Goal: Task Accomplishment & Management: Complete application form

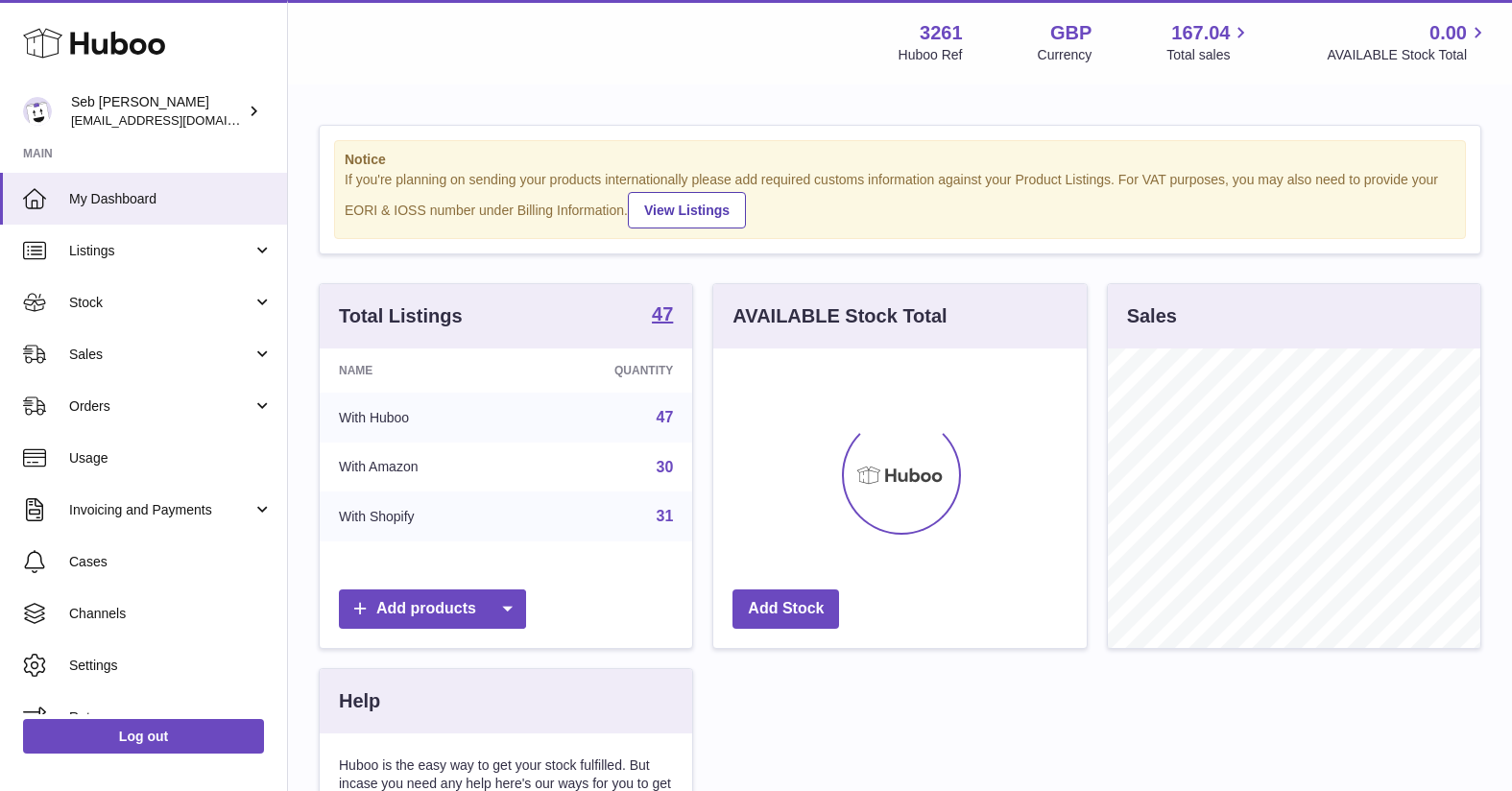
scroll to position [299, 374]
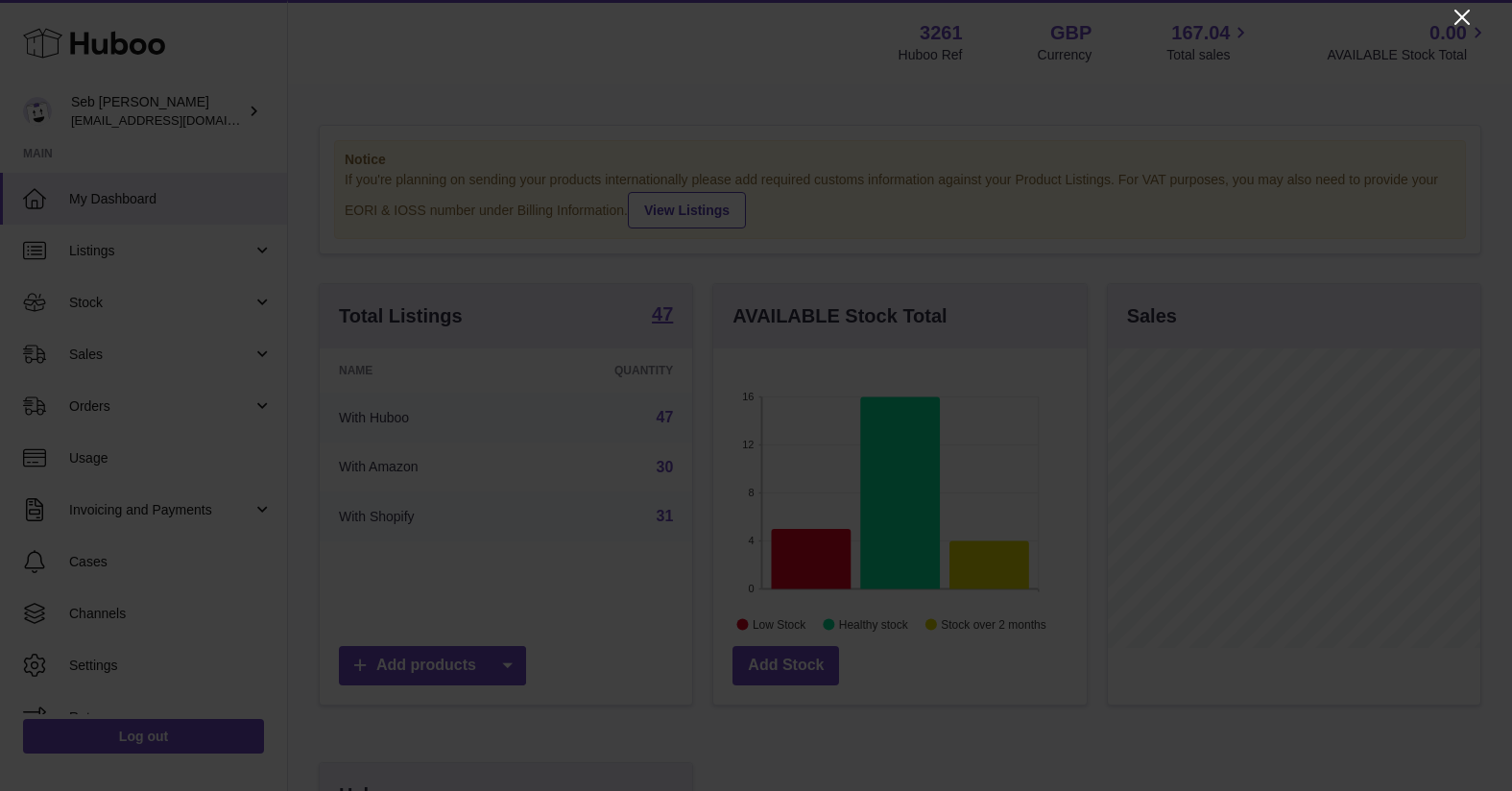
click at [1461, 14] on icon "Close" at bounding box center [1461, 17] width 23 height 23
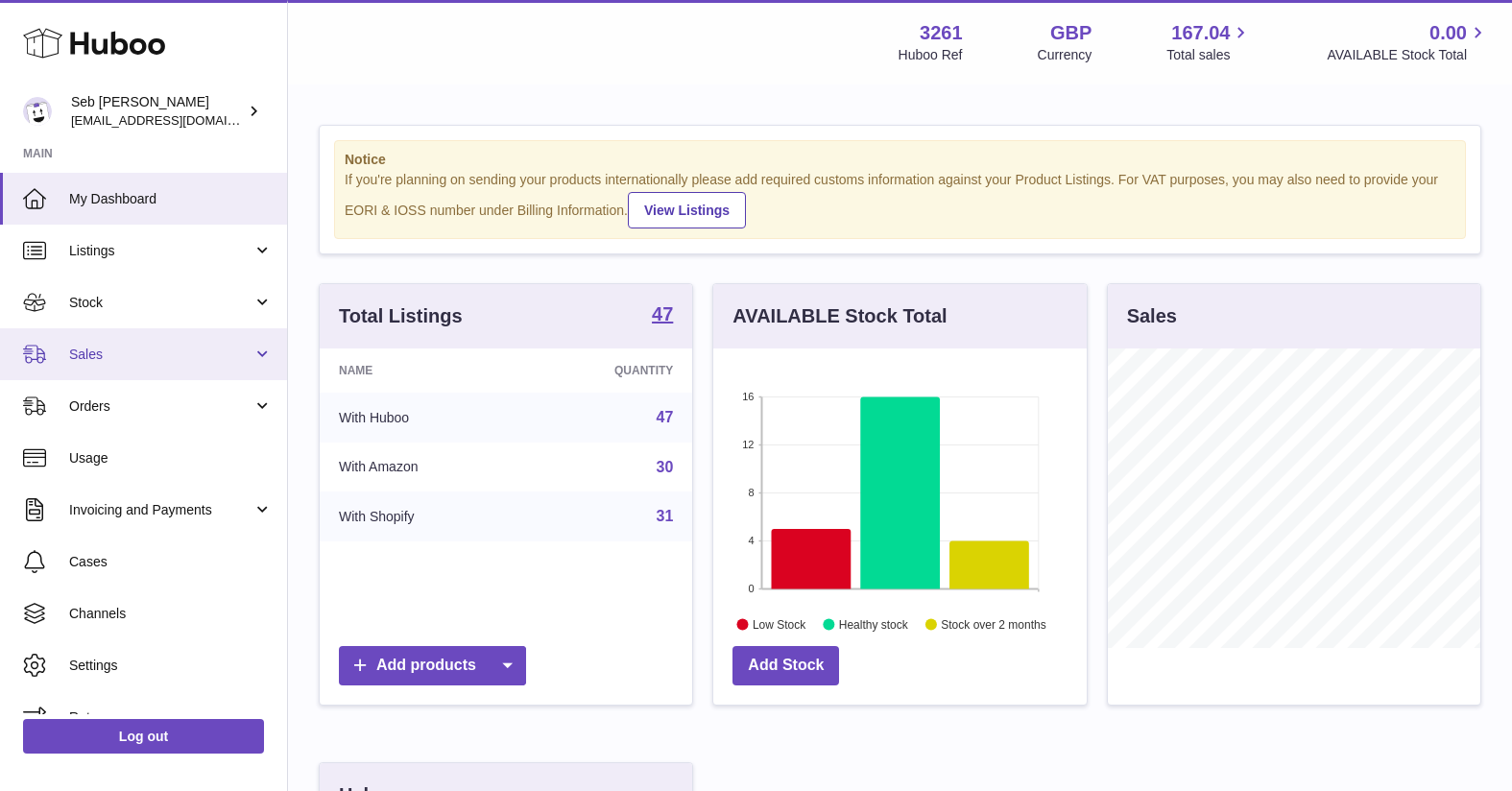
click at [116, 353] on span "Sales" at bounding box center [160, 354] width 183 height 19
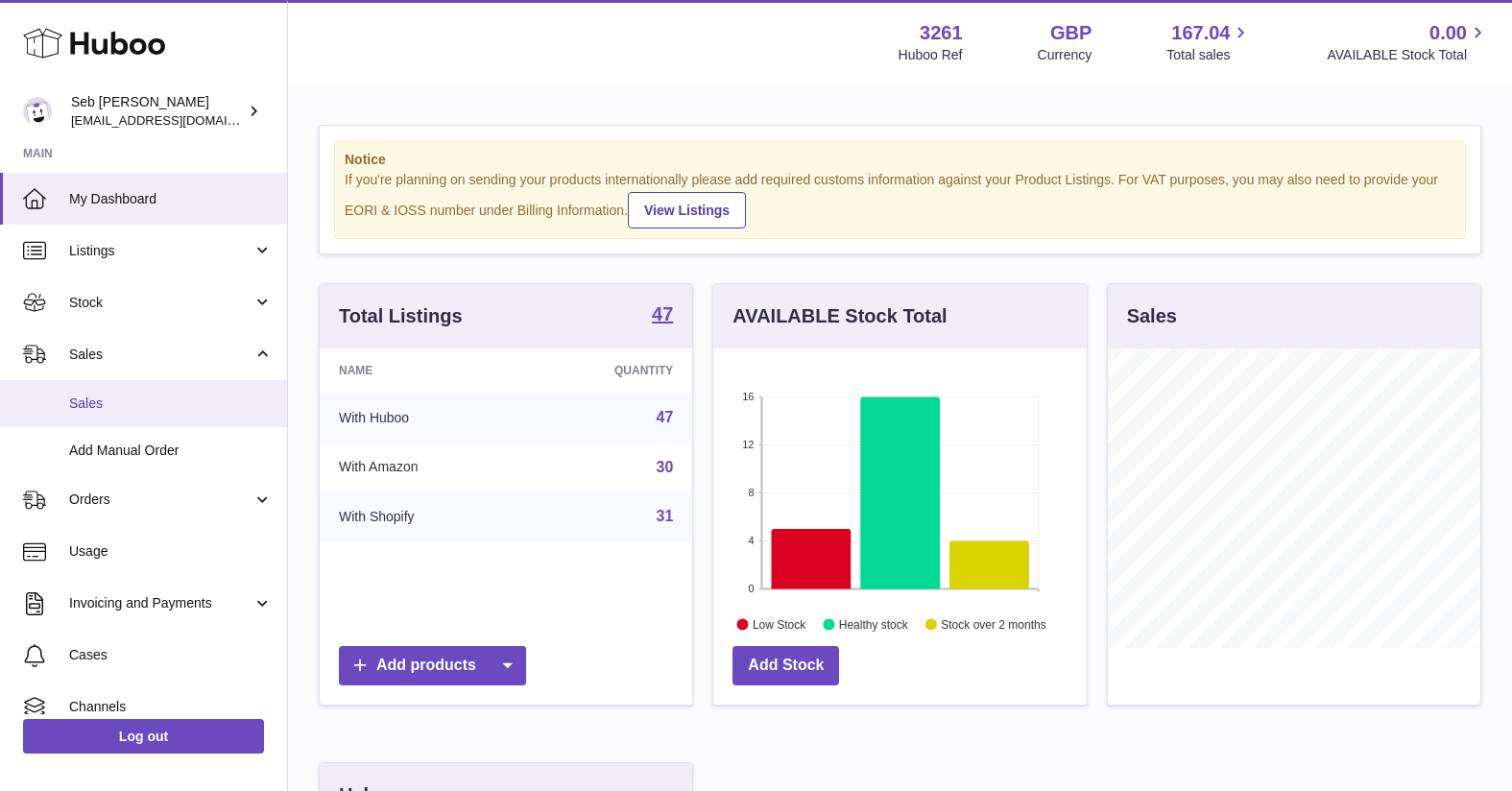
click at [89, 396] on span "Sales" at bounding box center [171, 403] width 204 height 19
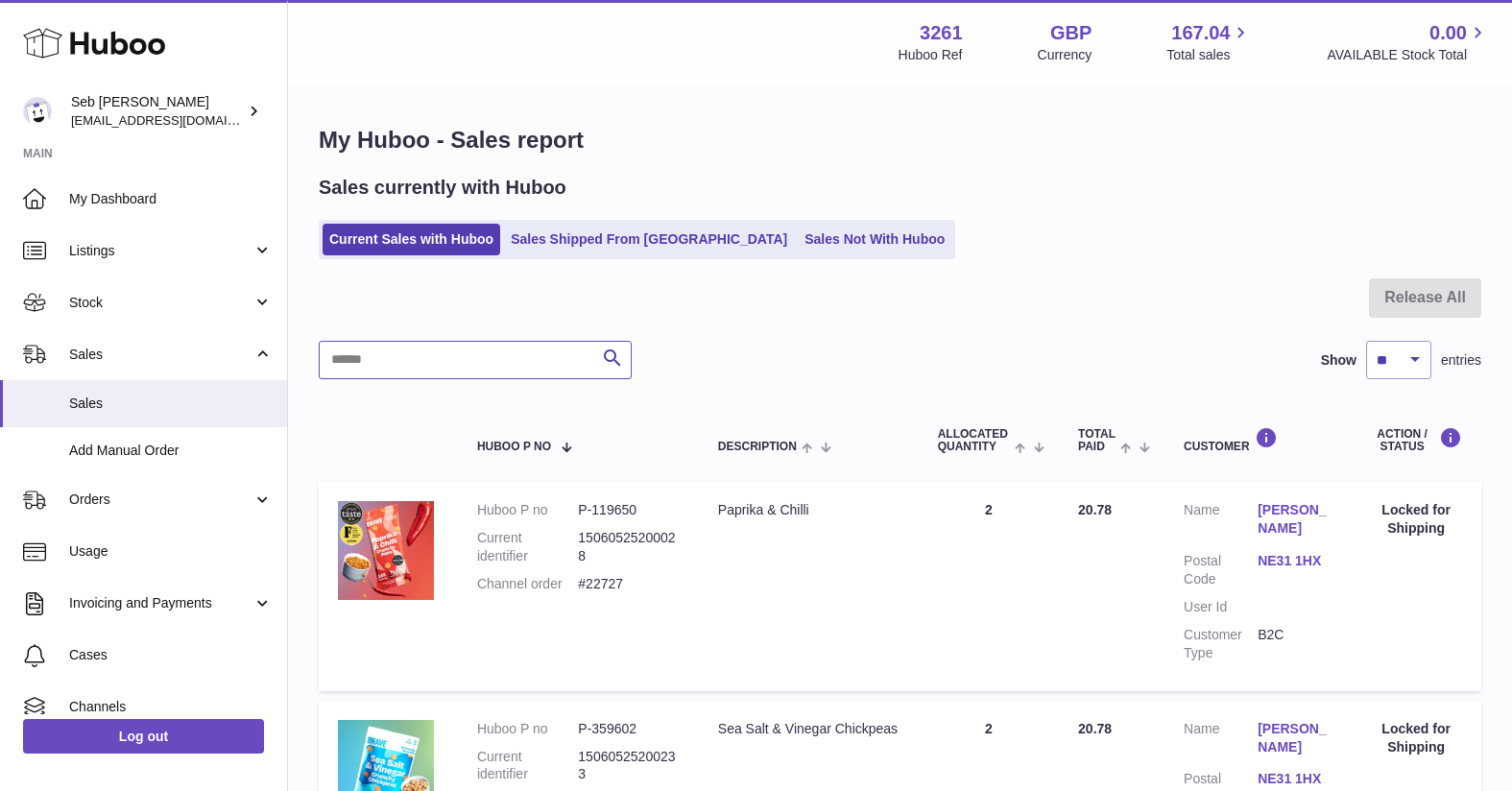
click at [411, 364] on input "text" at bounding box center [475, 360] width 313 height 38
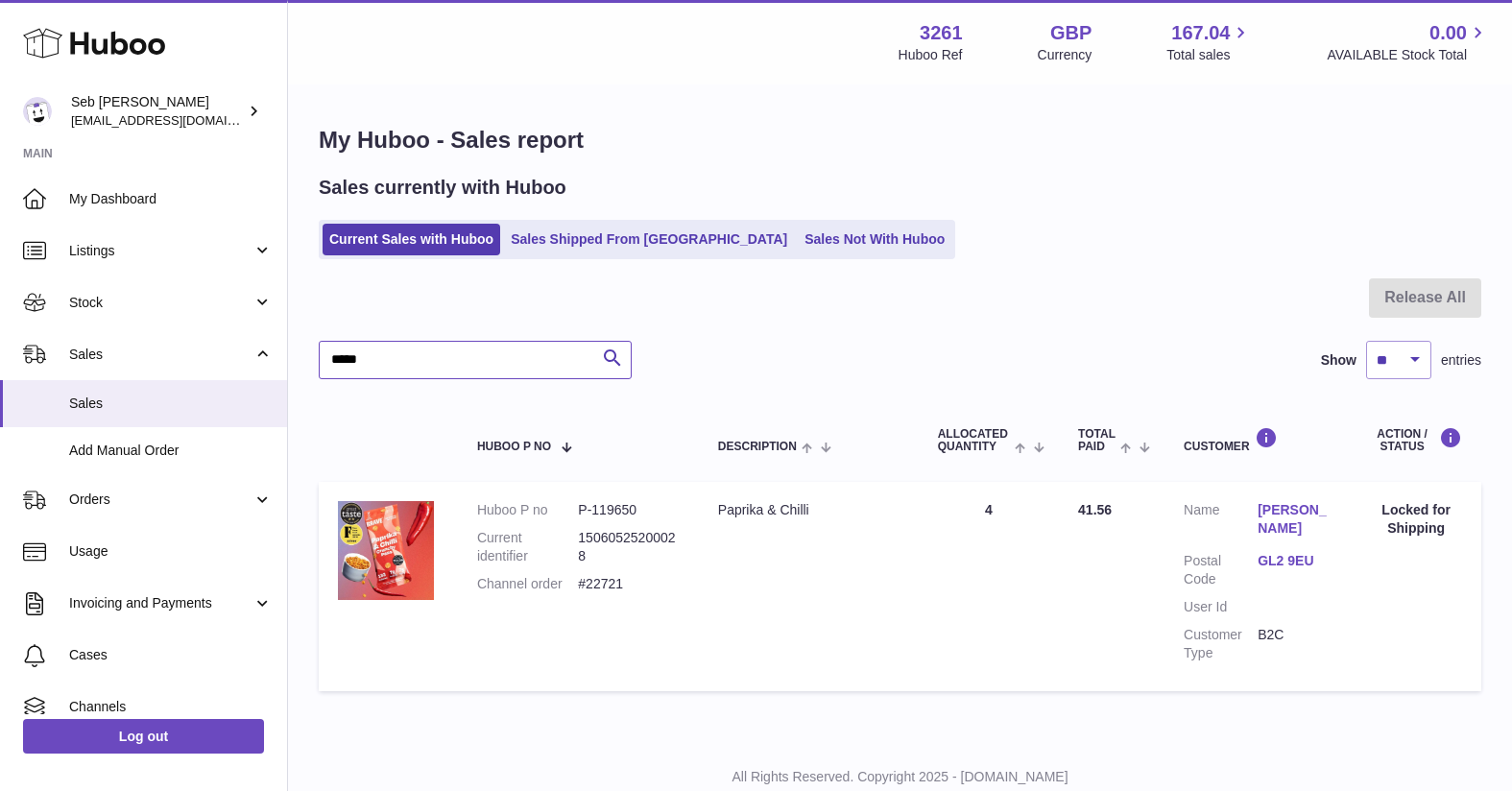
type input "*****"
click at [1283, 516] on link "Josh Loade" at bounding box center [1294, 519] width 74 height 36
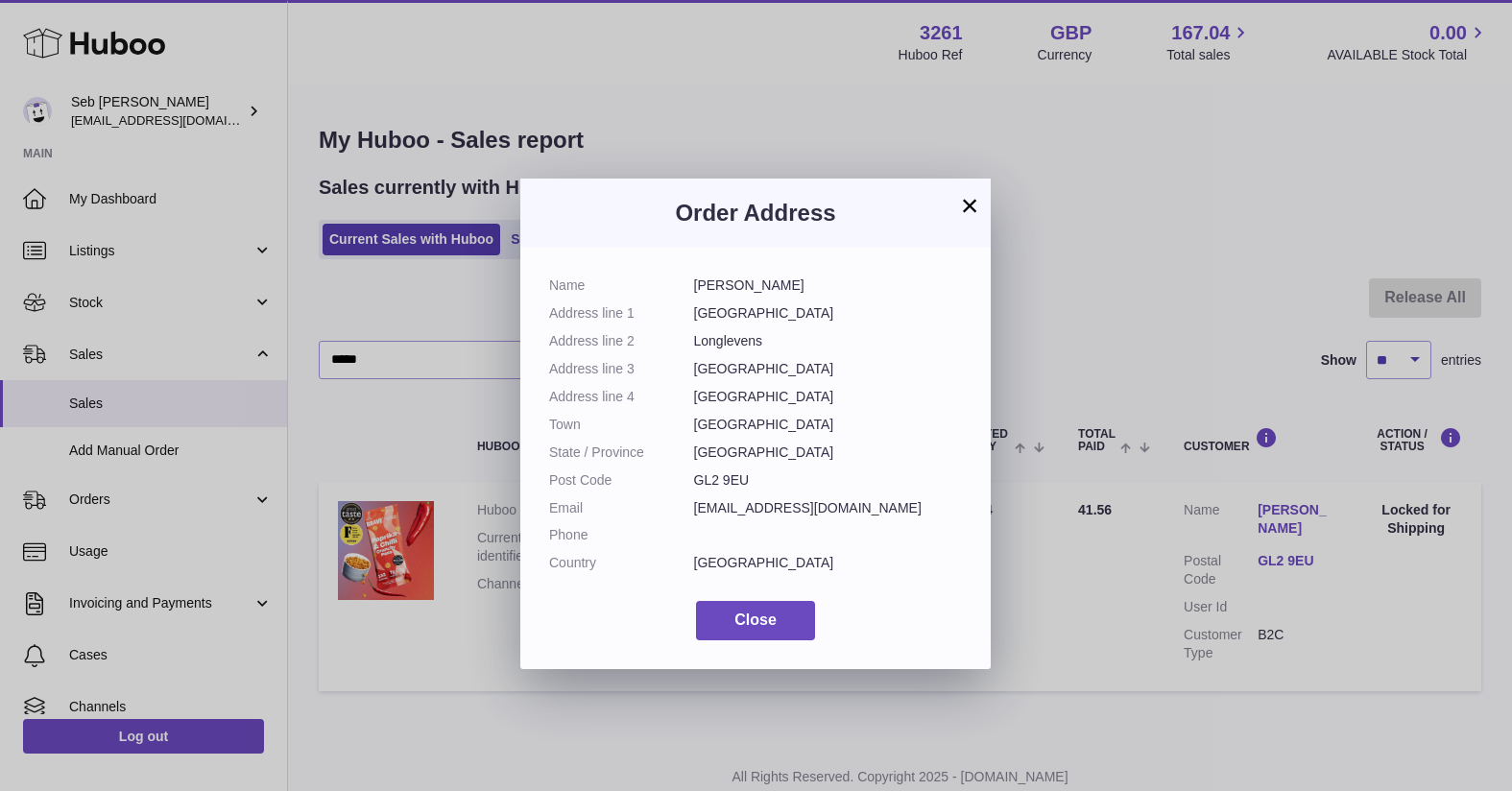
click at [970, 210] on button "×" at bounding box center [969, 205] width 23 height 23
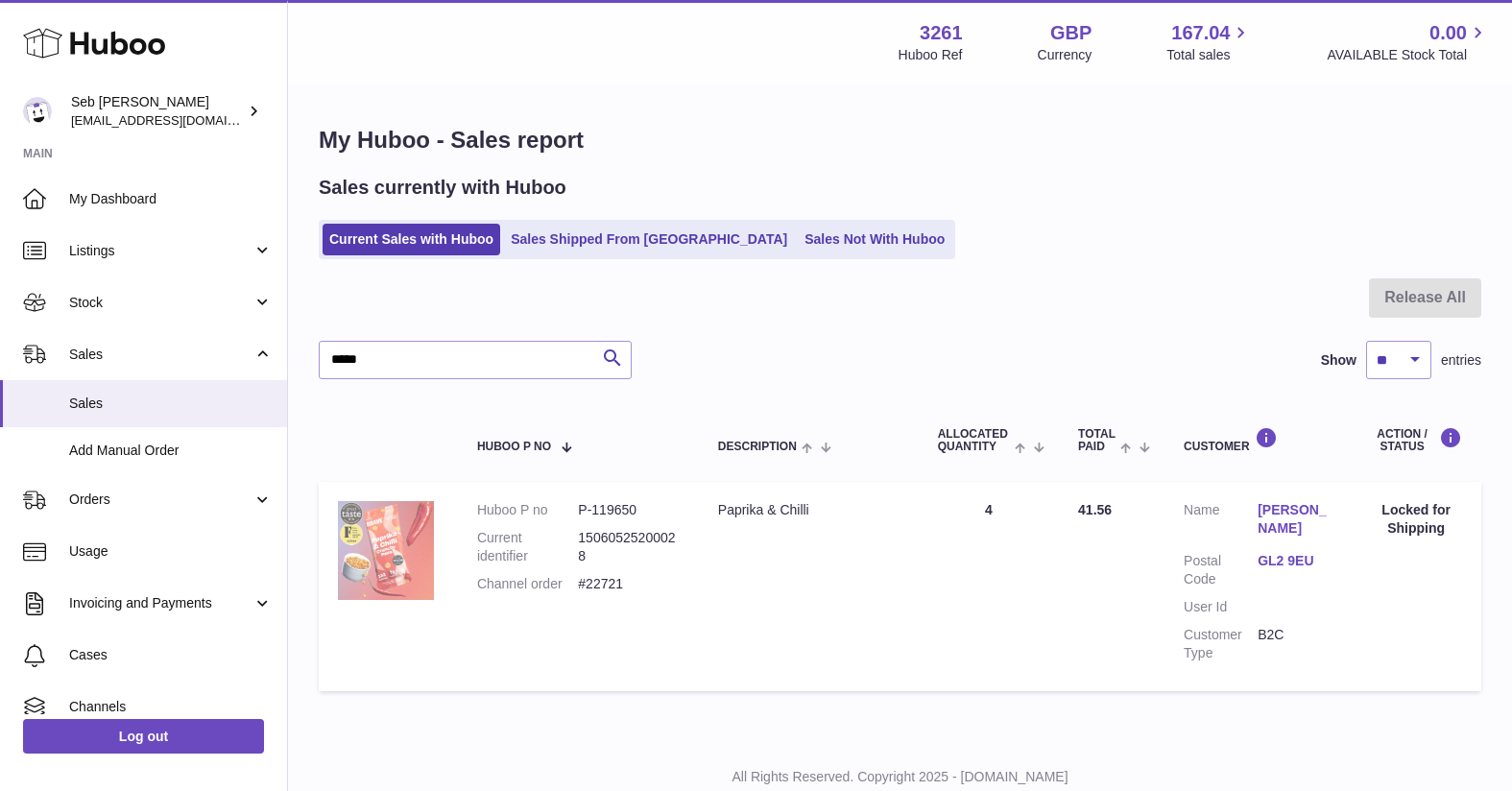
click at [414, 548] on img at bounding box center [386, 550] width 96 height 99
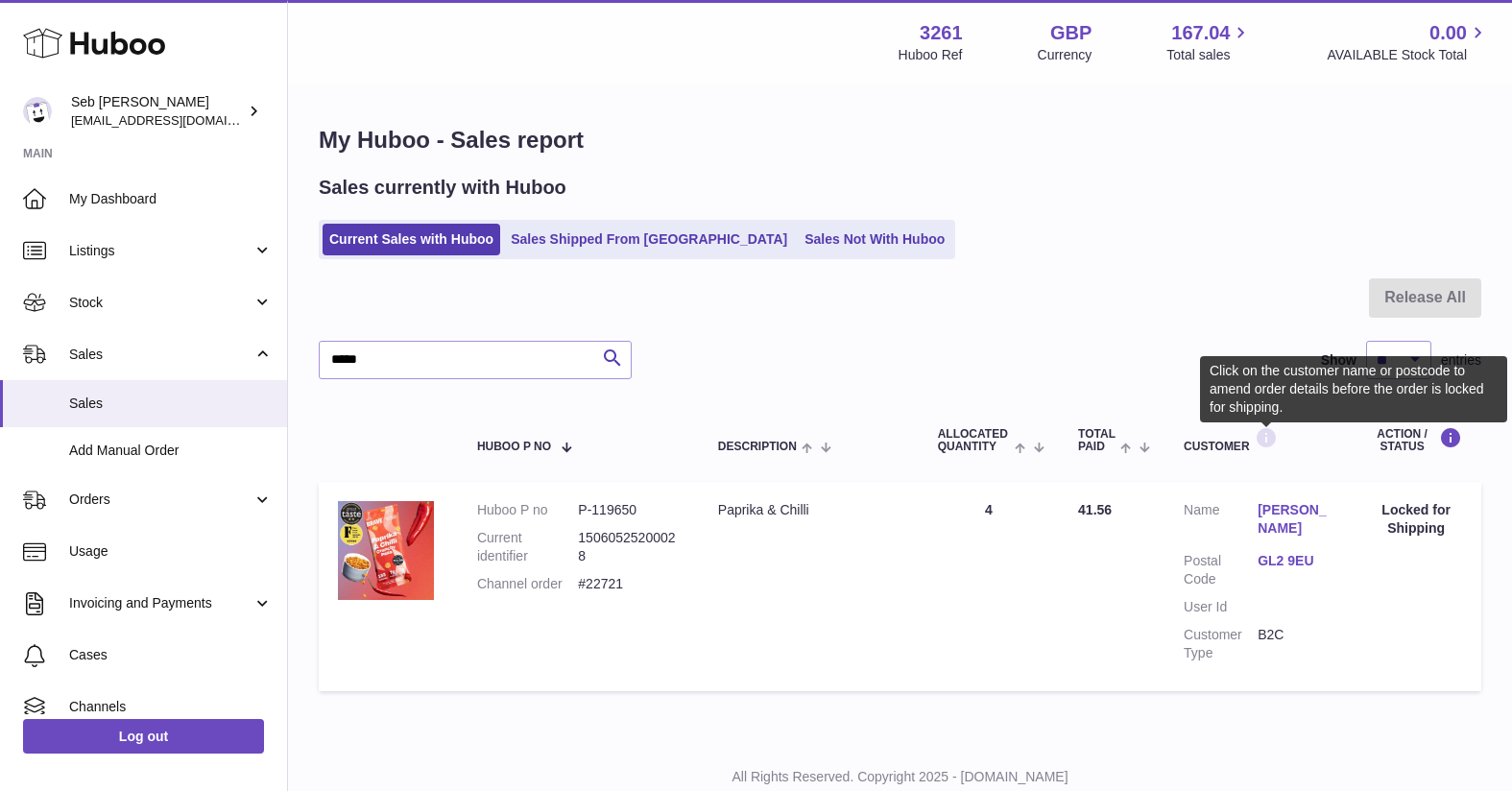
click at [1268, 440] on icon at bounding box center [1266, 438] width 23 height 24
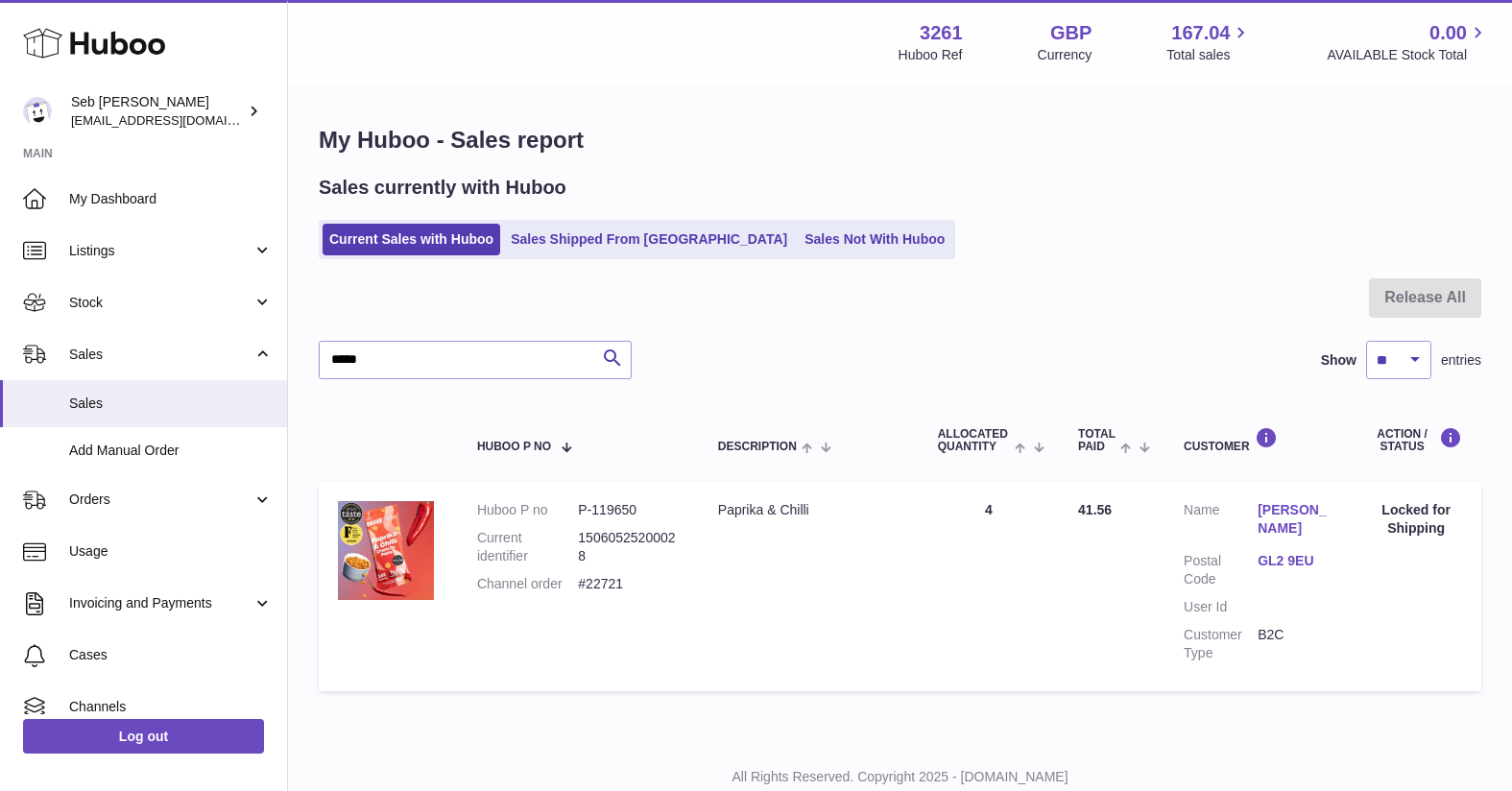
click at [1285, 509] on link "Josh Loade" at bounding box center [1294, 519] width 74 height 36
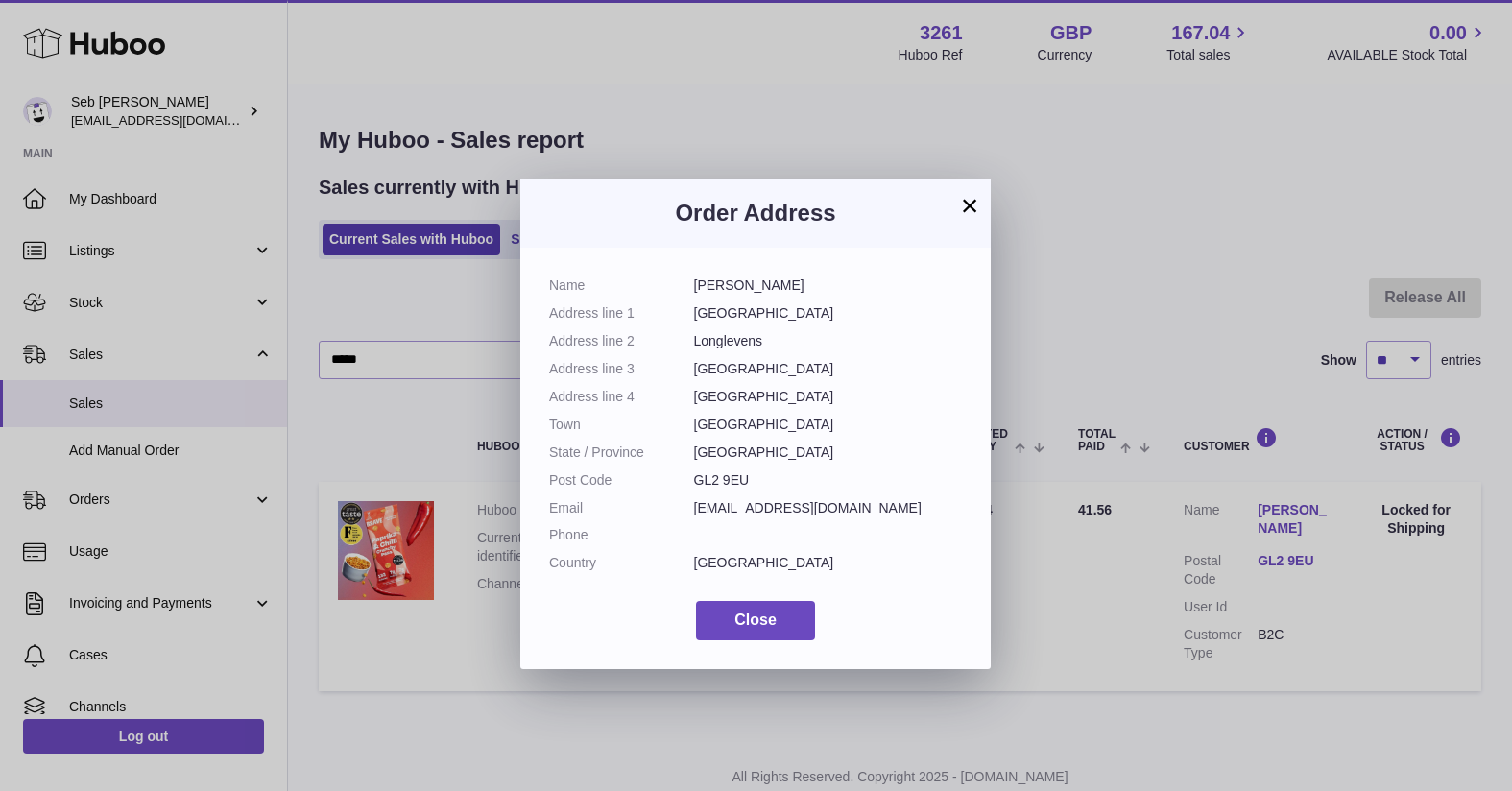
click at [972, 209] on button "×" at bounding box center [969, 205] width 23 height 23
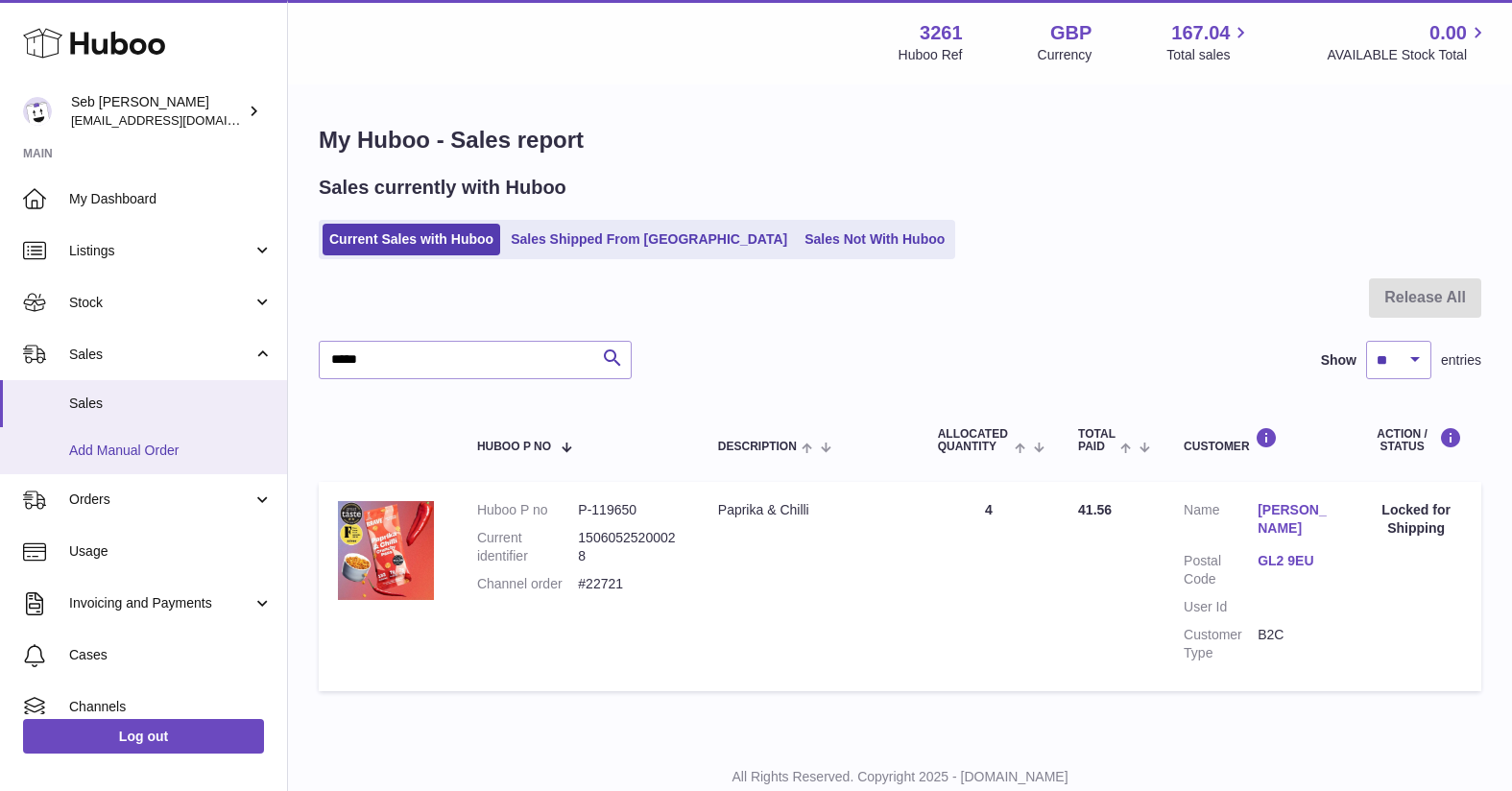
click at [145, 457] on span "Add Manual Order" at bounding box center [171, 450] width 204 height 19
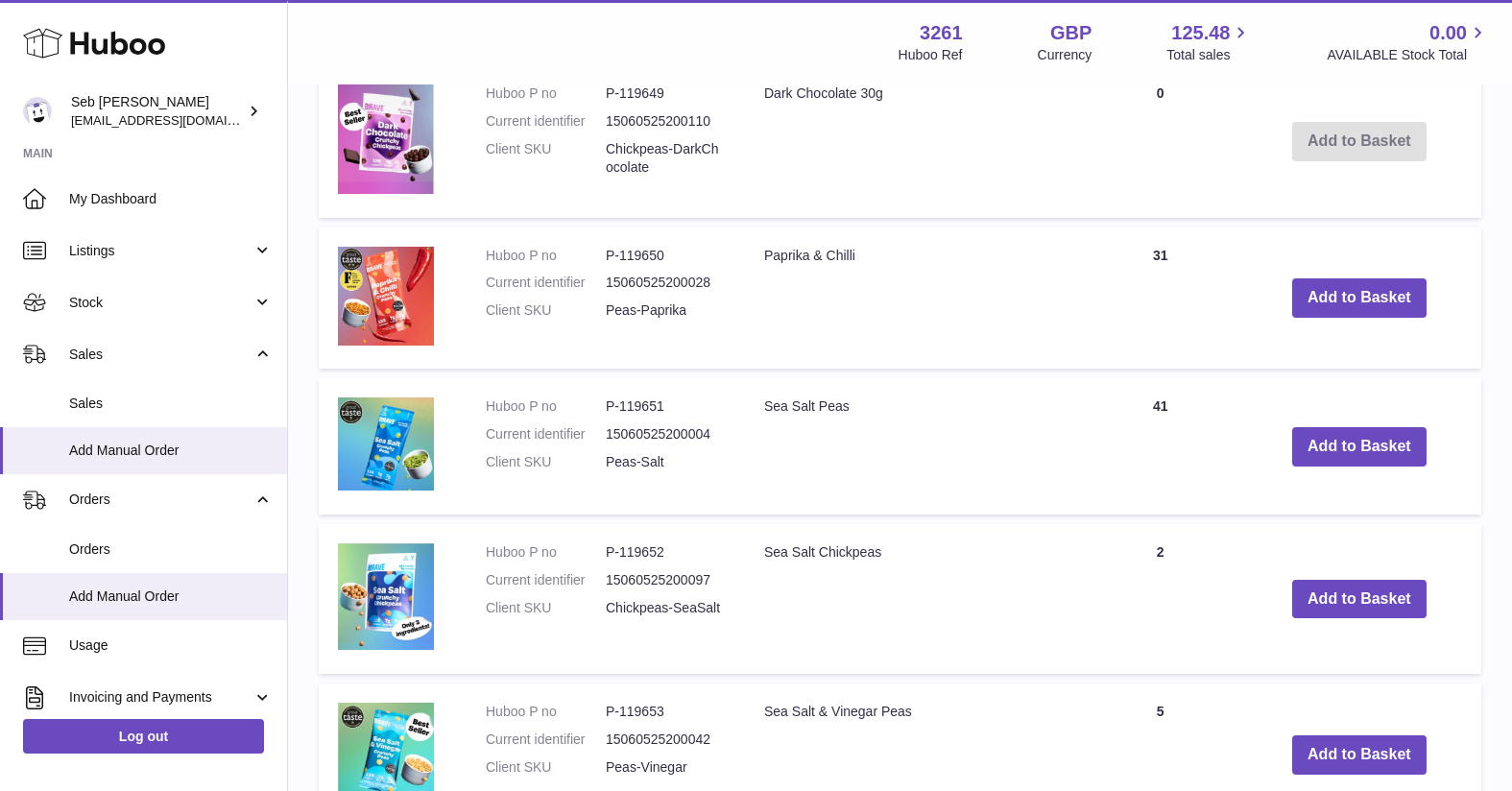
scroll to position [663, 0]
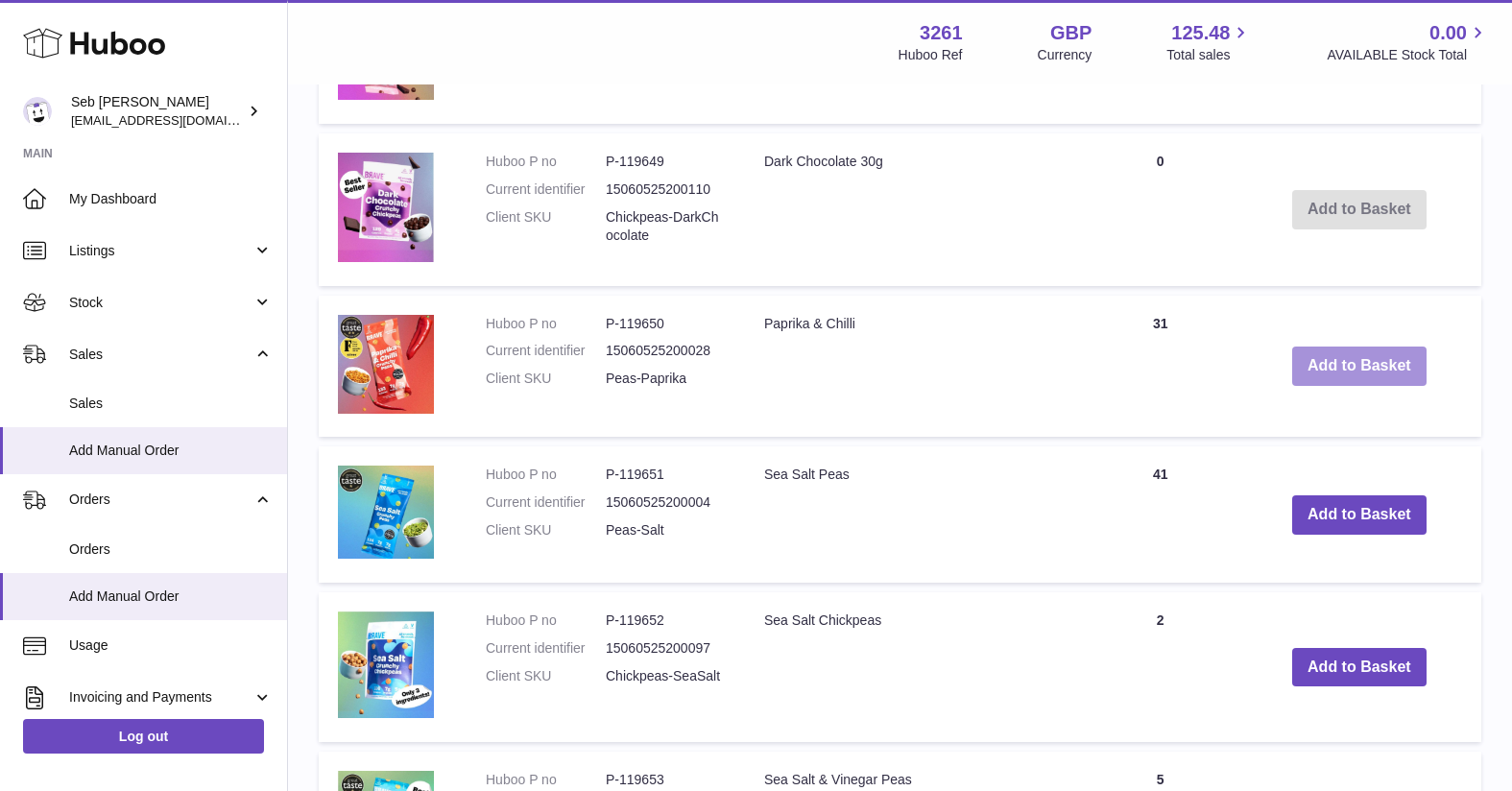
click at [1336, 365] on button "Add to Basket" at bounding box center [1359, 366] width 134 height 39
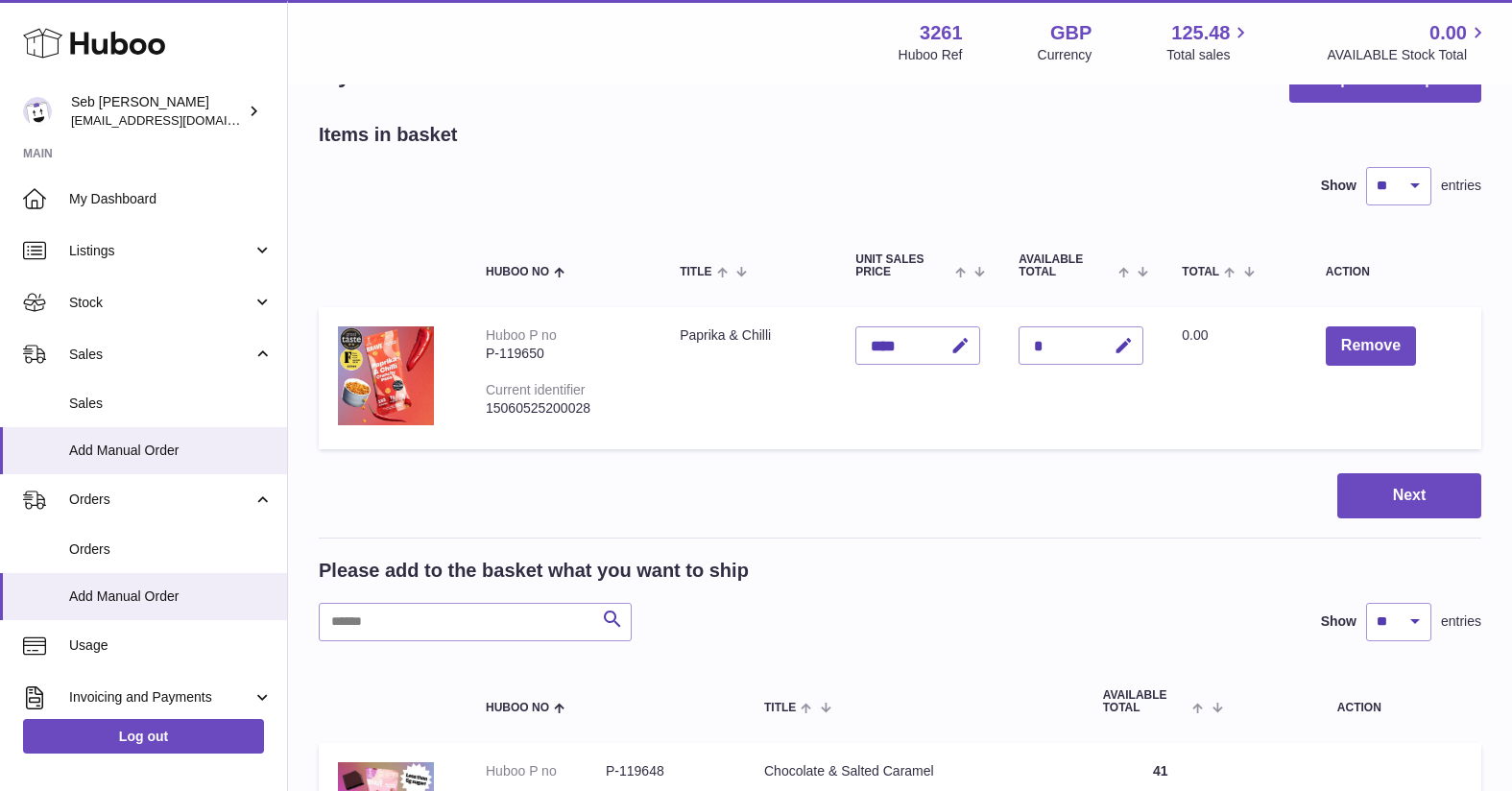
scroll to position [0, 0]
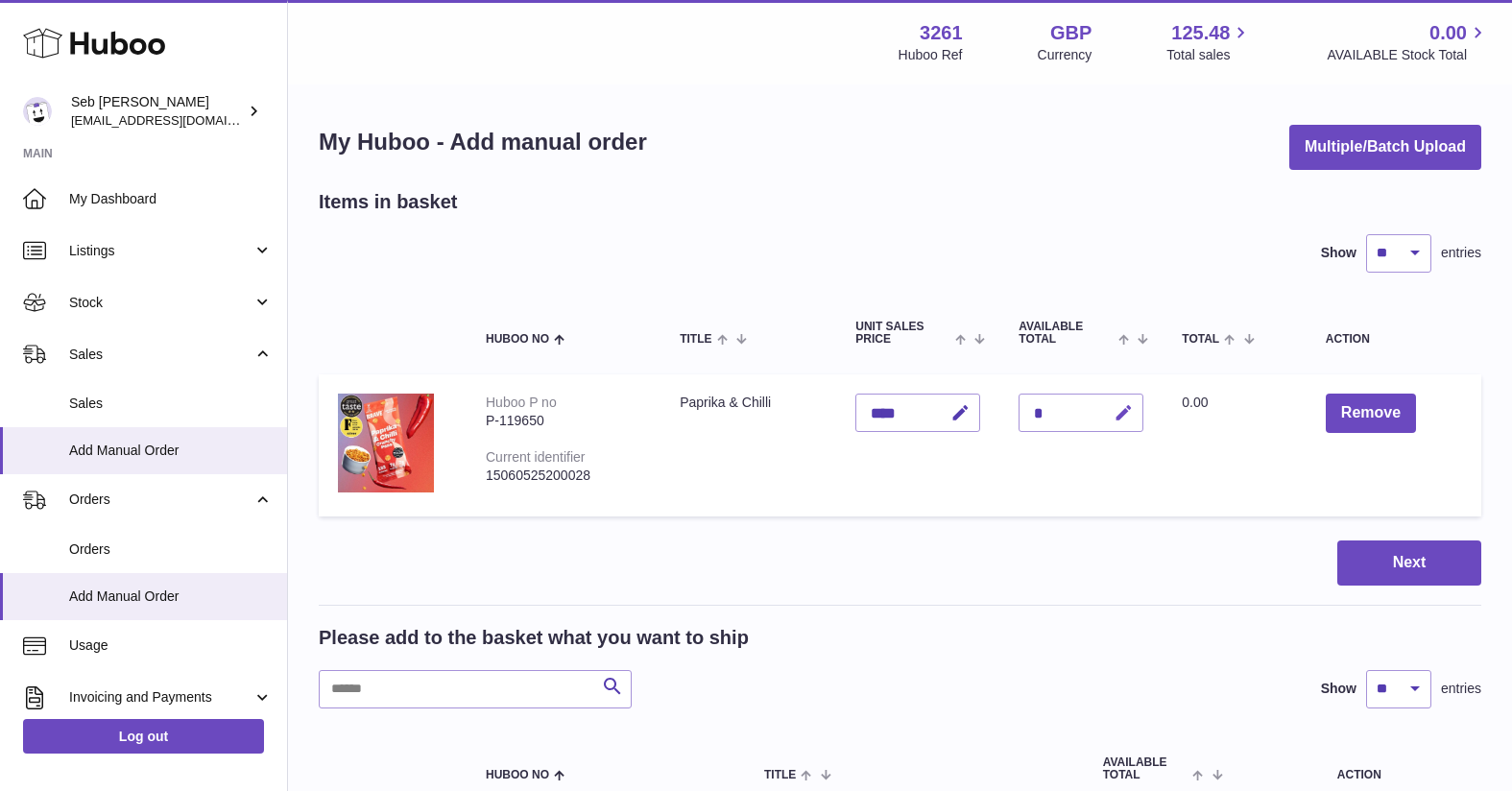
click at [1116, 410] on icon "button" at bounding box center [1124, 413] width 21 height 21
type input "*"
click at [1103, 397] on button "submit" at bounding box center [1121, 412] width 36 height 30
click at [1123, 408] on icon "submit" at bounding box center [1125, 413] width 18 height 18
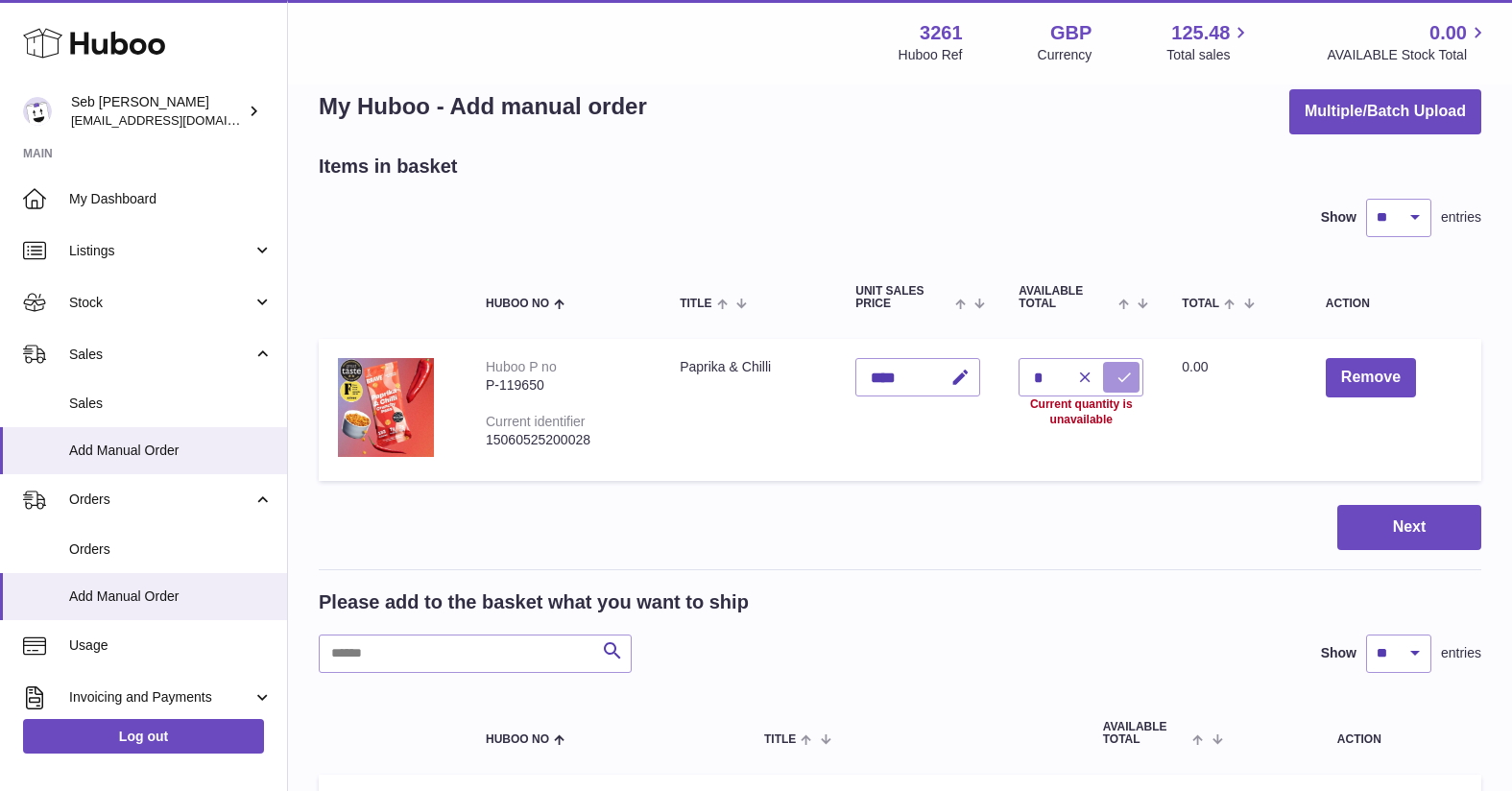
scroll to position [15, 0]
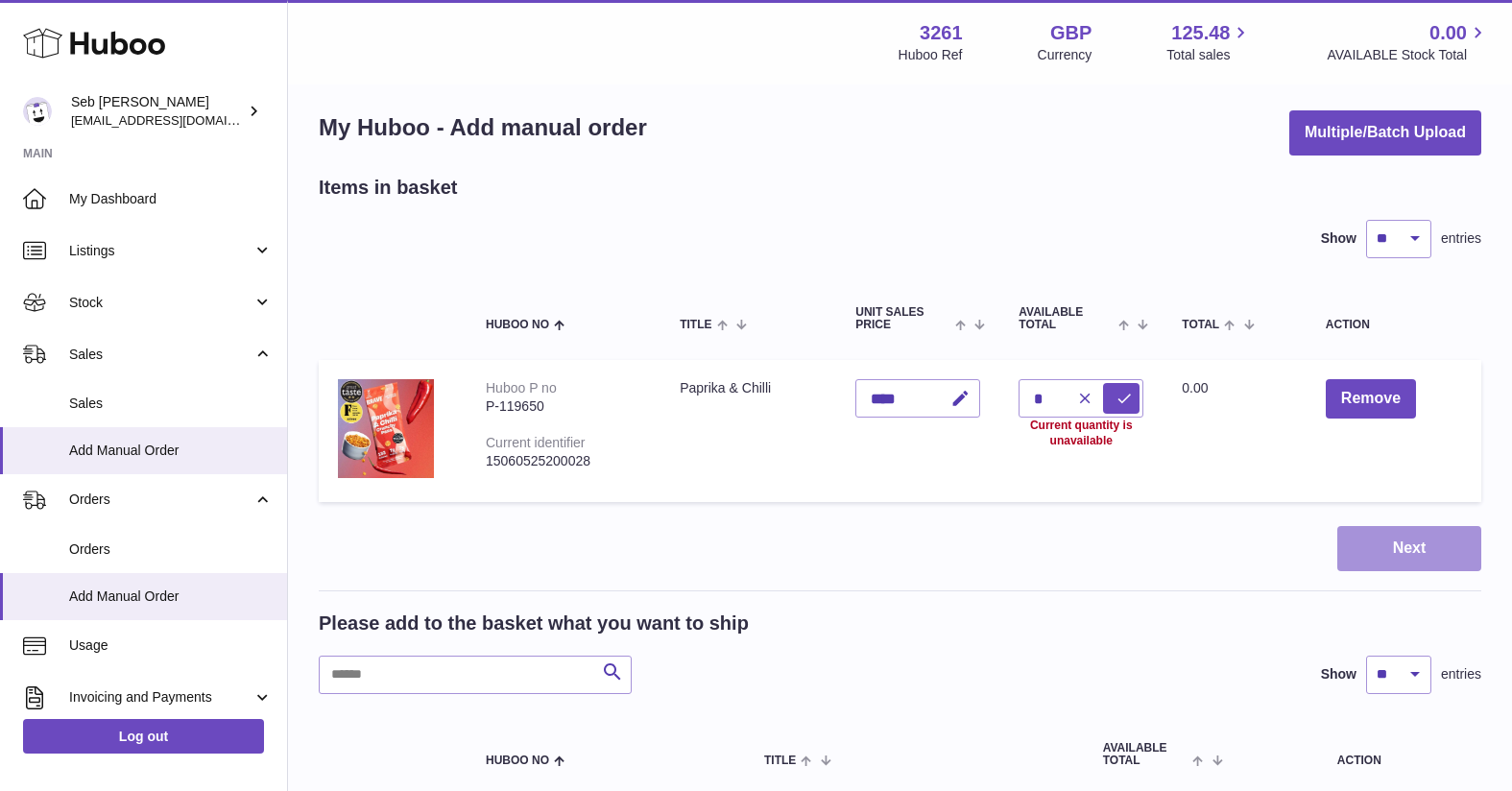
click at [1399, 538] on button "Next" at bounding box center [1409, 549] width 144 height 45
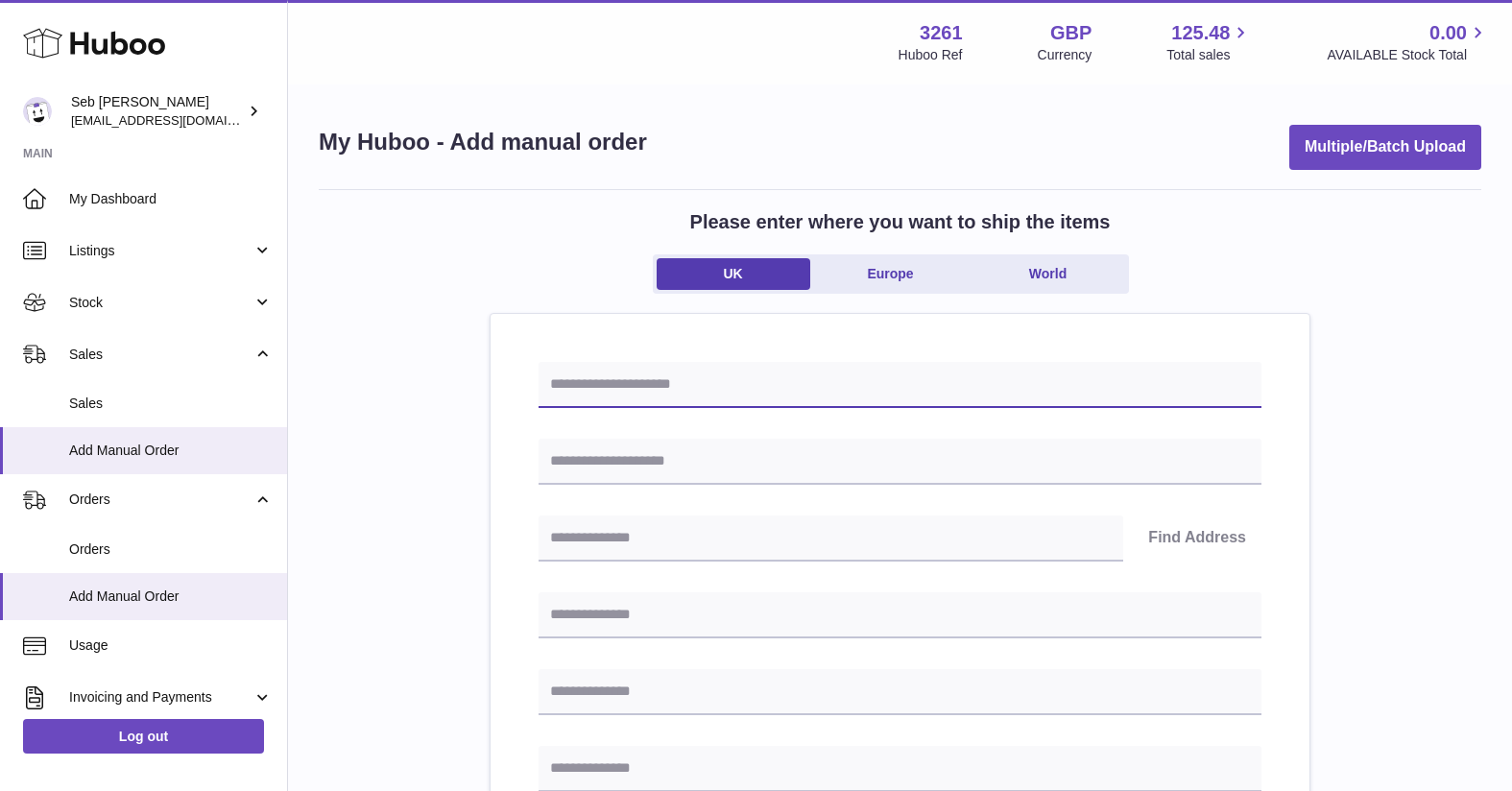
click at [696, 384] on input "text" at bounding box center [899, 384] width 723 height 46
type input "********"
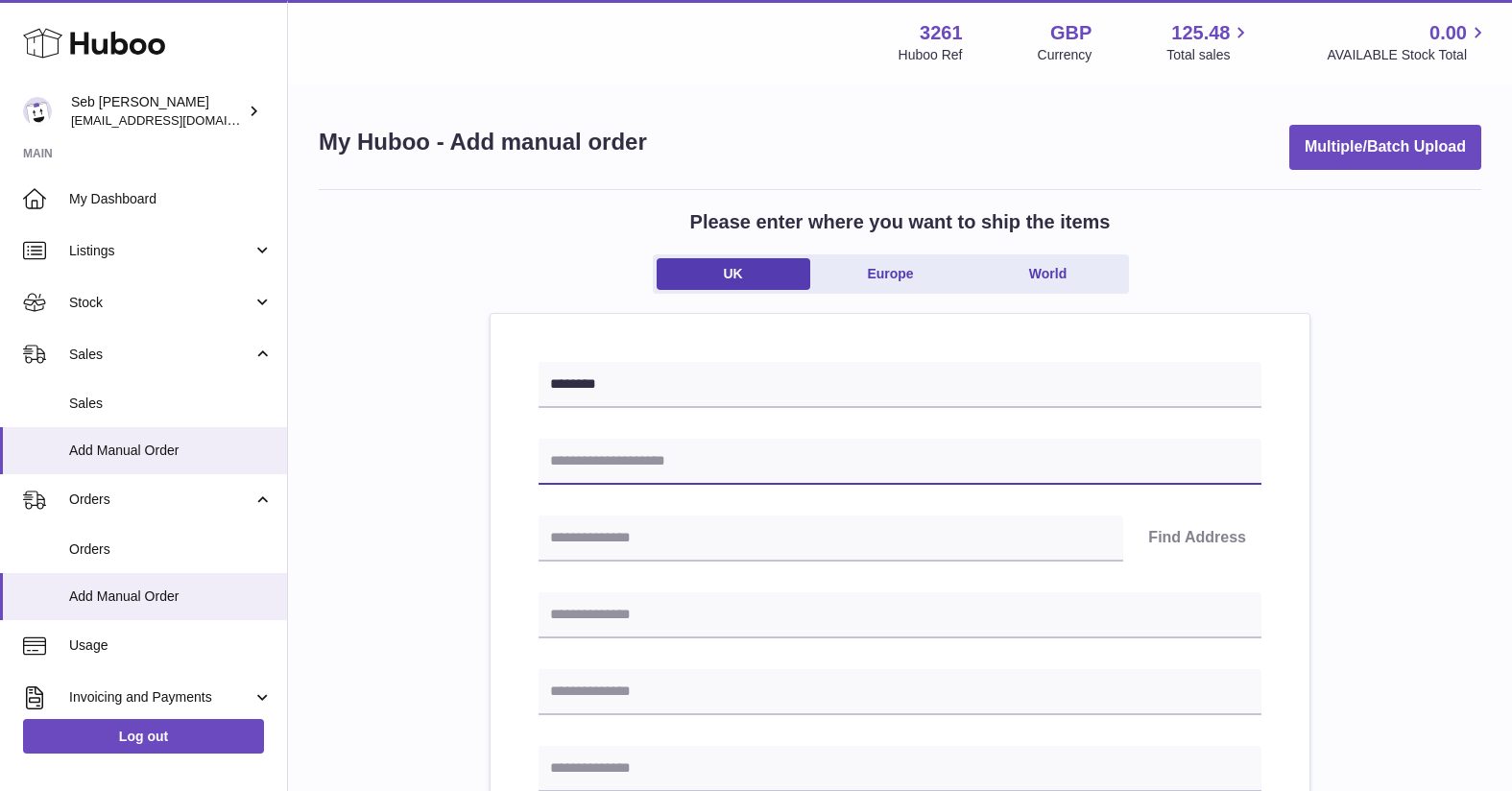
click at [617, 466] on input "text" at bounding box center [899, 461] width 723 height 46
paste input "**********"
type input "**********"
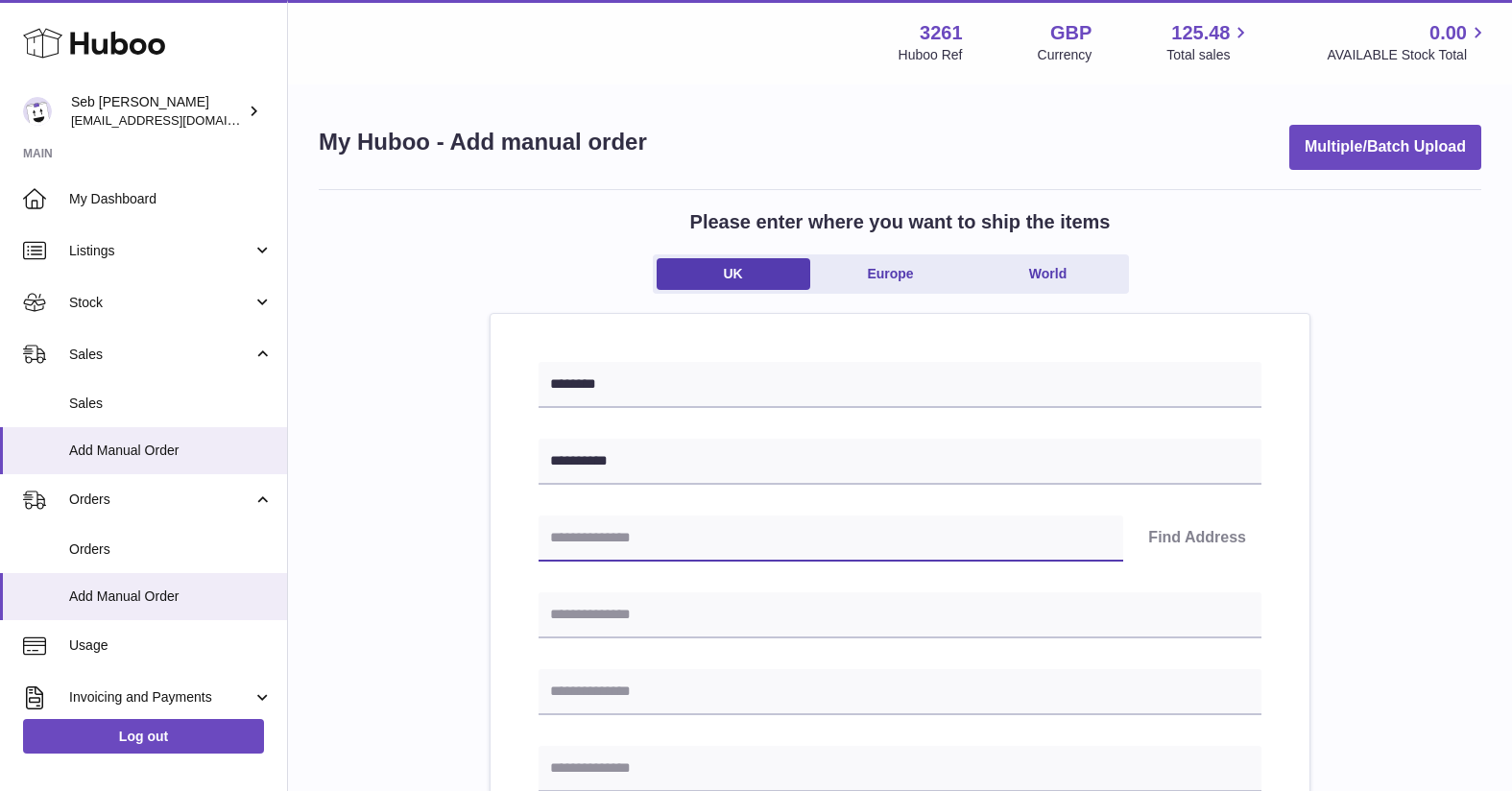
click at [604, 547] on input "text" at bounding box center [831, 538] width 584 height 46
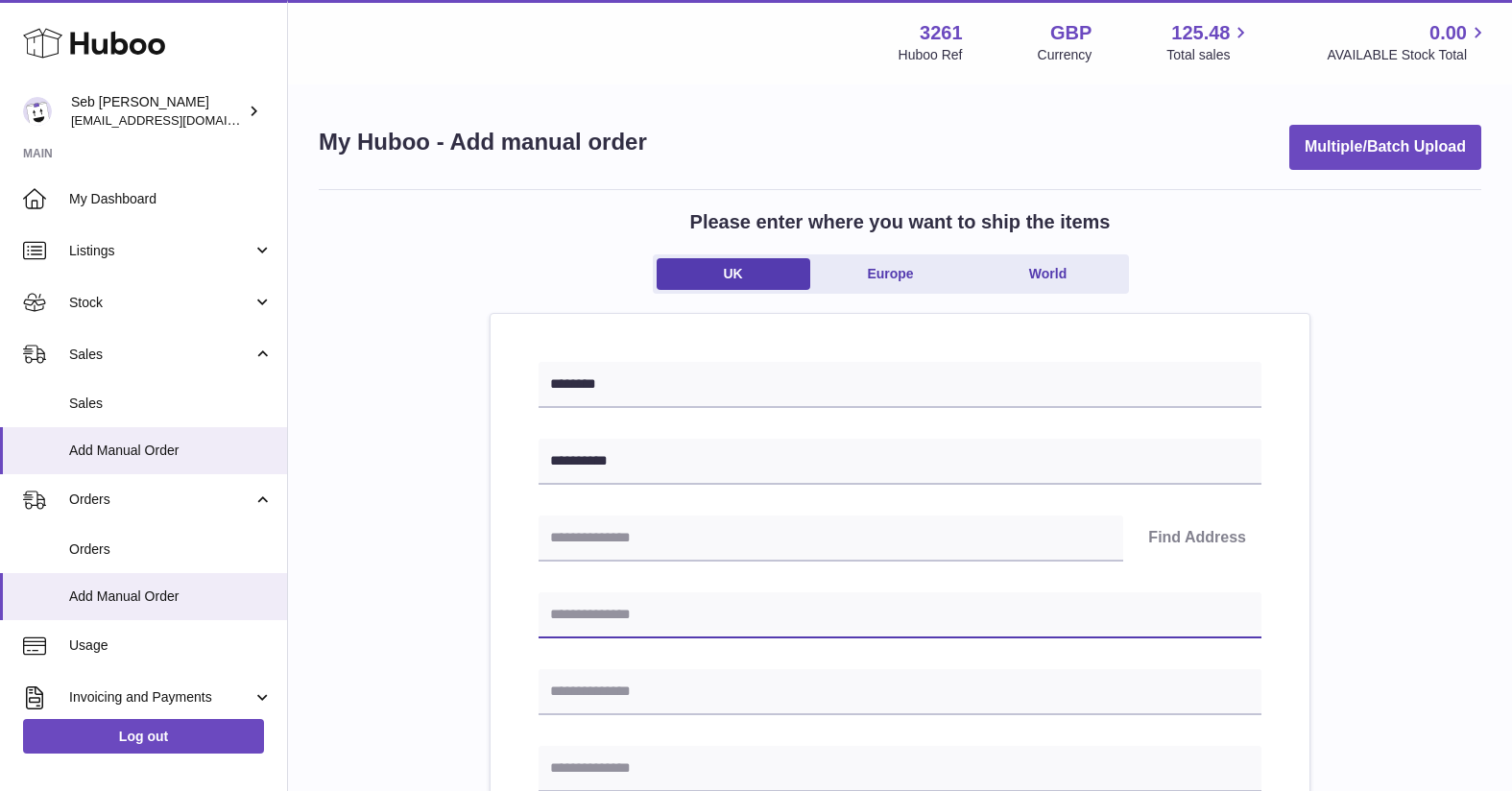
click at [574, 615] on input "text" at bounding box center [899, 615] width 723 height 46
type input "**********"
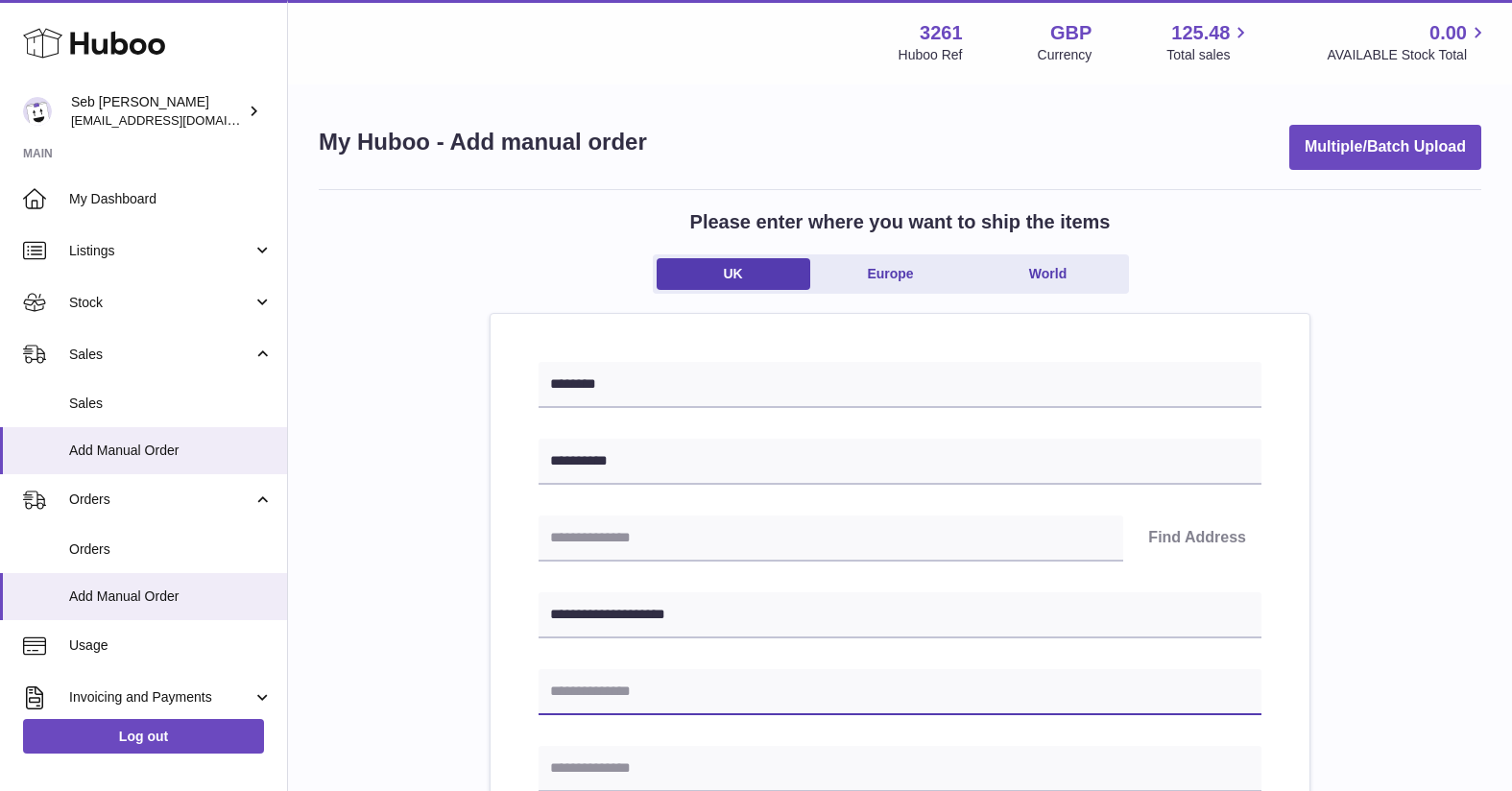
click at [578, 699] on input "text" at bounding box center [899, 691] width 723 height 46
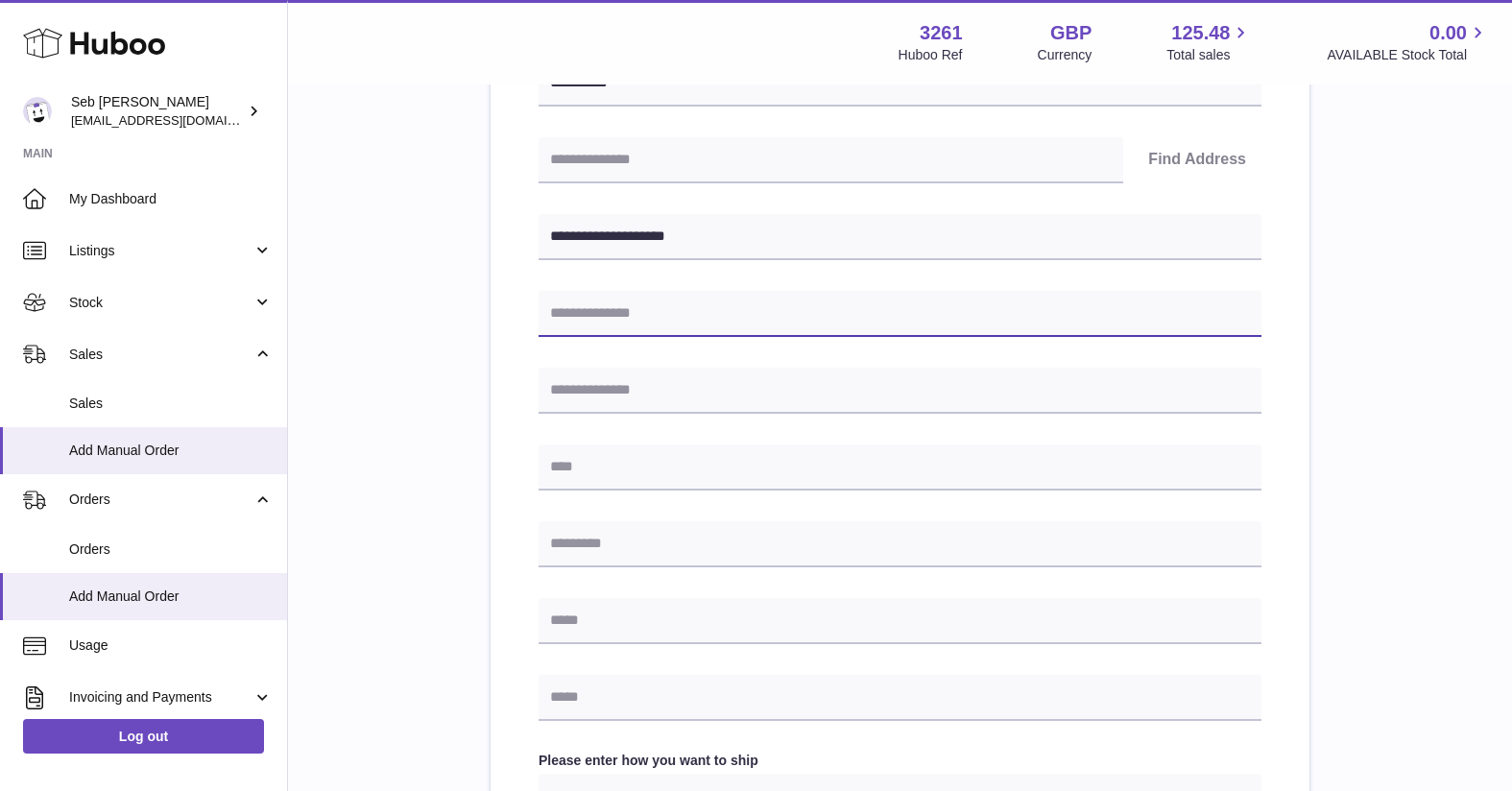
scroll to position [398, 0]
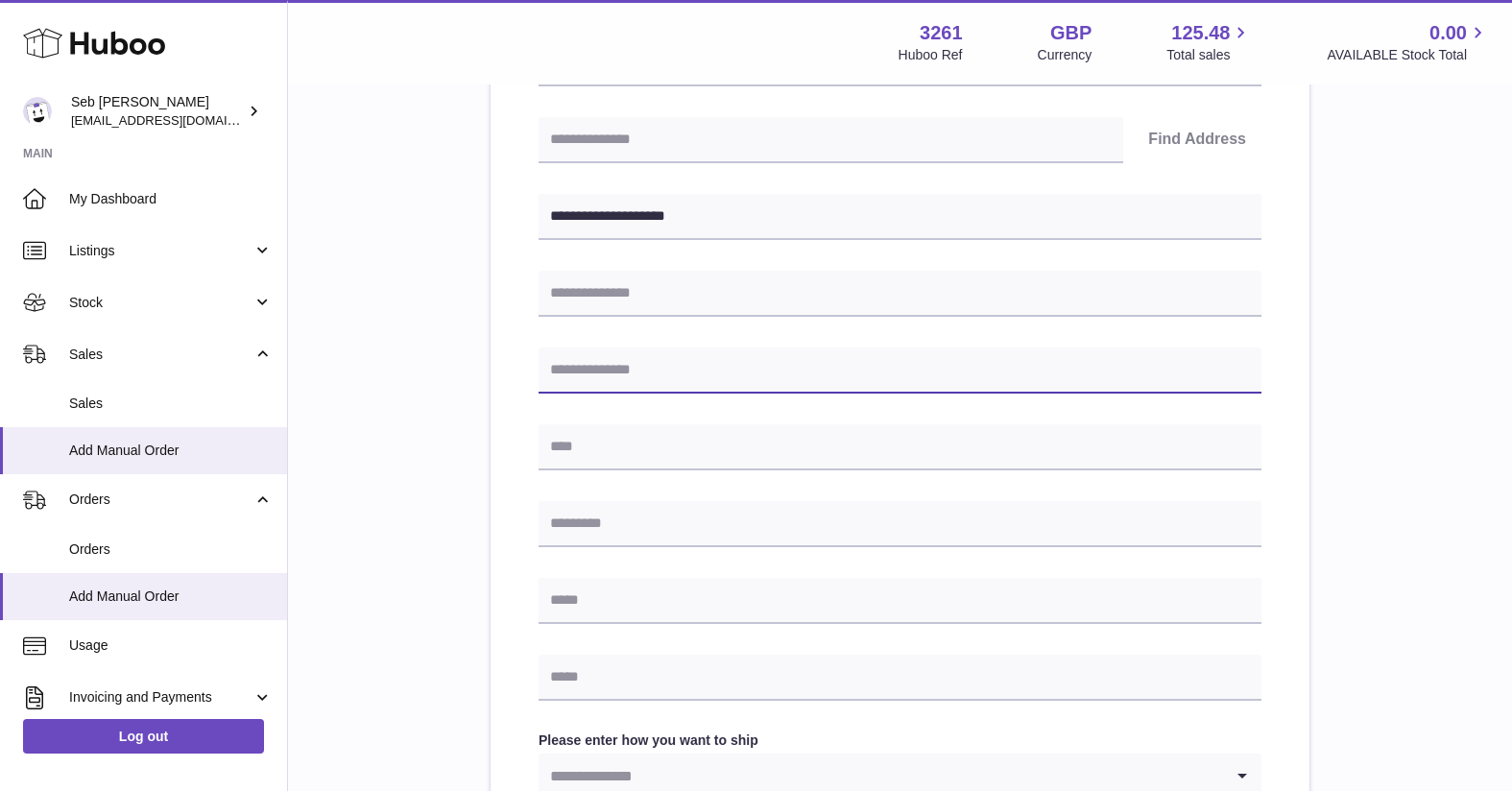
click at [563, 375] on input "text" at bounding box center [899, 370] width 723 height 46
click at [573, 292] on input "text" at bounding box center [899, 293] width 723 height 46
type input "**********"
click at [592, 369] on input "text" at bounding box center [899, 370] width 723 height 46
paste input "**********"
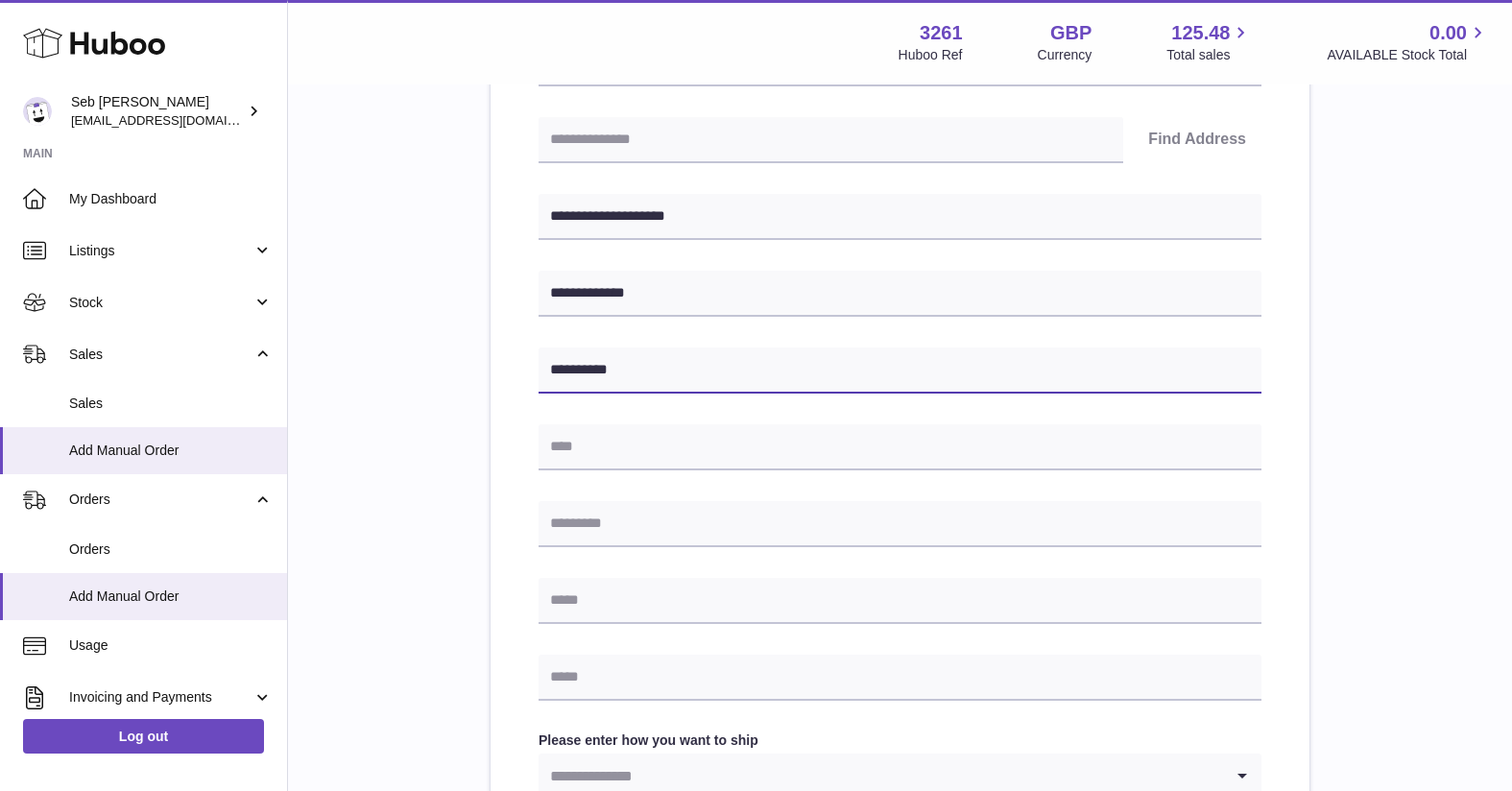
type input "**********"
click at [580, 451] on input "text" at bounding box center [899, 447] width 723 height 46
paste input "**********"
type input "**********"
click at [604, 524] on input "text" at bounding box center [899, 523] width 723 height 46
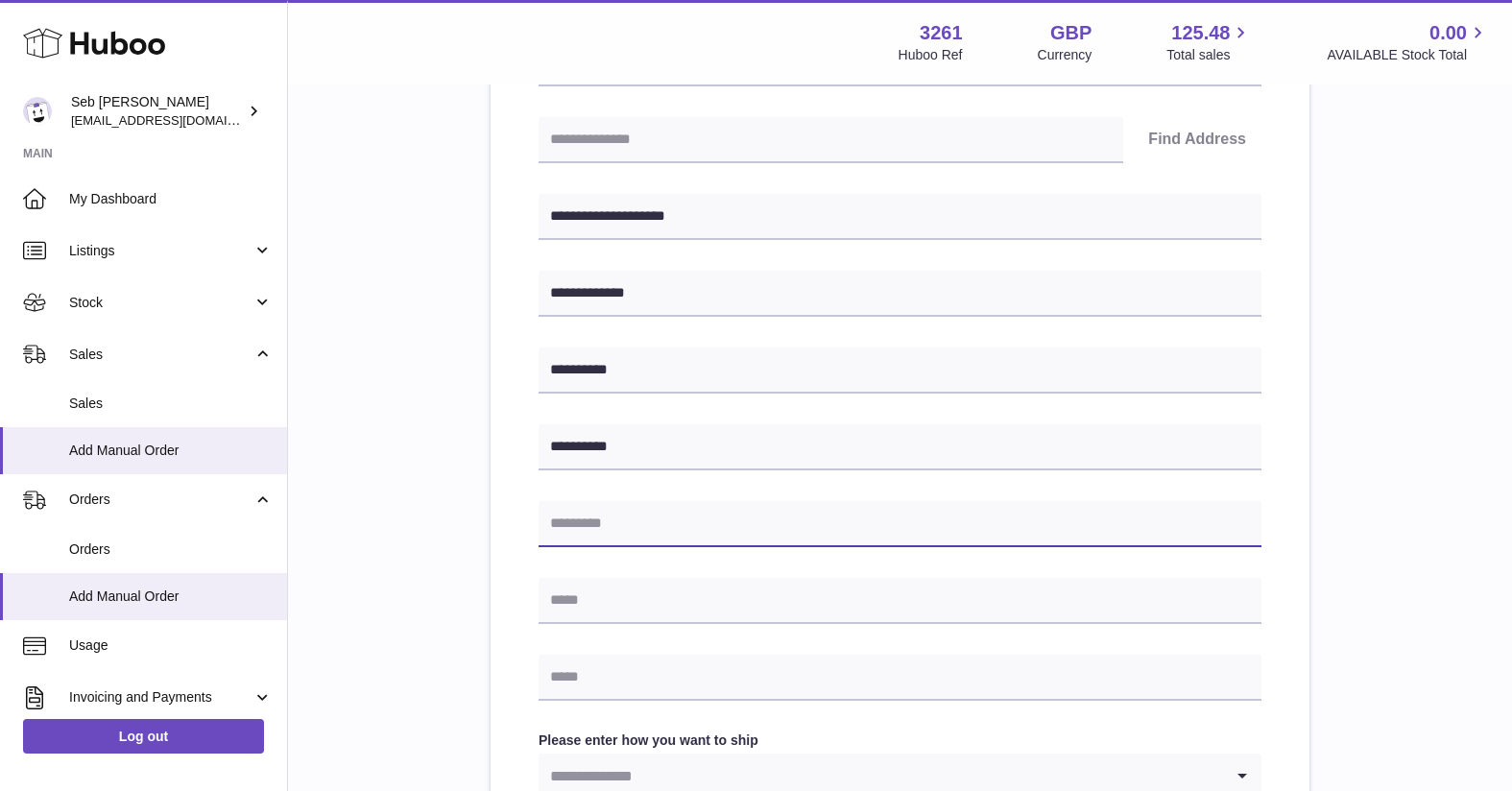
paste input "*******"
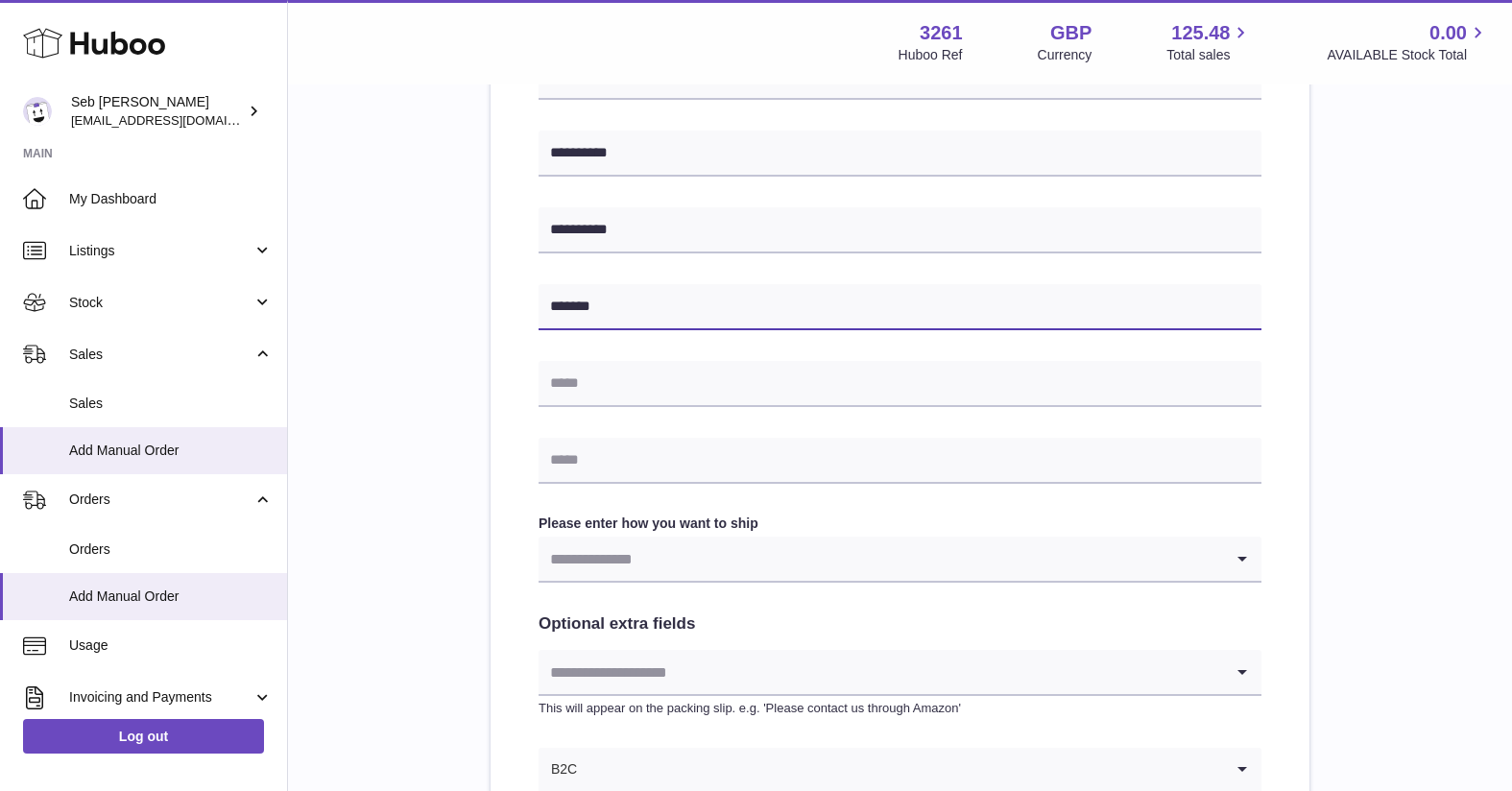
type input "*******"
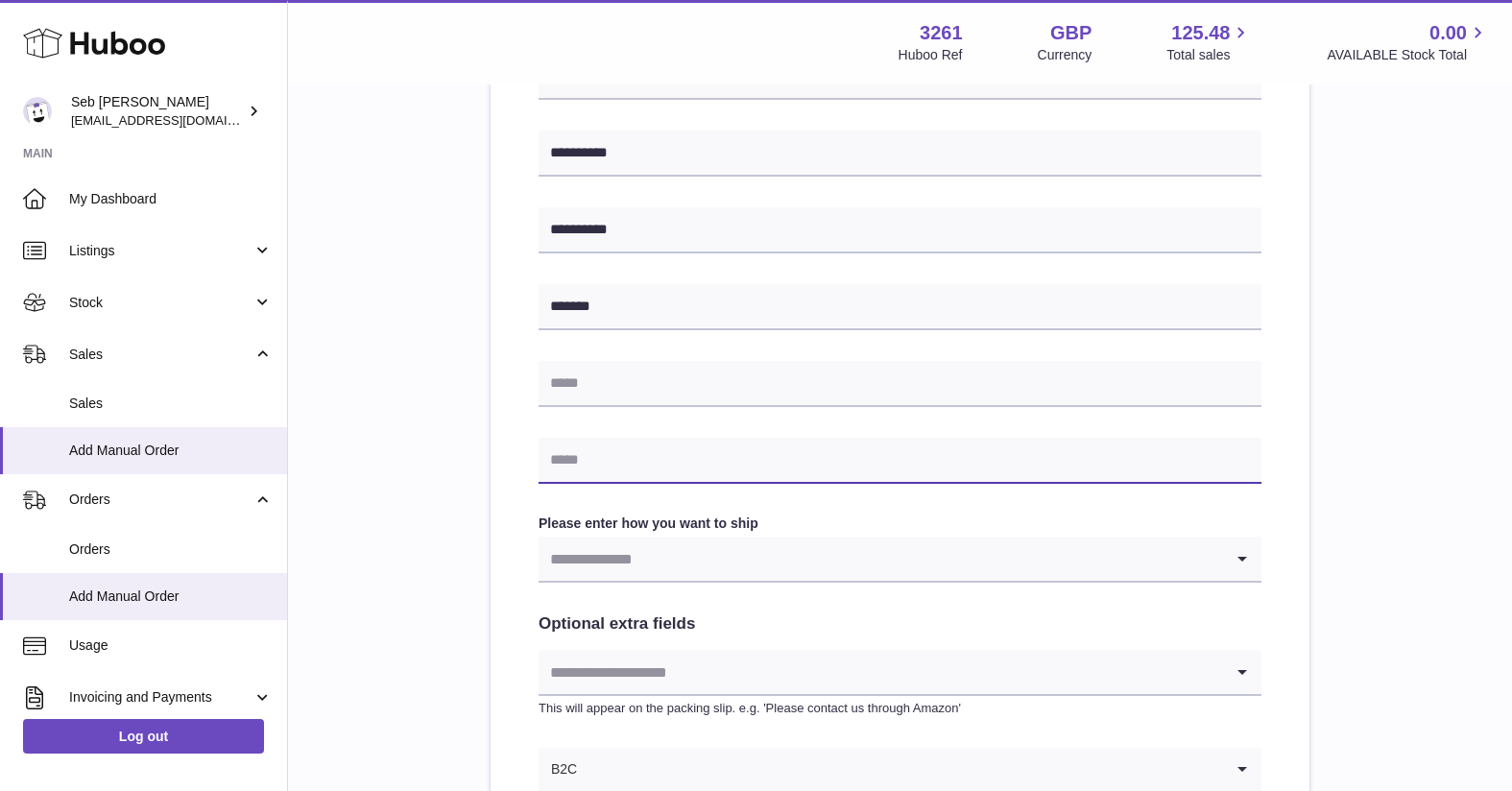
click at [573, 465] on input "text" at bounding box center [899, 460] width 723 height 46
paste input "**********"
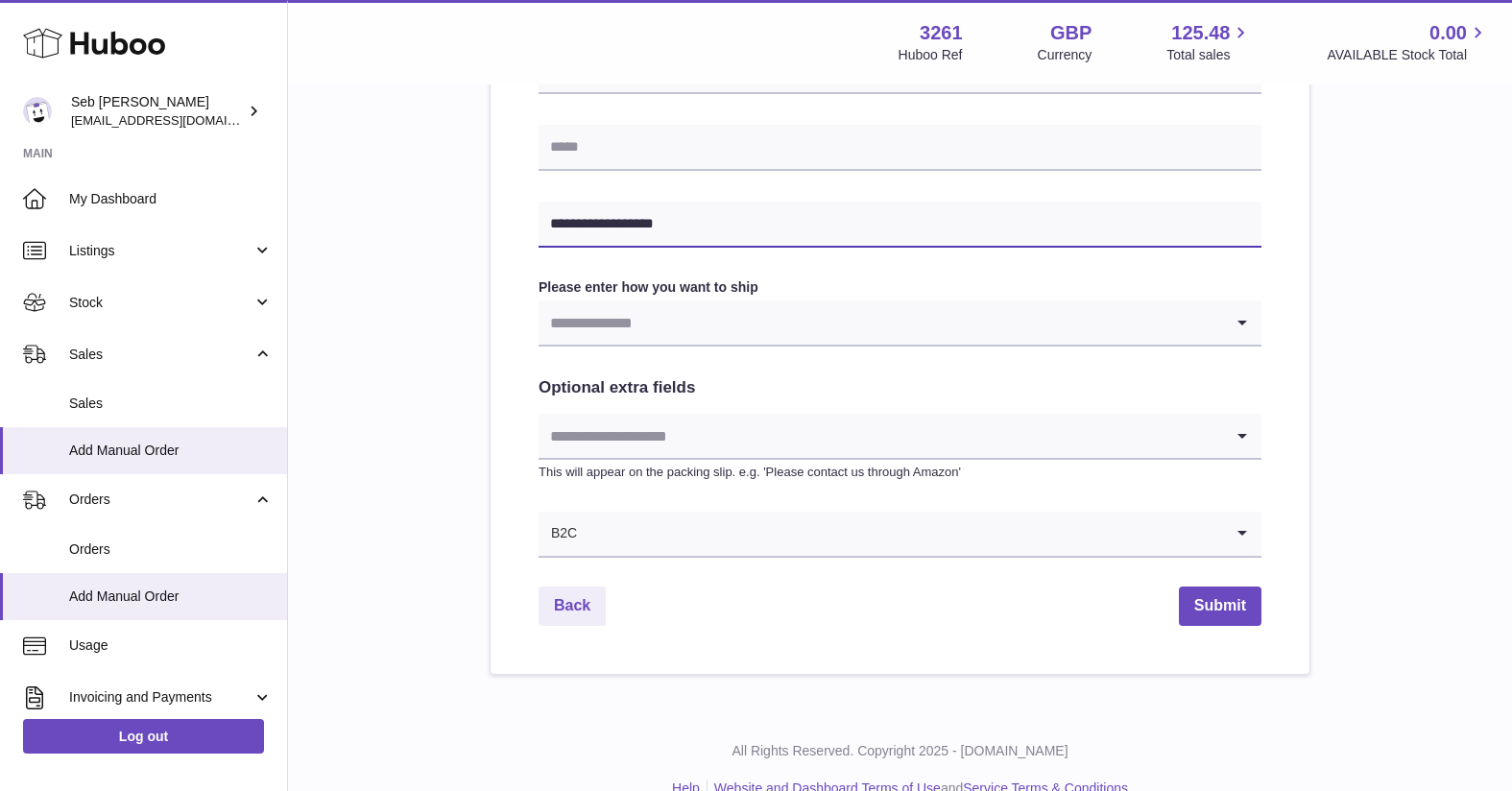
type input "**********"
click at [1264, 441] on div "**********" at bounding box center [899, 69] width 819 height 1211
click at [1223, 435] on icon "Search for option" at bounding box center [1241, 435] width 38 height 44
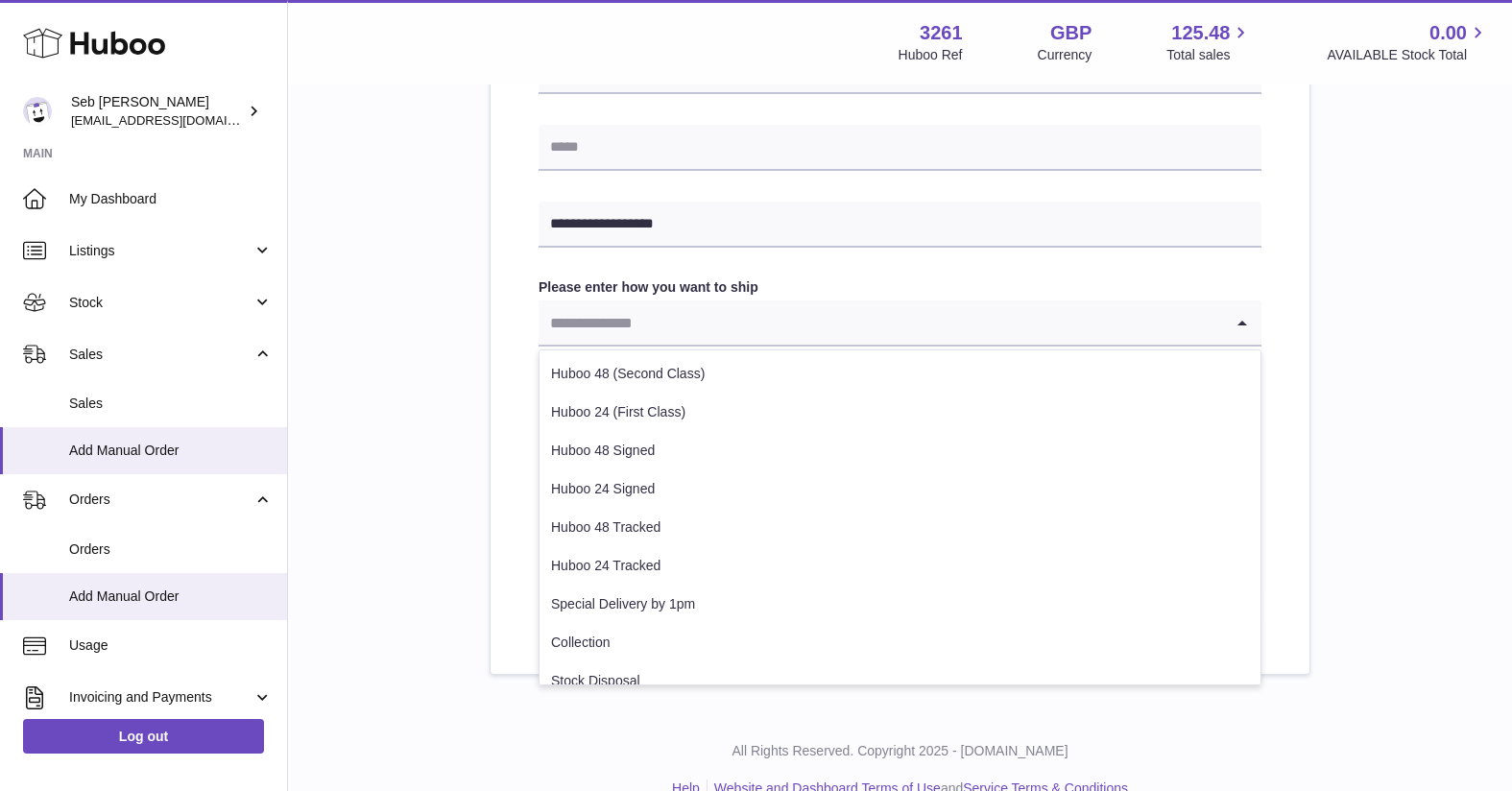
click at [1153, 320] on input "Search for option" at bounding box center [881, 321] width 684 height 44
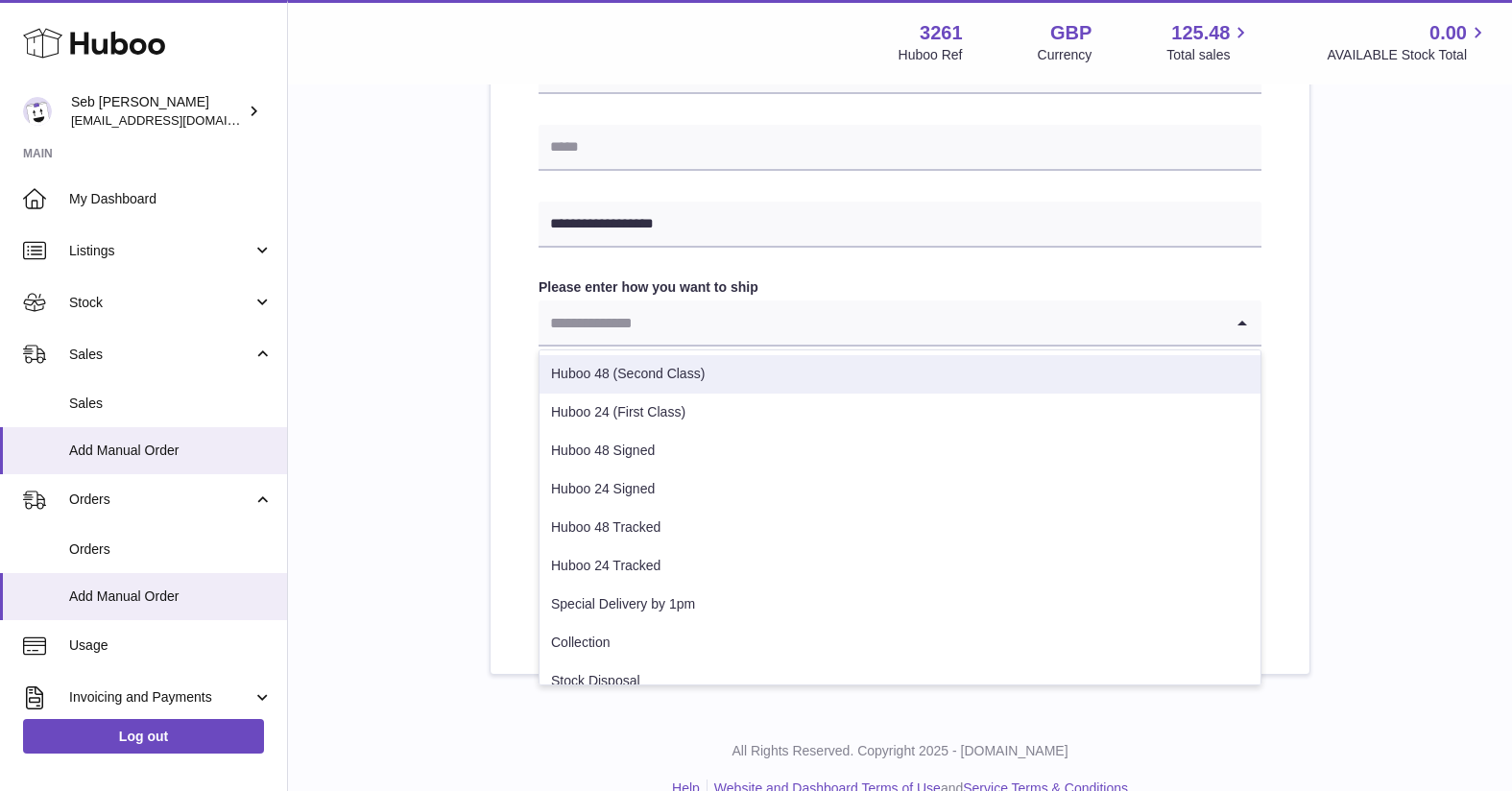
click at [866, 371] on li "Huboo 48 (Second Class)" at bounding box center [899, 373] width 721 height 38
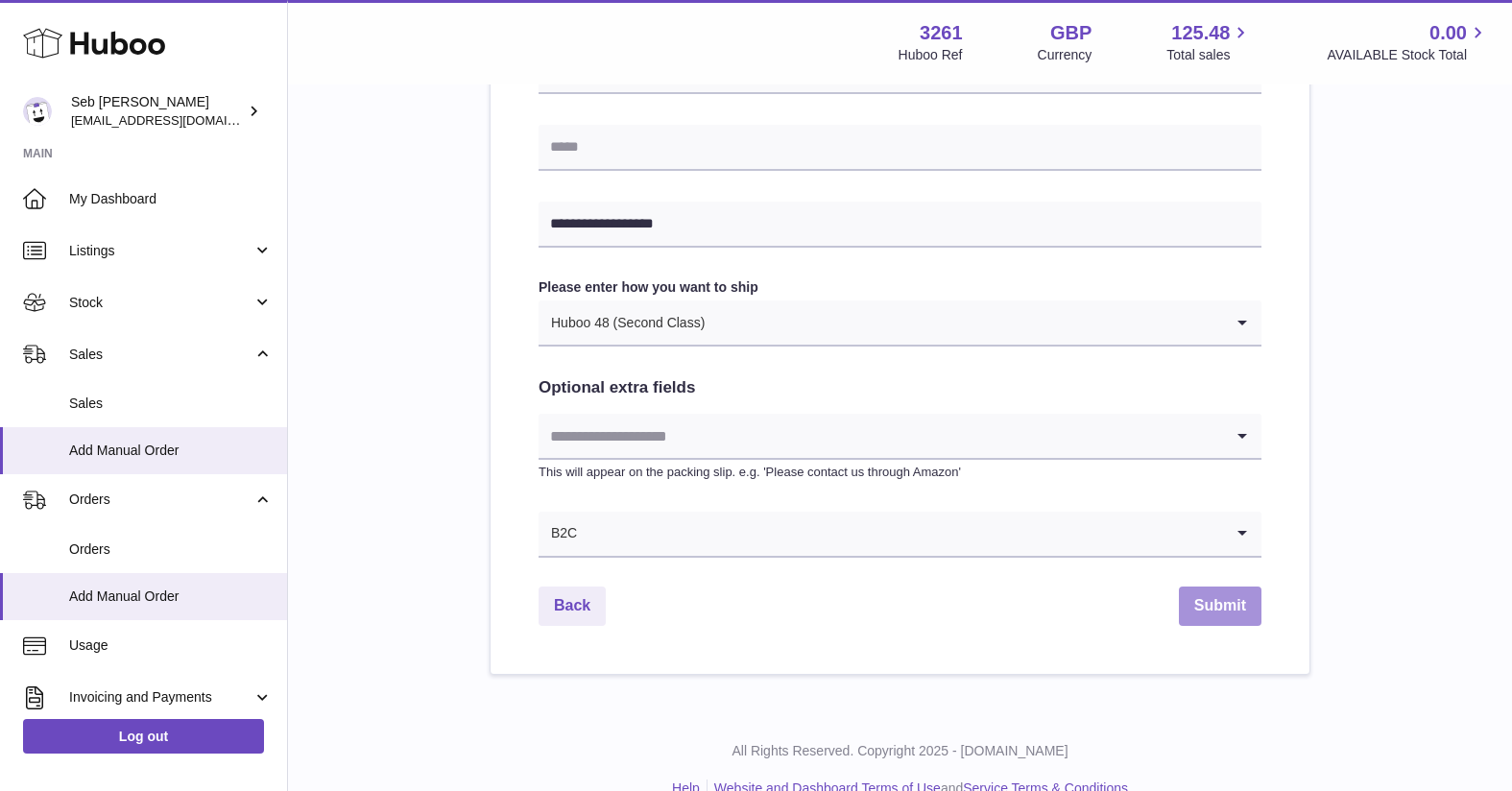
click at [1238, 614] on button "Submit" at bounding box center [1220, 606] width 82 height 39
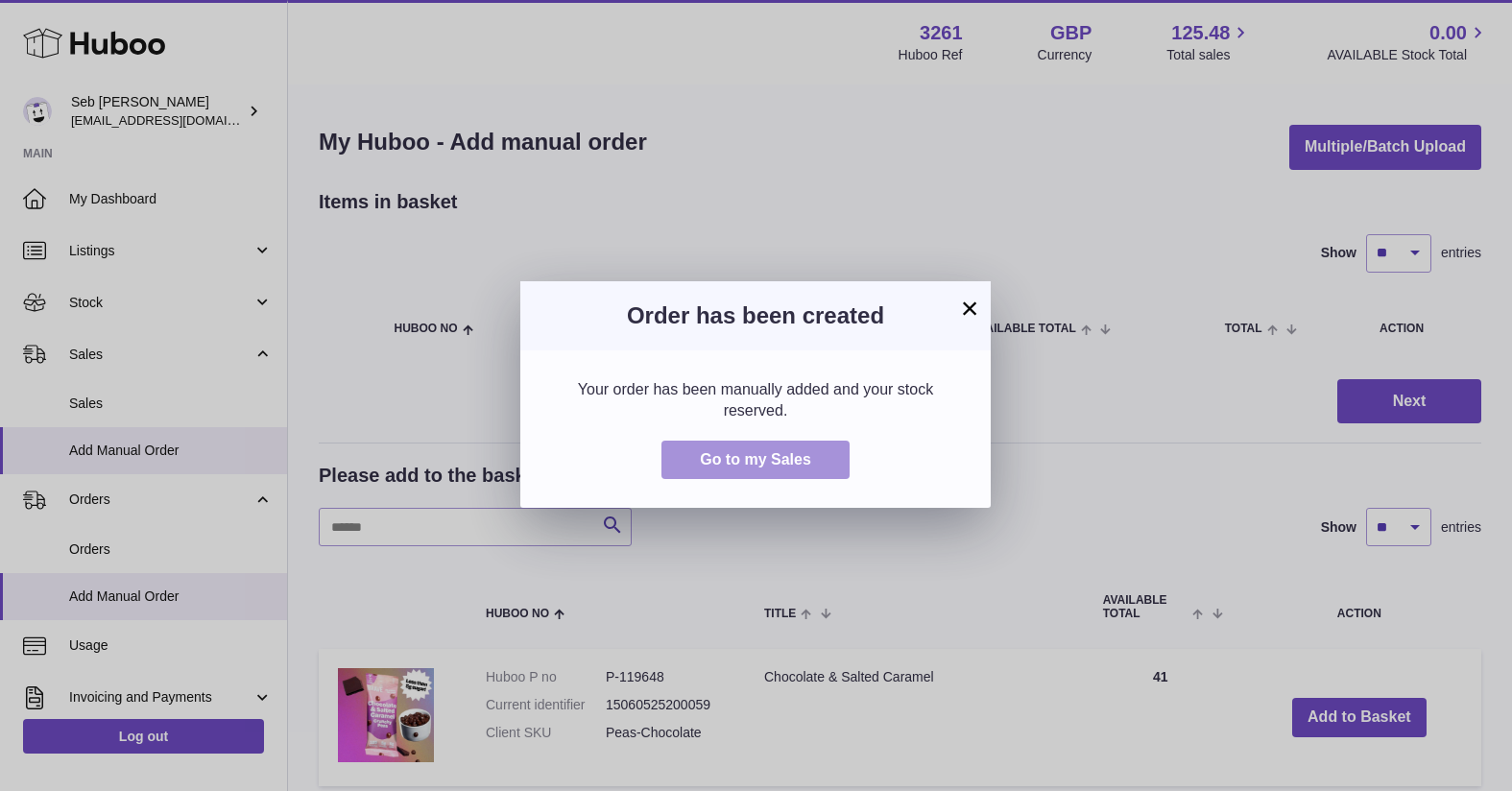
click at [780, 466] on span "Go to my Sales" at bounding box center [756, 459] width 112 height 17
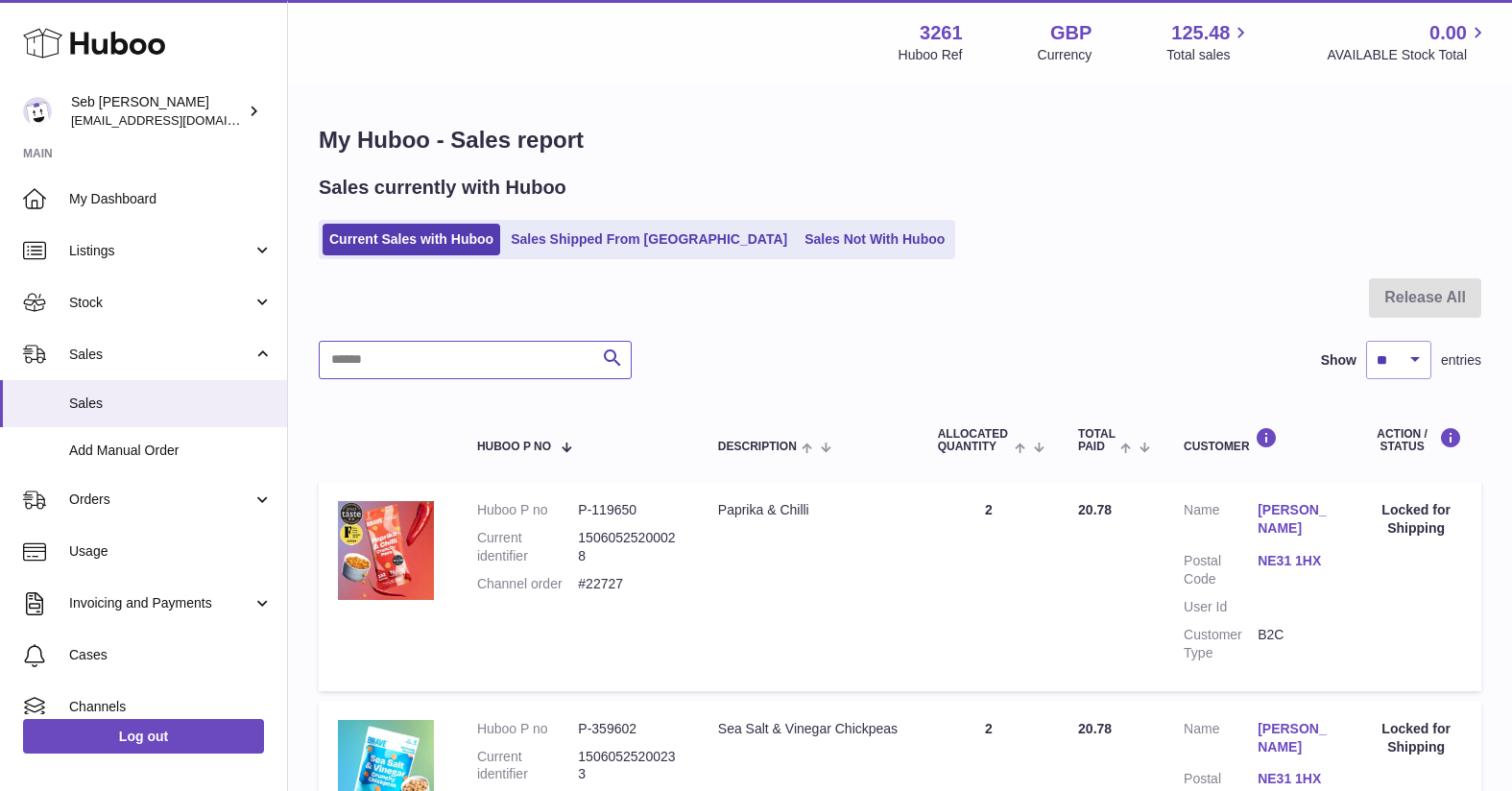
click at [395, 360] on input "text" at bounding box center [475, 360] width 313 height 38
click at [438, 217] on div "Sales currently with Huboo Current Sales with Huboo Sales Shipped From Huboo Sa…" at bounding box center [900, 217] width 1163 height 84
click at [427, 237] on link "Current Sales with Huboo" at bounding box center [411, 239] width 177 height 31
click at [386, 359] on input "text" at bounding box center [475, 360] width 313 height 38
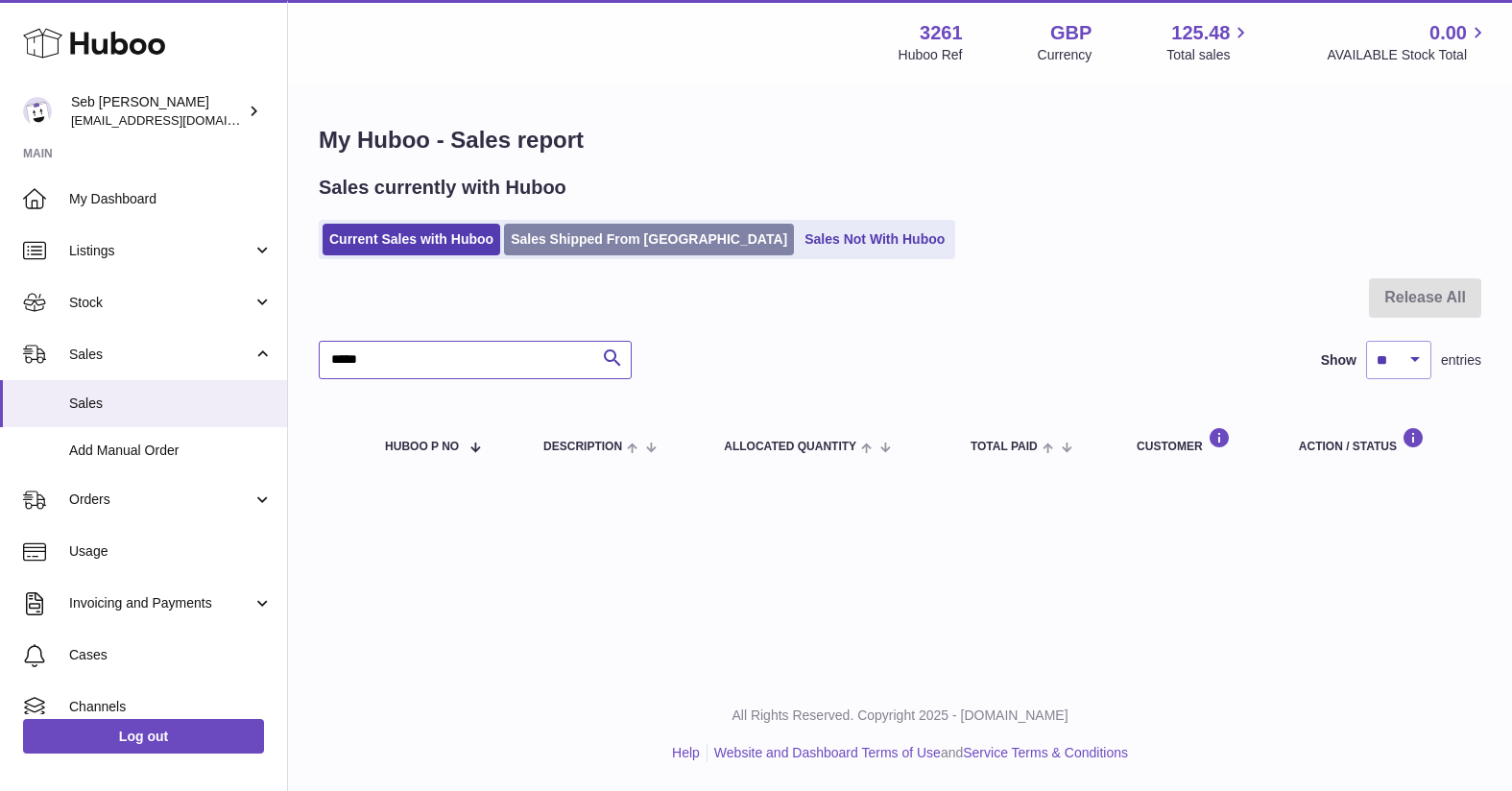
type input "*****"
click at [614, 239] on link "Sales Shipped From [GEOGRAPHIC_DATA]" at bounding box center [649, 239] width 290 height 31
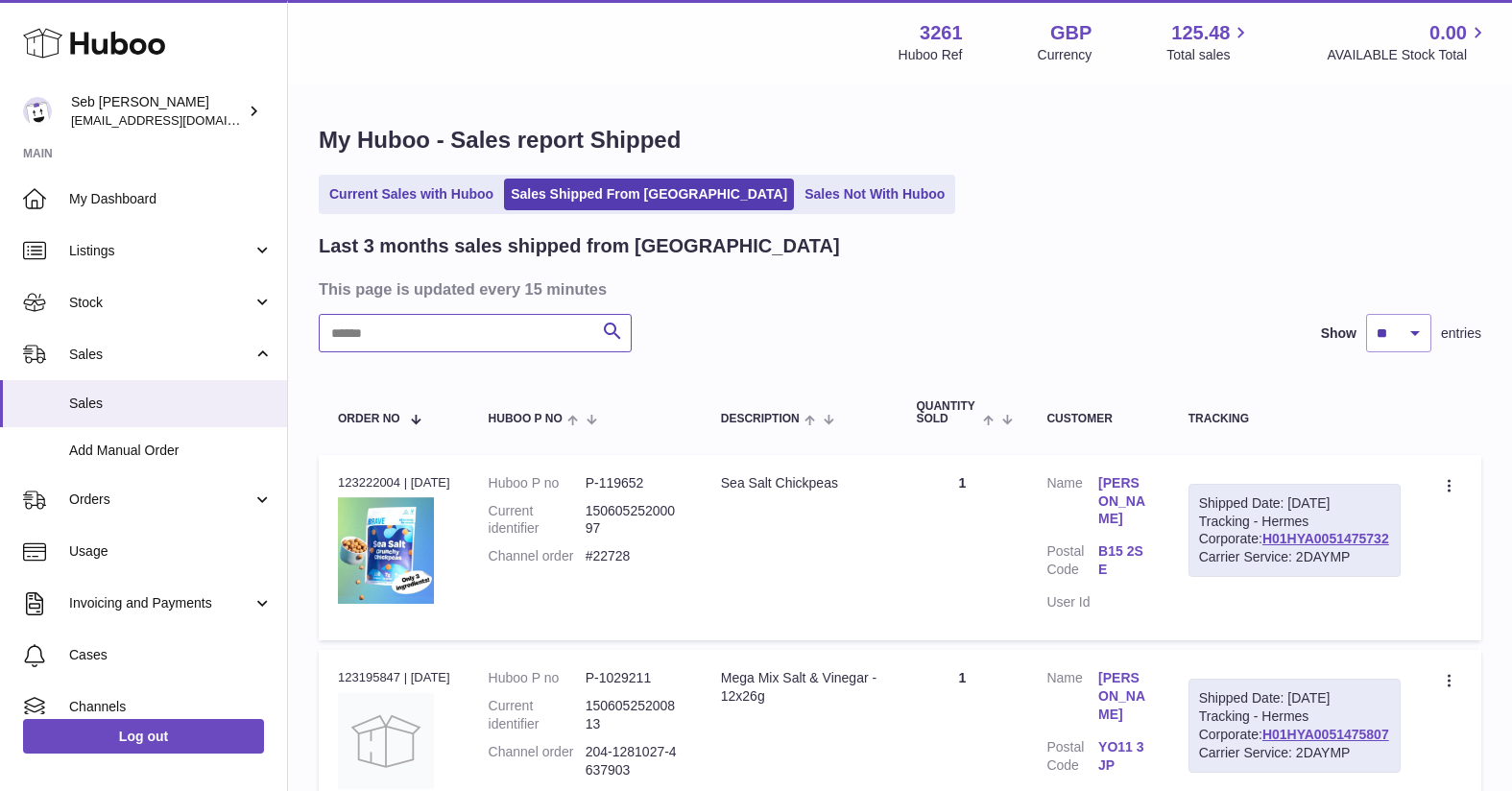
click at [415, 345] on input "text" at bounding box center [475, 332] width 313 height 38
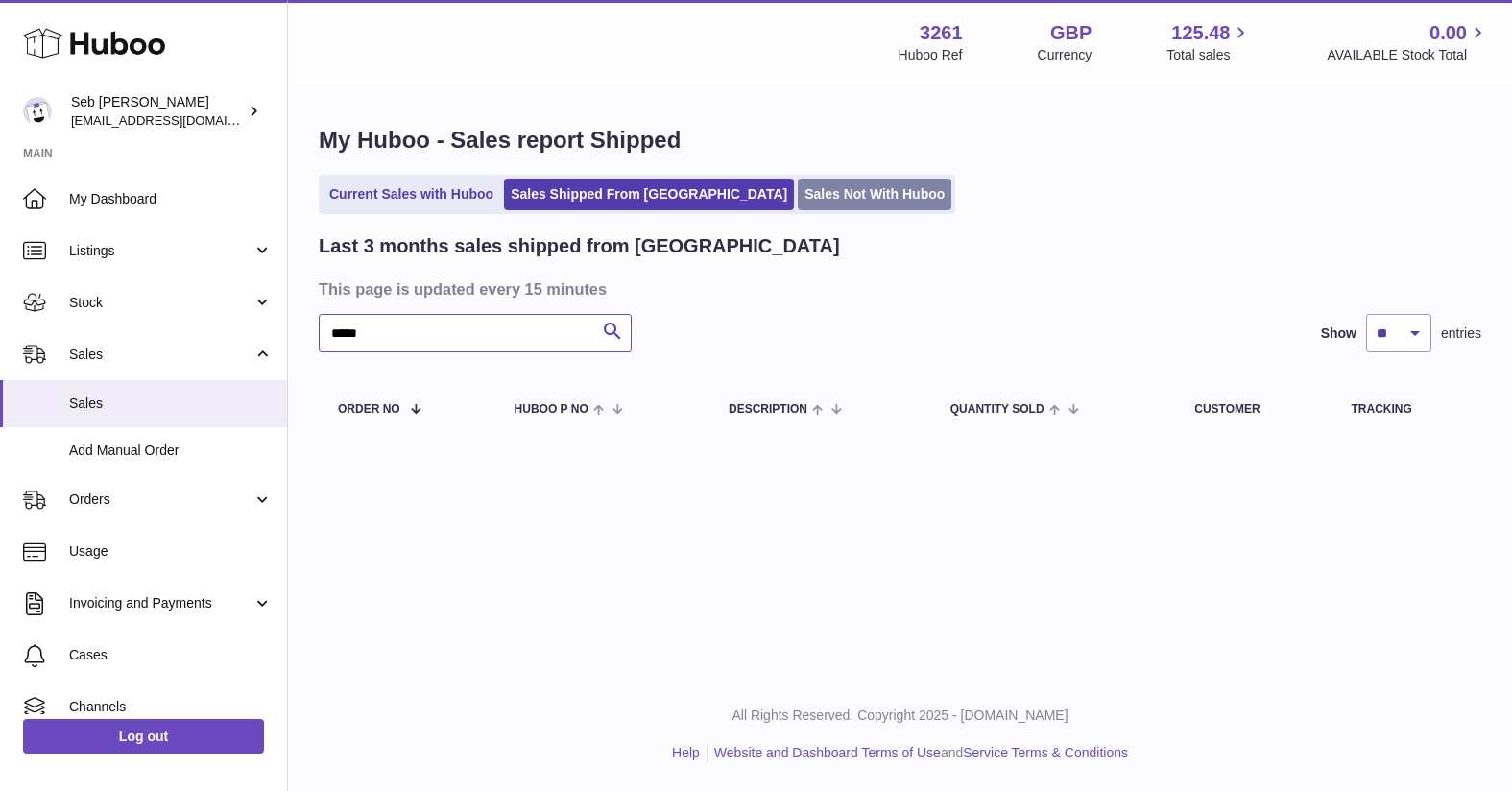
type input "*****"
click at [798, 197] on link "Sales Not With Huboo" at bounding box center [875, 194] width 154 height 31
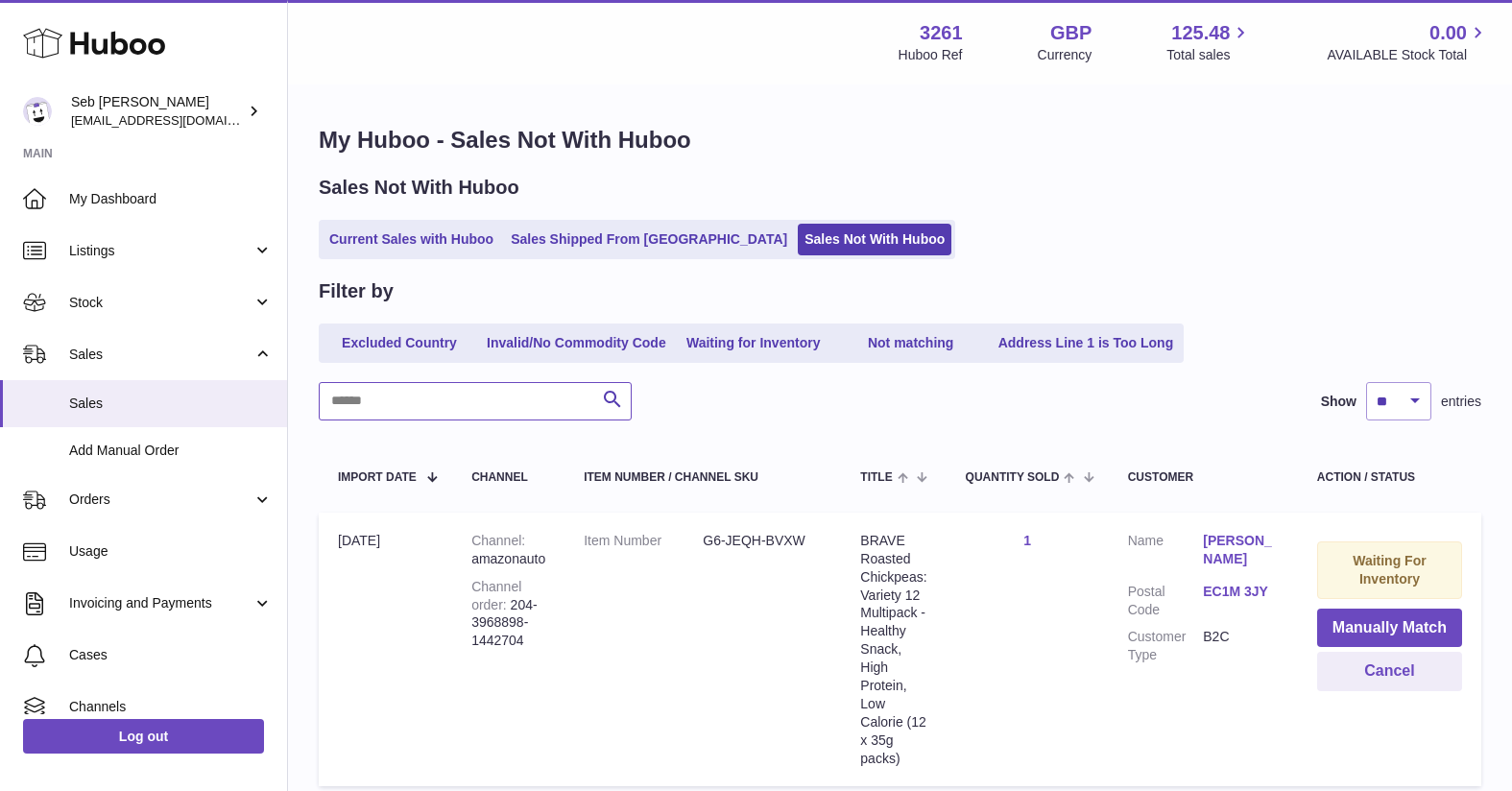
click at [421, 404] on input "text" at bounding box center [475, 401] width 313 height 38
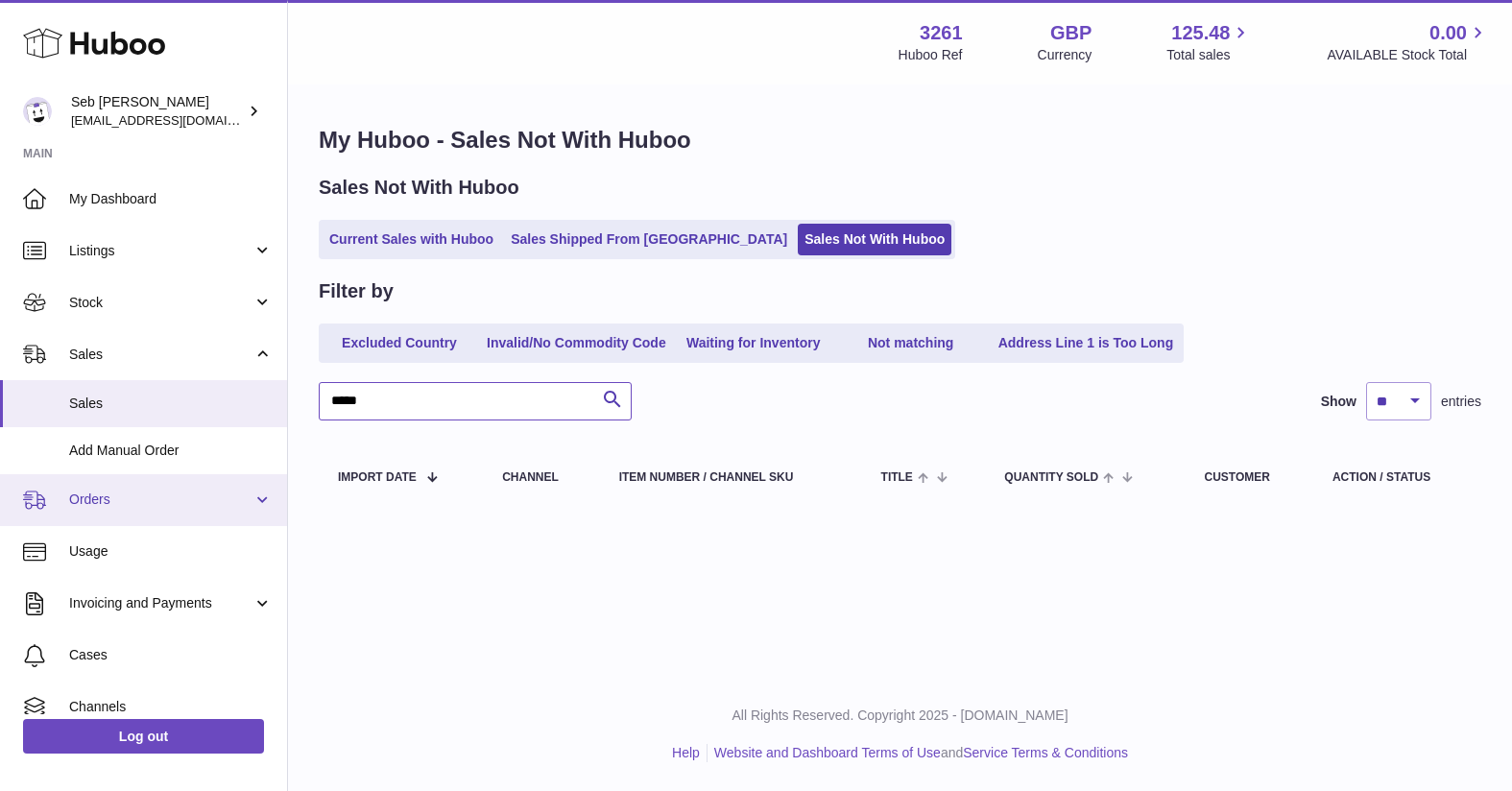
type input "*****"
click at [99, 501] on span "Orders" at bounding box center [160, 499] width 183 height 19
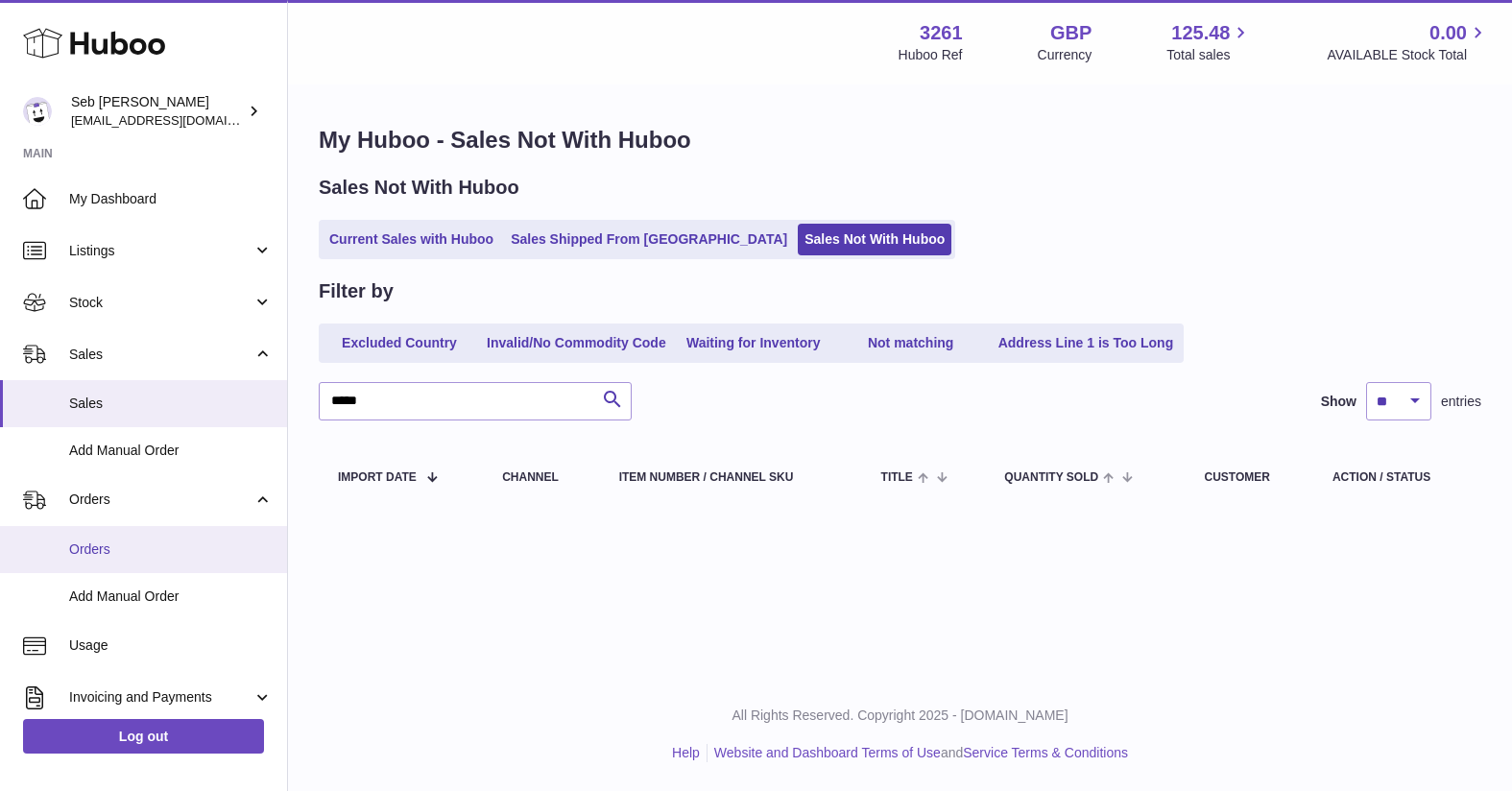
click at [96, 544] on span "Orders" at bounding box center [171, 549] width 204 height 19
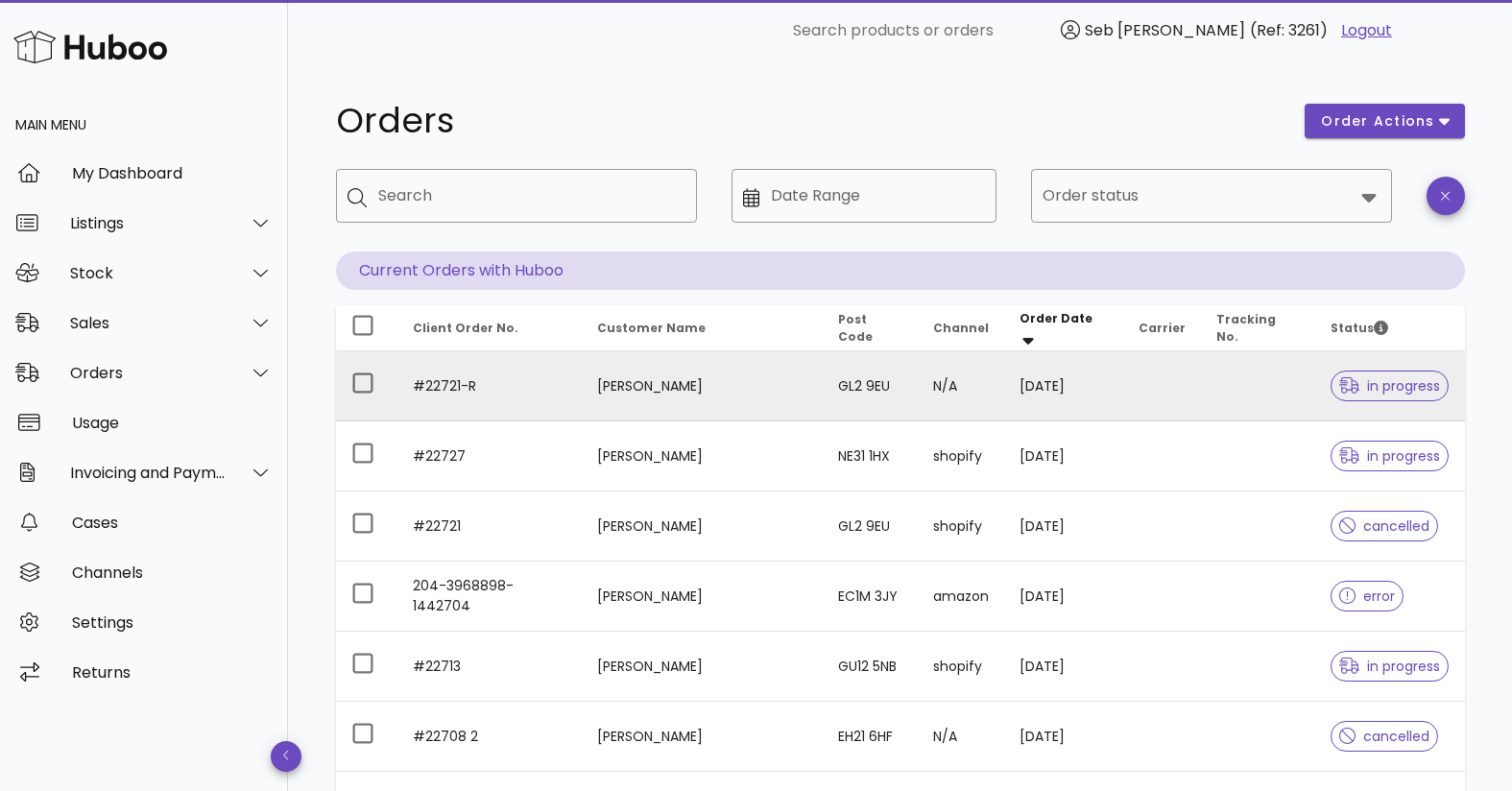
click at [458, 389] on td "#22721-R" at bounding box center [489, 385] width 185 height 70
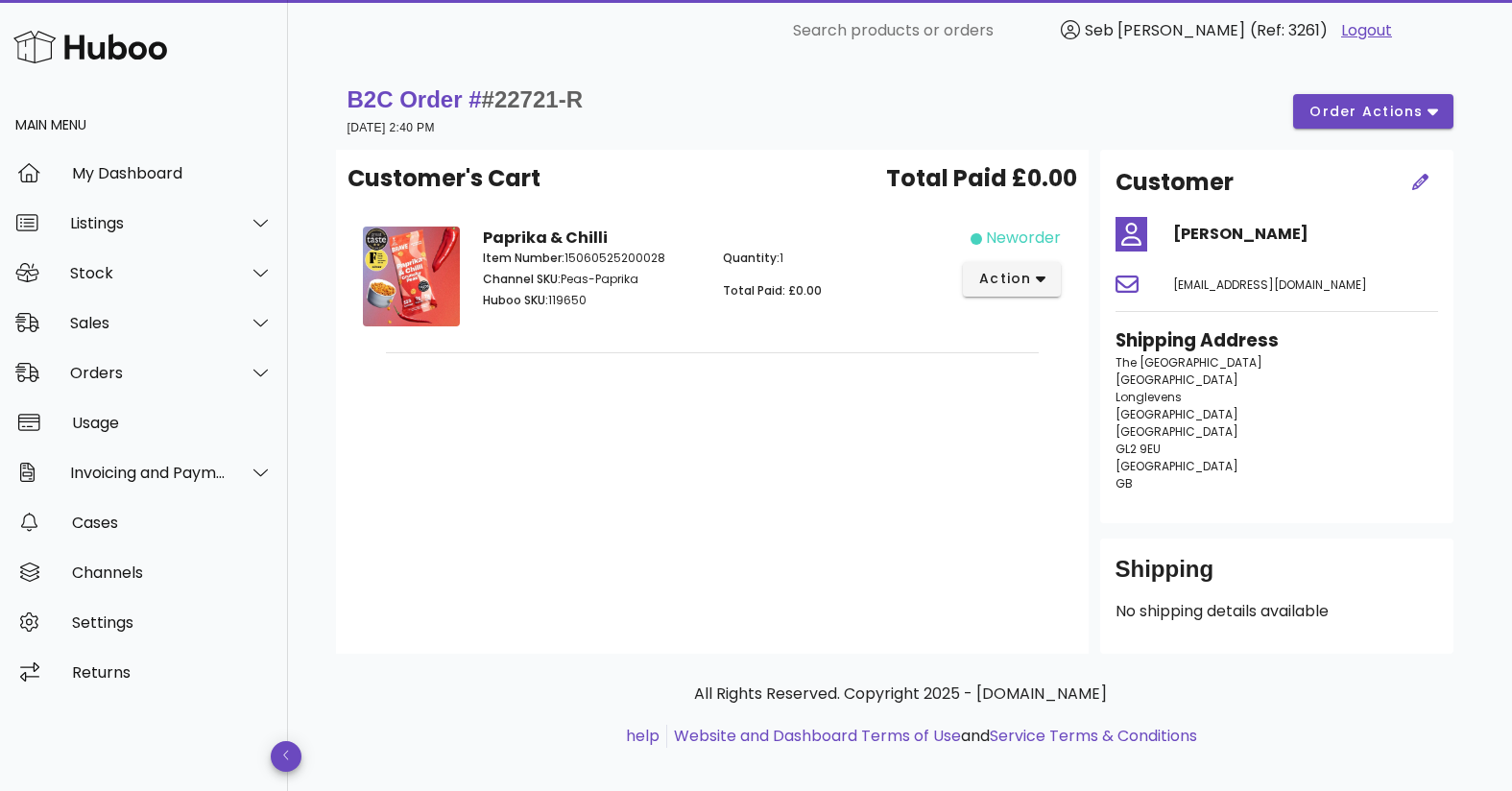
click at [735, 257] on span "Quantity:" at bounding box center [751, 258] width 57 height 17
click at [1018, 286] on span "action" at bounding box center [1005, 278] width 54 height 21
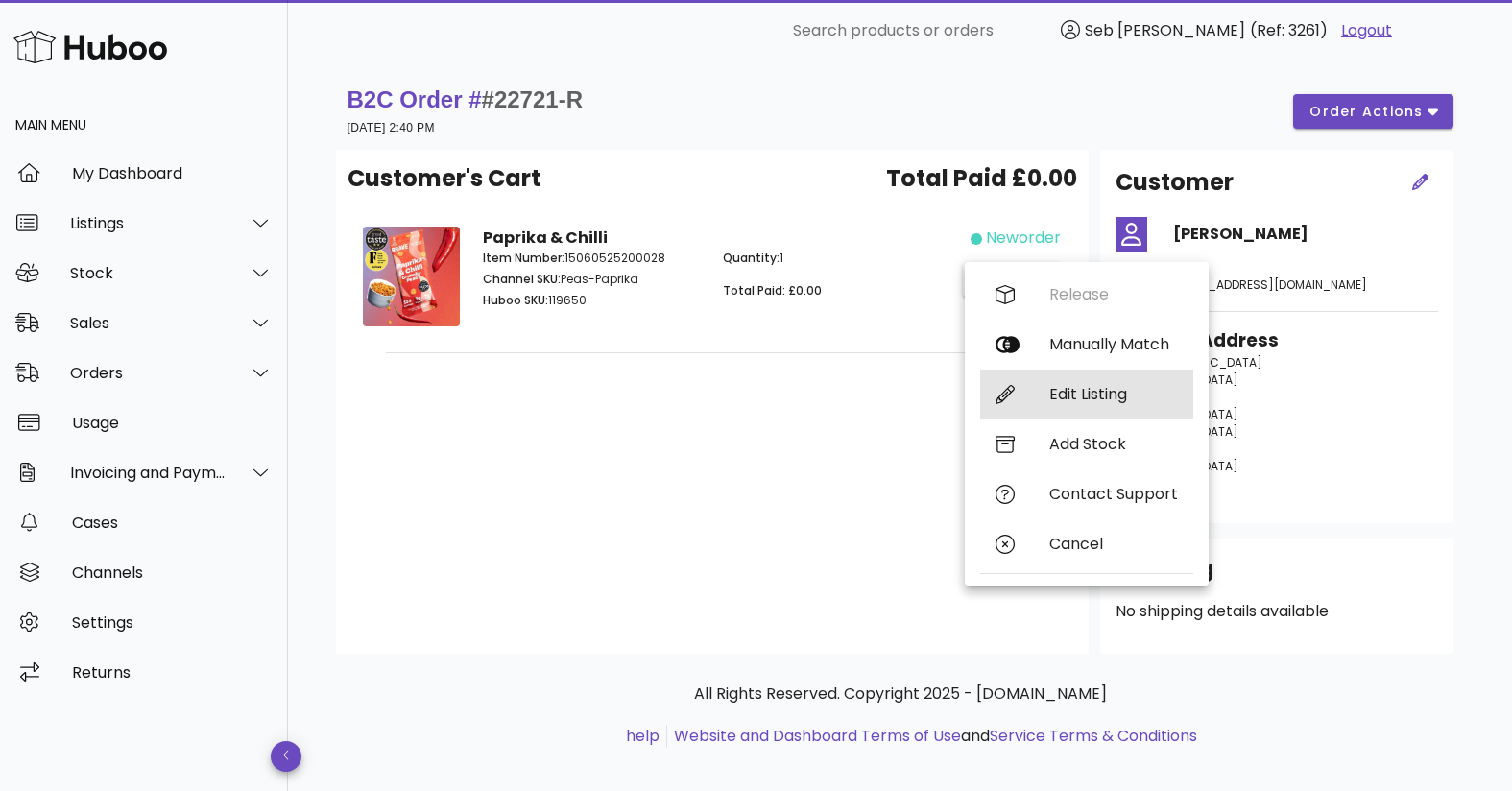
click at [1038, 395] on div "Edit Listing" at bounding box center [1086, 394] width 213 height 50
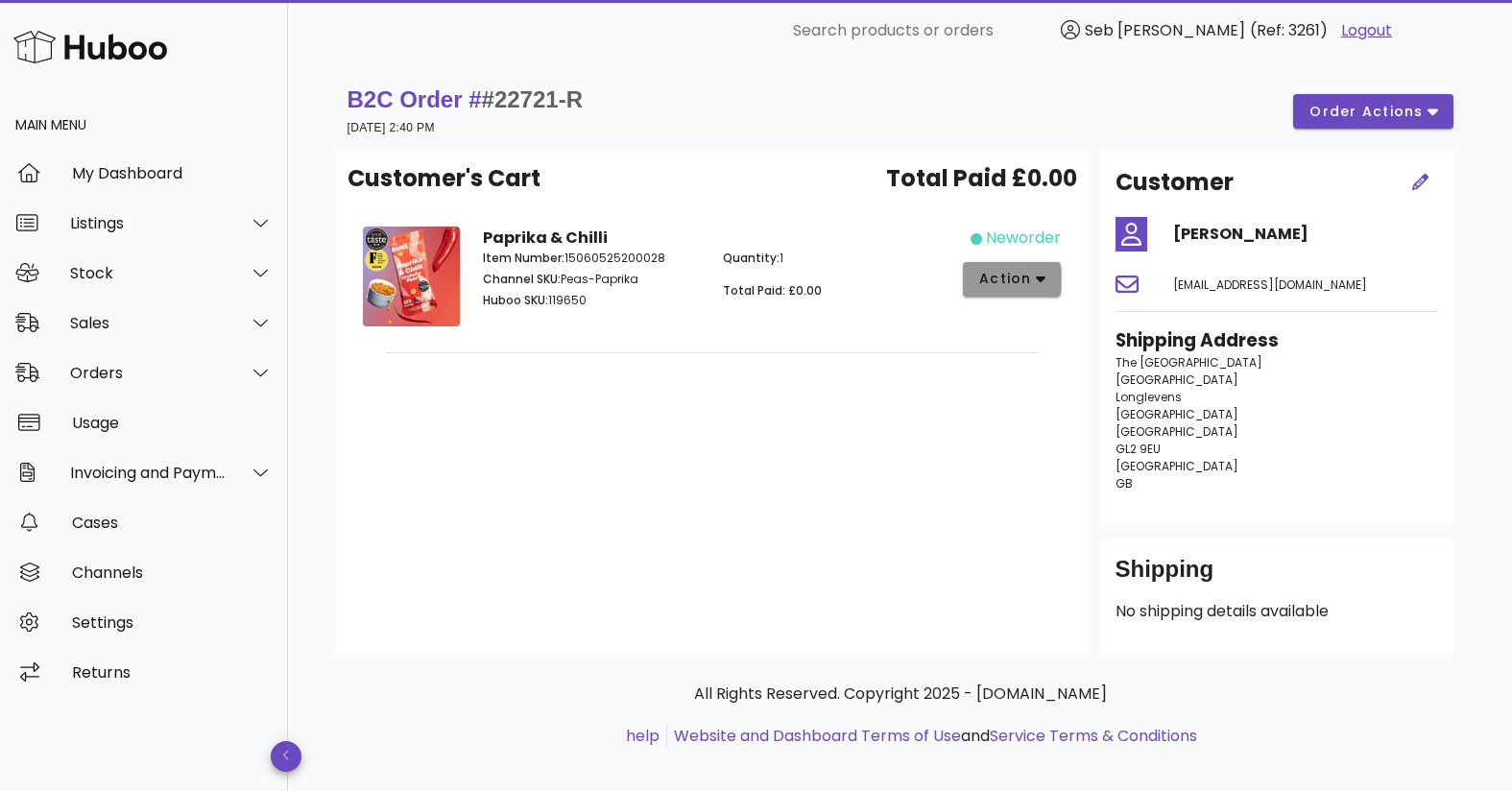
click at [1031, 276] on span "action" at bounding box center [1005, 278] width 54 height 21
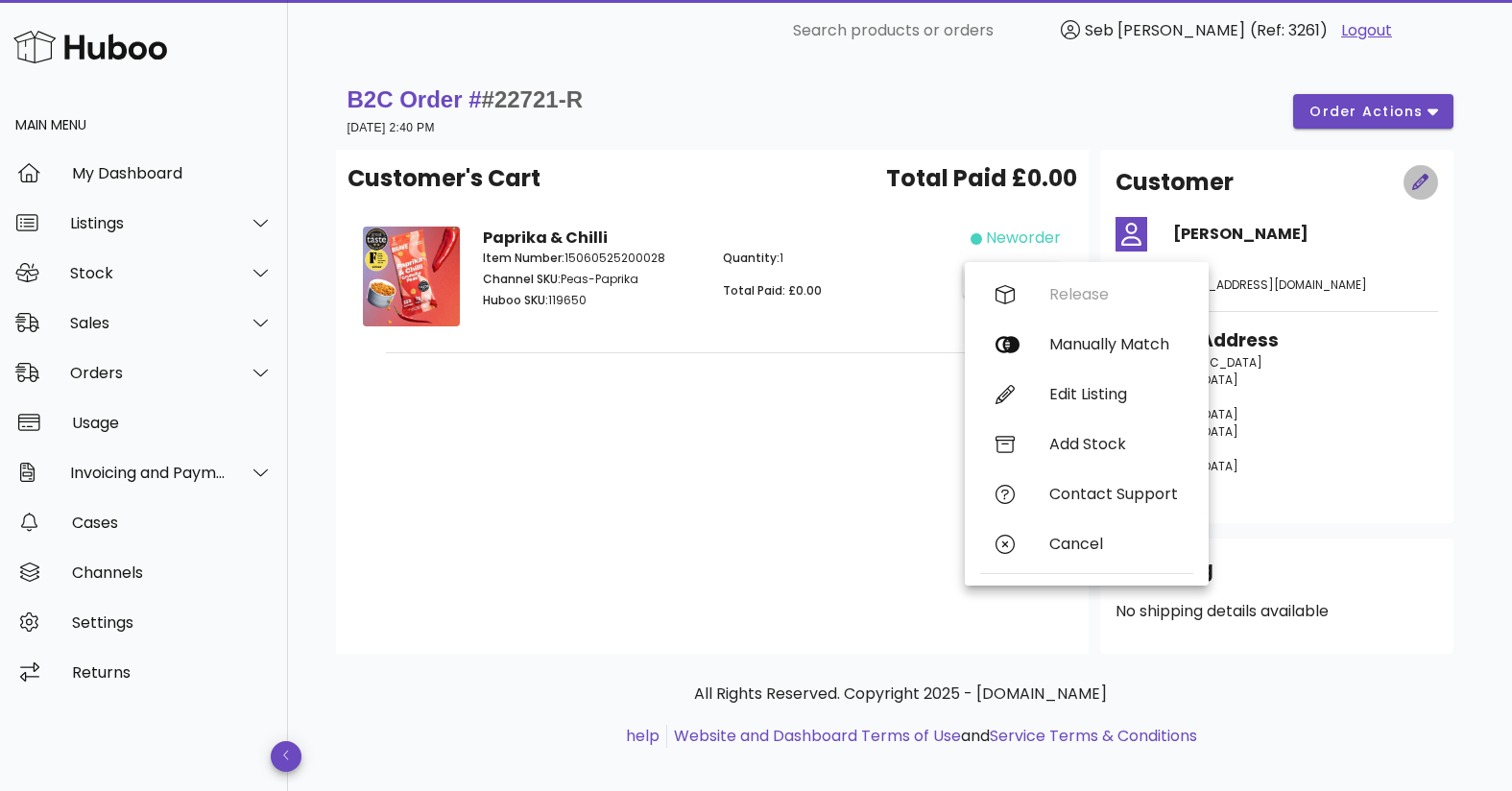
click at [1426, 179] on icon "button" at bounding box center [1420, 181] width 17 height 17
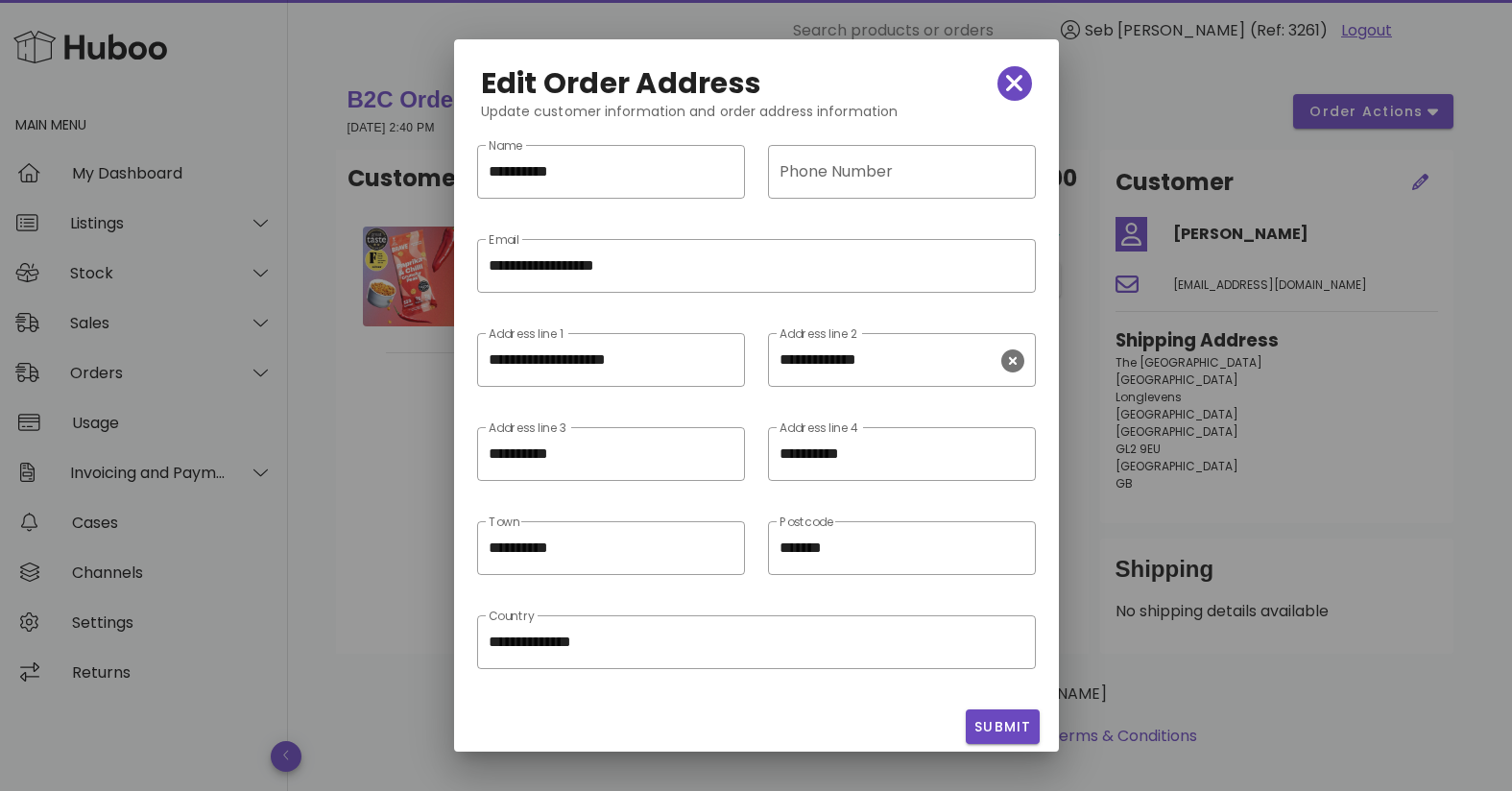
scroll to position [12, 0]
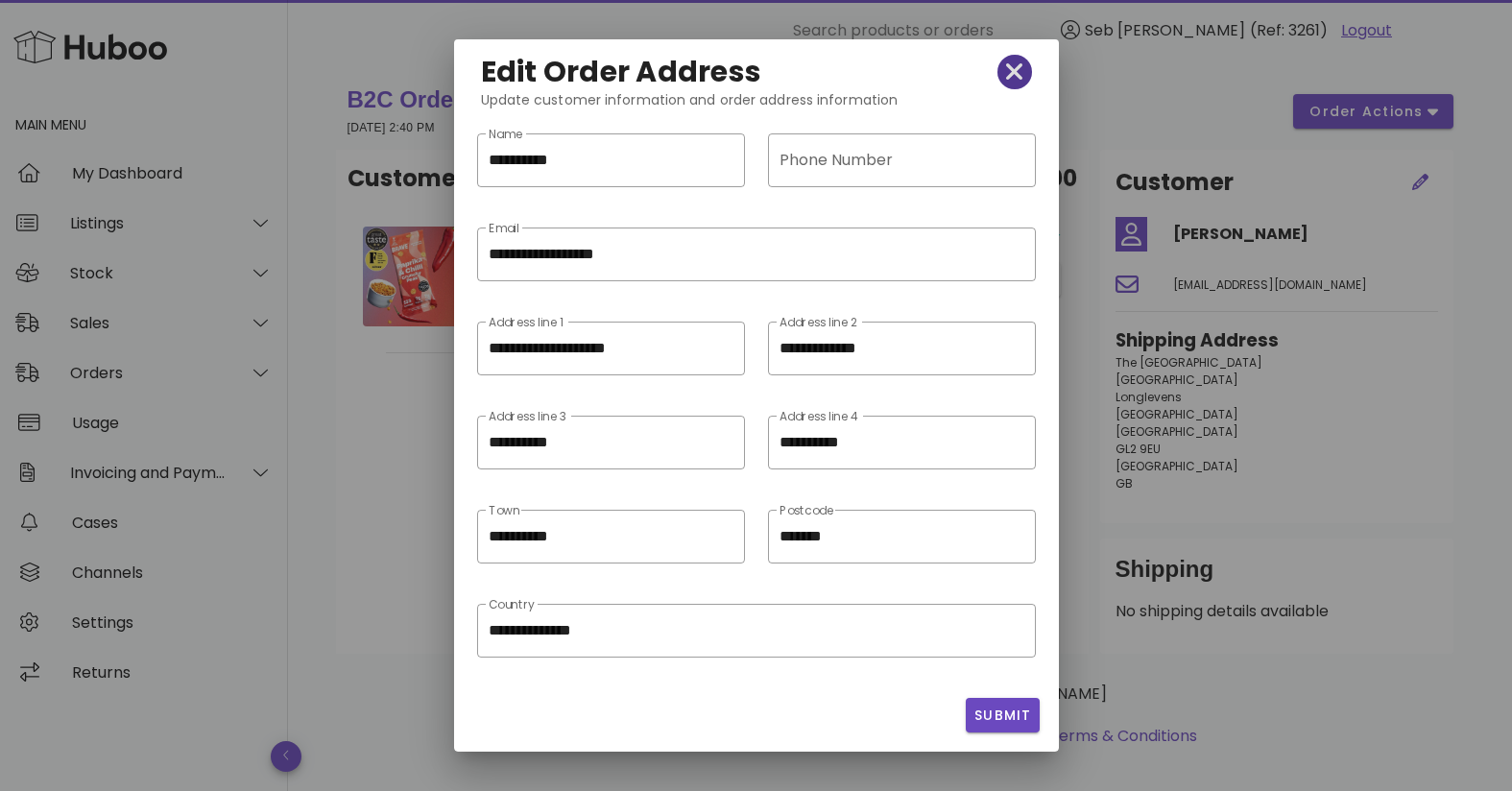
click at [1018, 69] on icon "button" at bounding box center [1015, 73] width 18 height 18
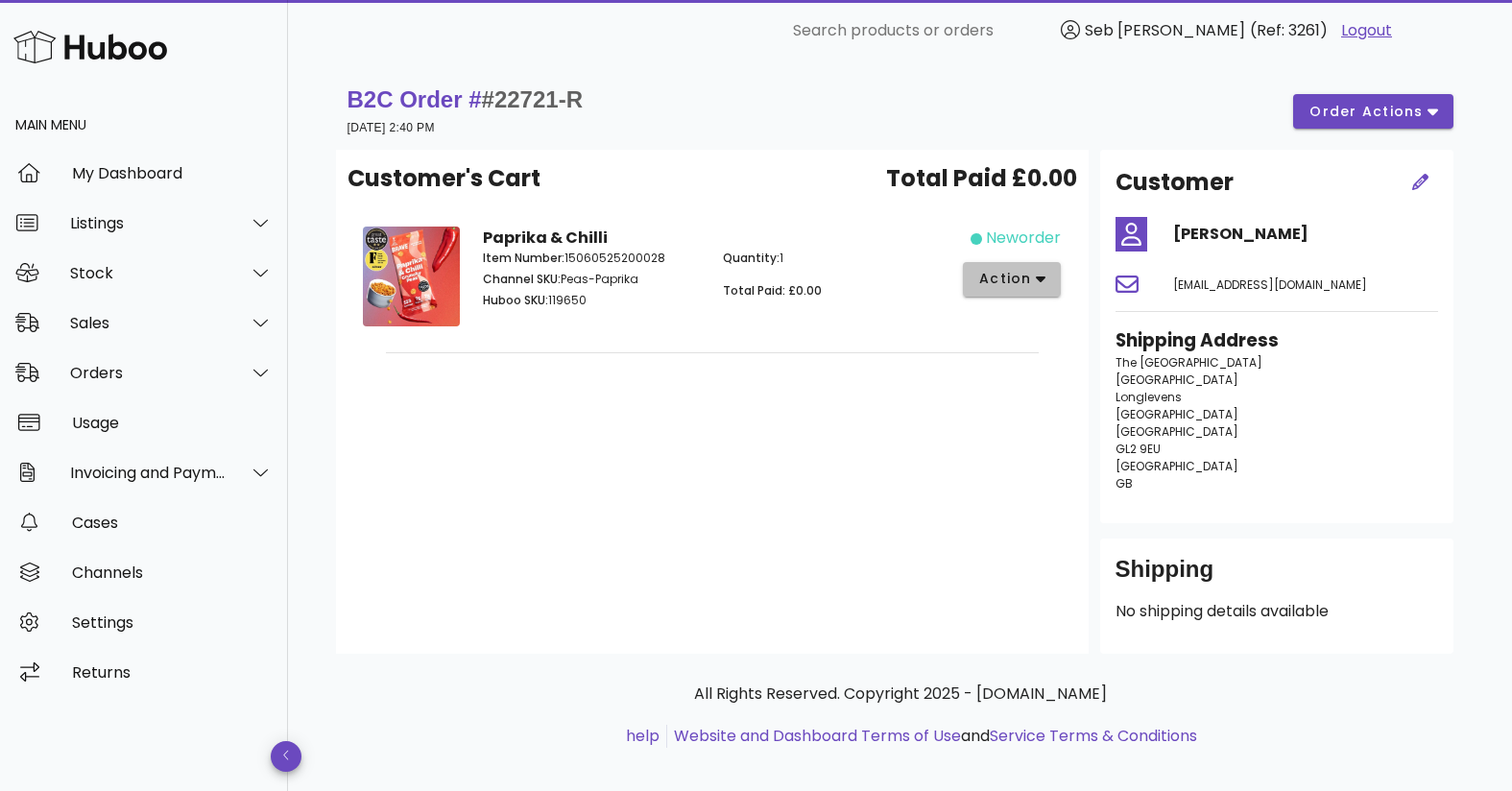
click at [1022, 277] on span "action" at bounding box center [1005, 278] width 54 height 21
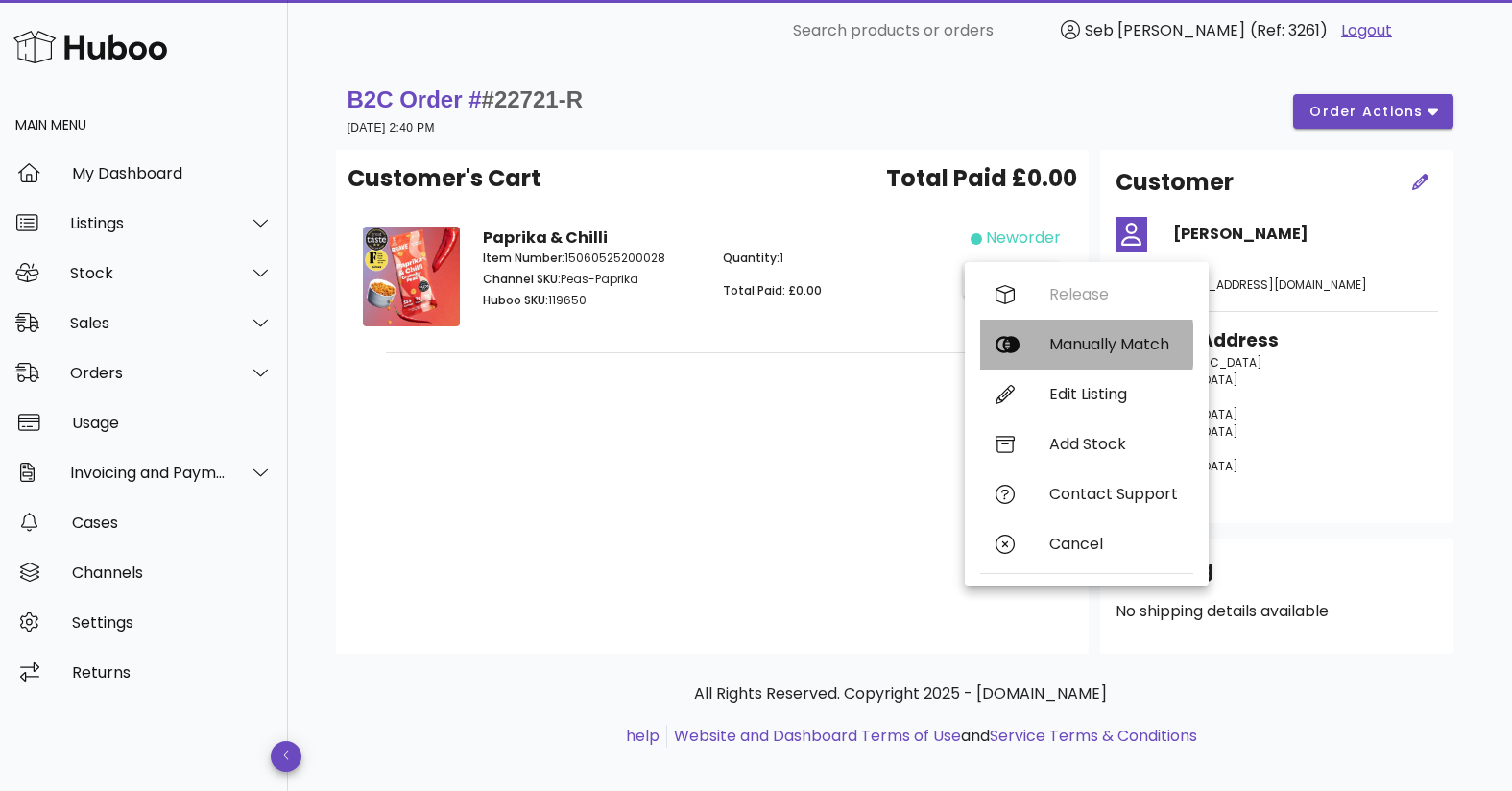
click at [1077, 343] on div "Manually Match" at bounding box center [1113, 344] width 128 height 19
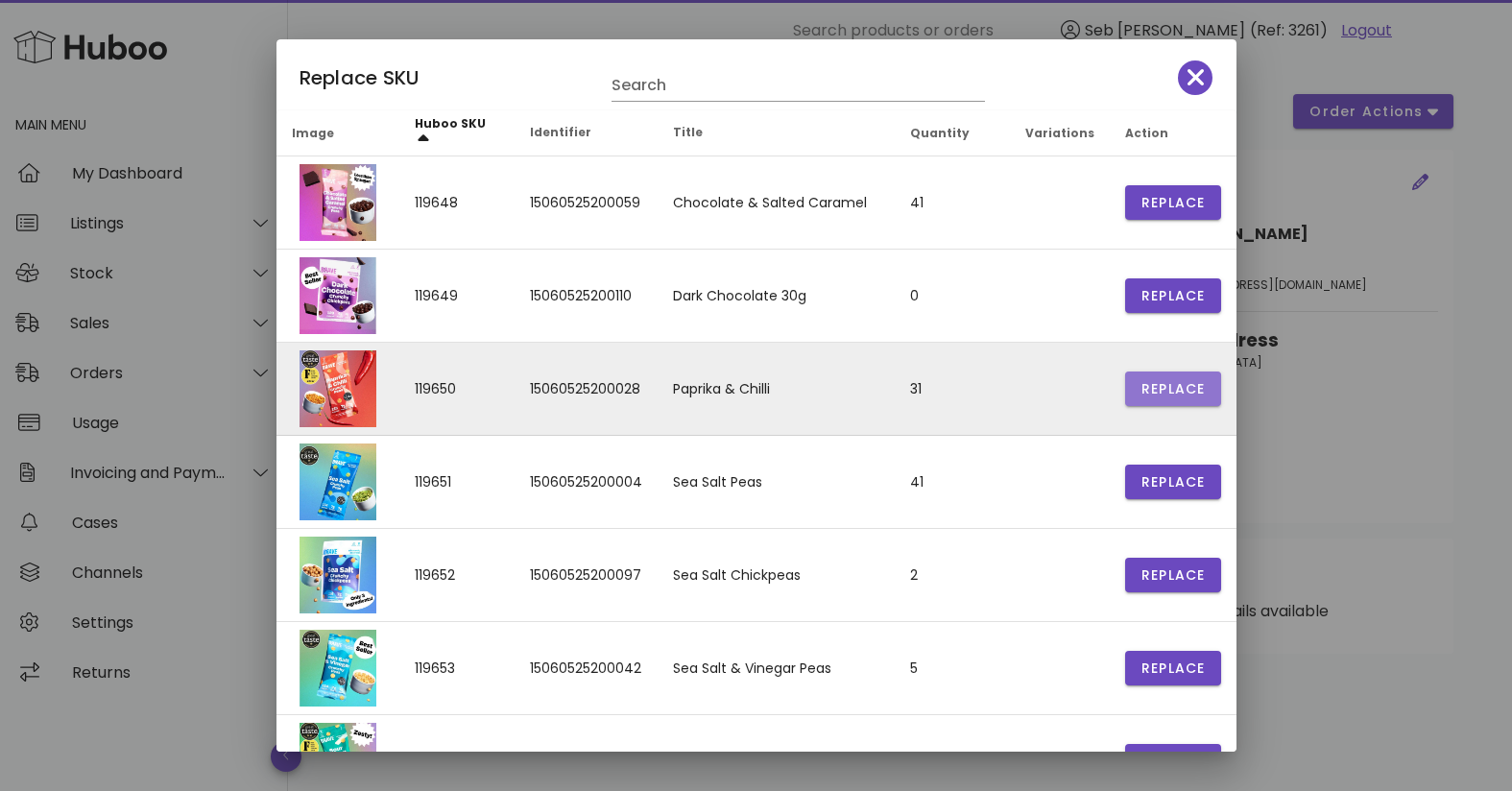
click at [1163, 213] on span "Replace" at bounding box center [1173, 203] width 66 height 21
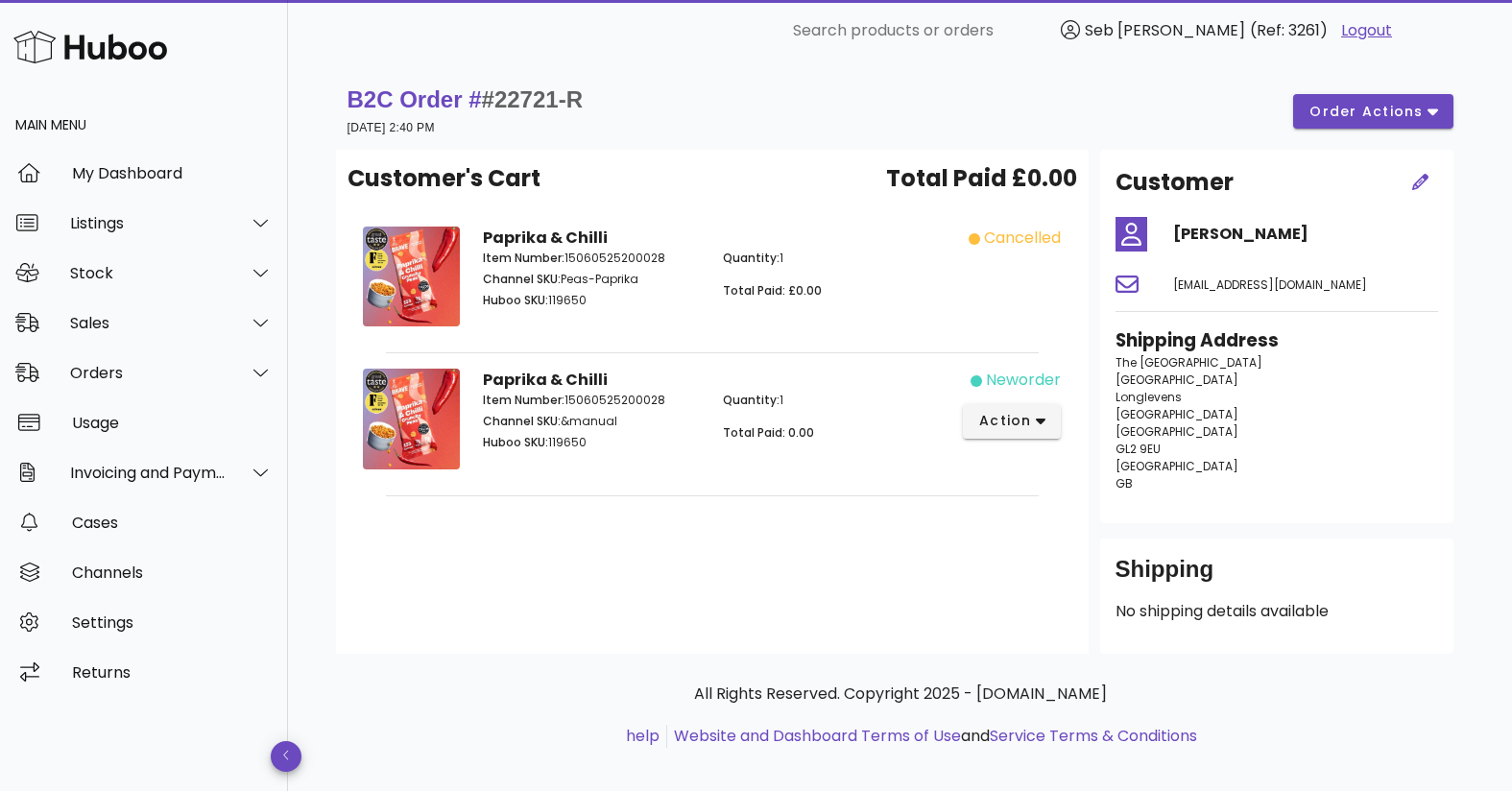
click at [758, 403] on span "Quantity:" at bounding box center [751, 399] width 57 height 17
click at [1418, 116] on span "order actions" at bounding box center [1365, 112] width 115 height 21
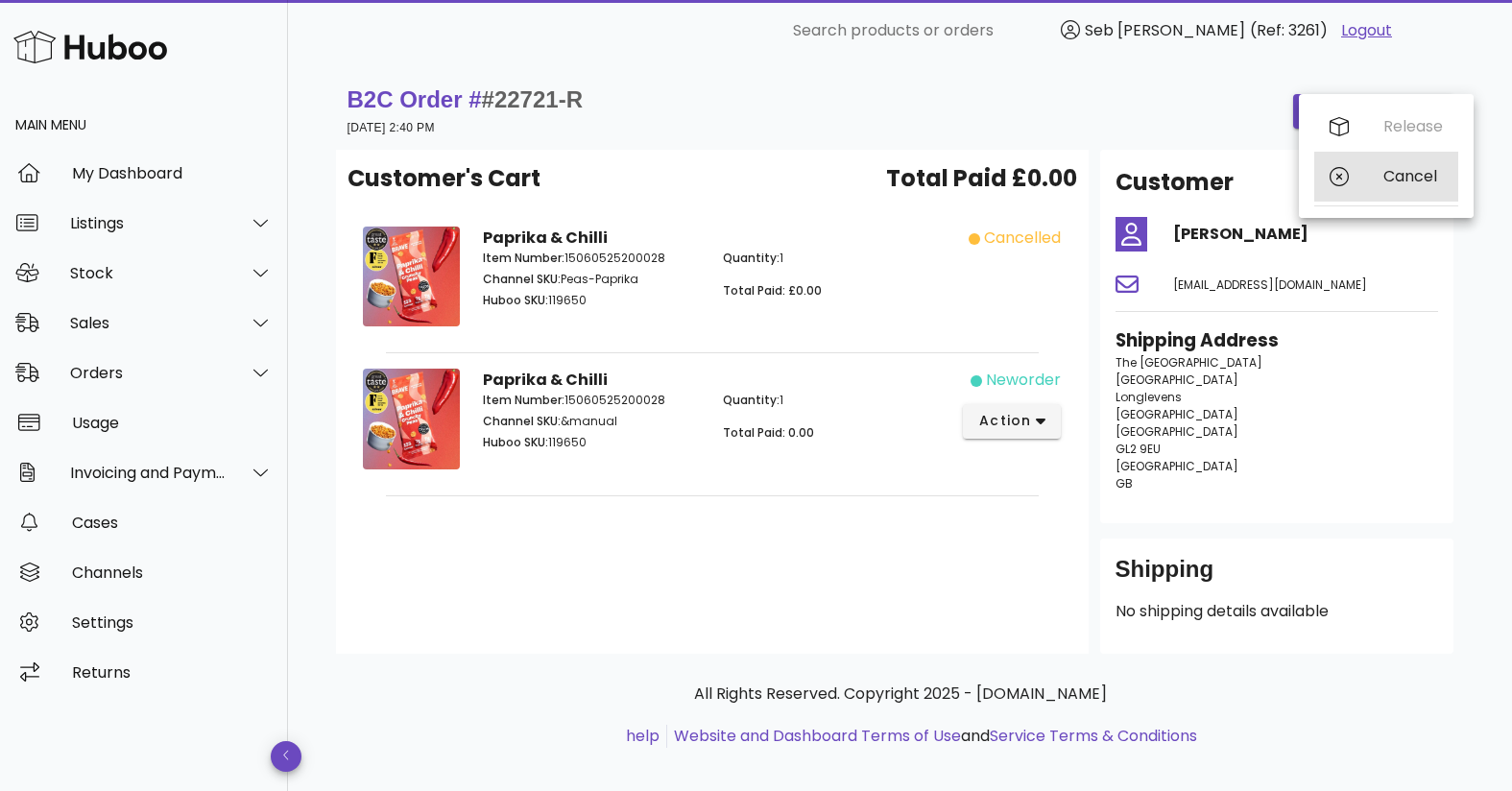
click at [1411, 175] on div "Cancel" at bounding box center [1413, 175] width 60 height 19
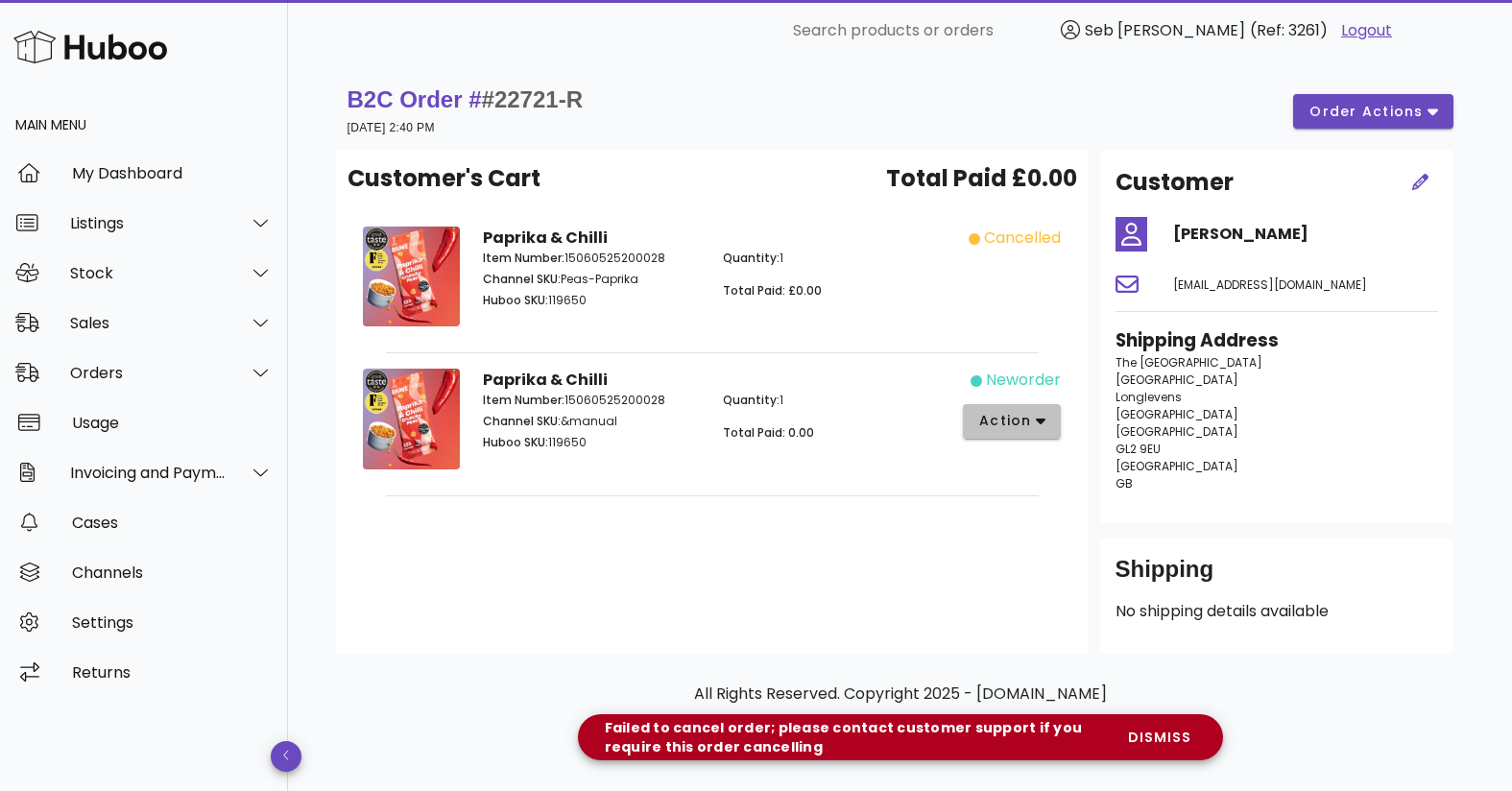
click at [1017, 420] on span "action" at bounding box center [1005, 420] width 54 height 21
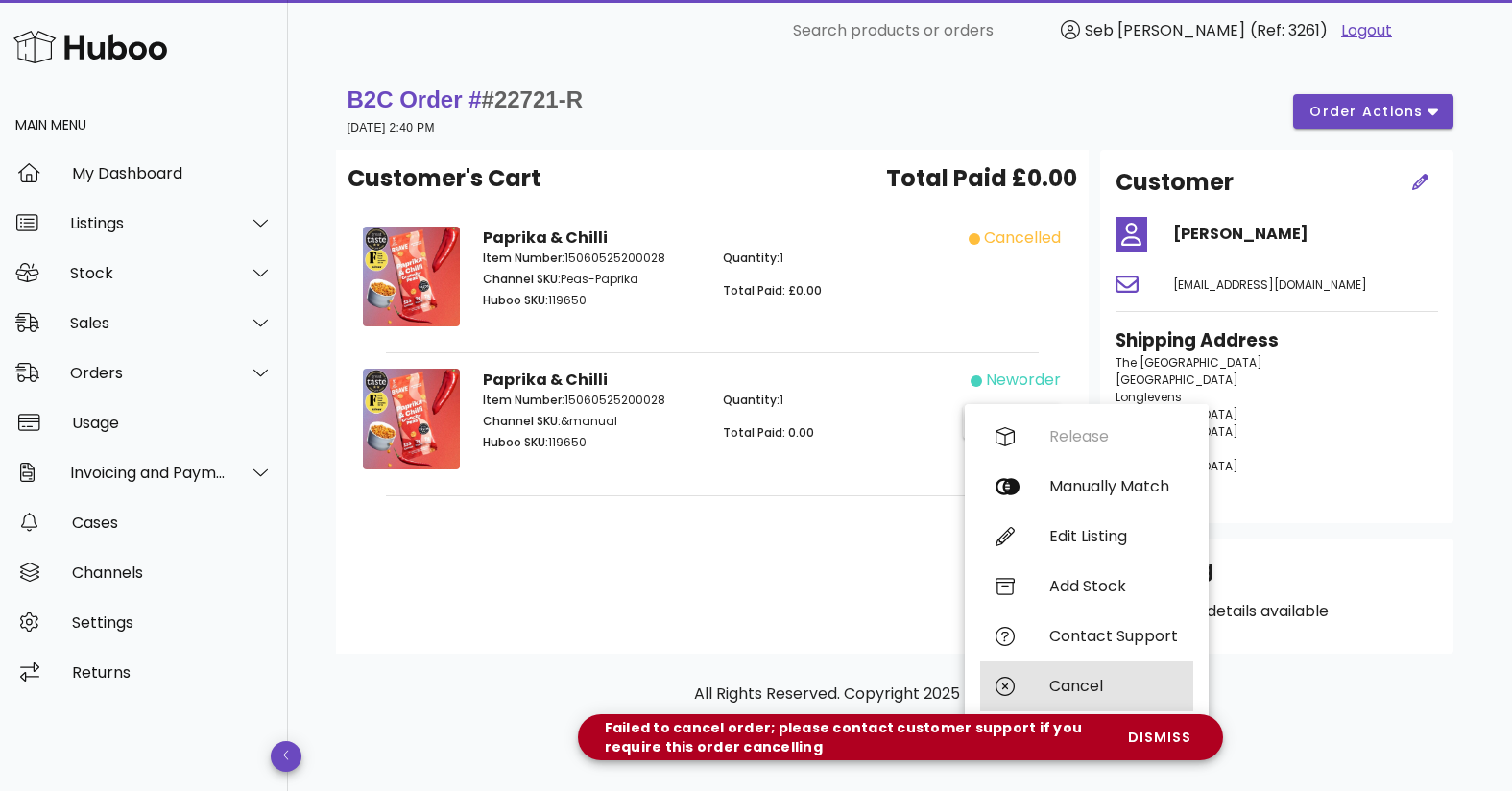
click at [1076, 680] on div "Cancel" at bounding box center [1113, 685] width 128 height 19
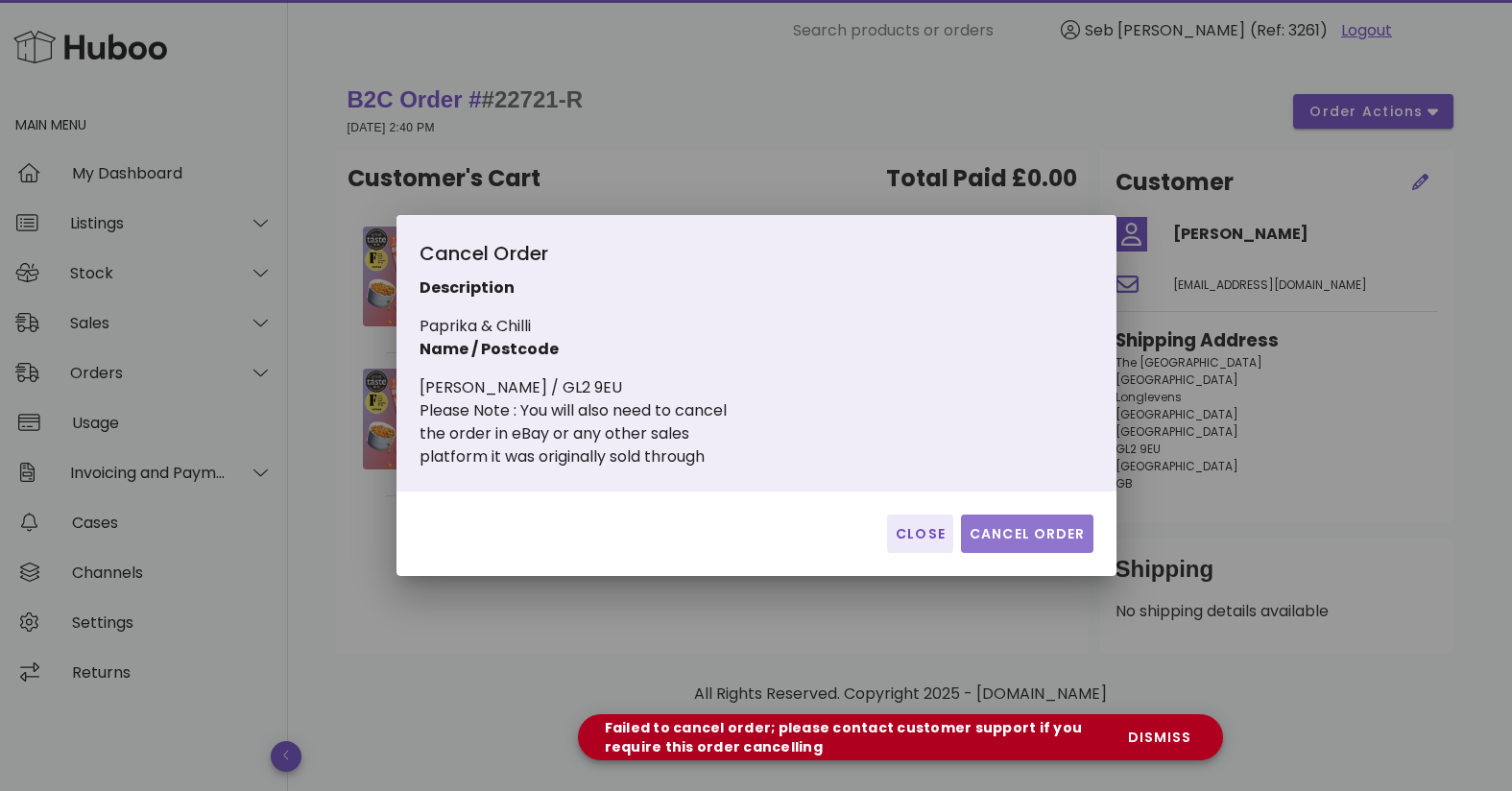
click at [1046, 529] on span "Cancel Order" at bounding box center [1027, 534] width 117 height 21
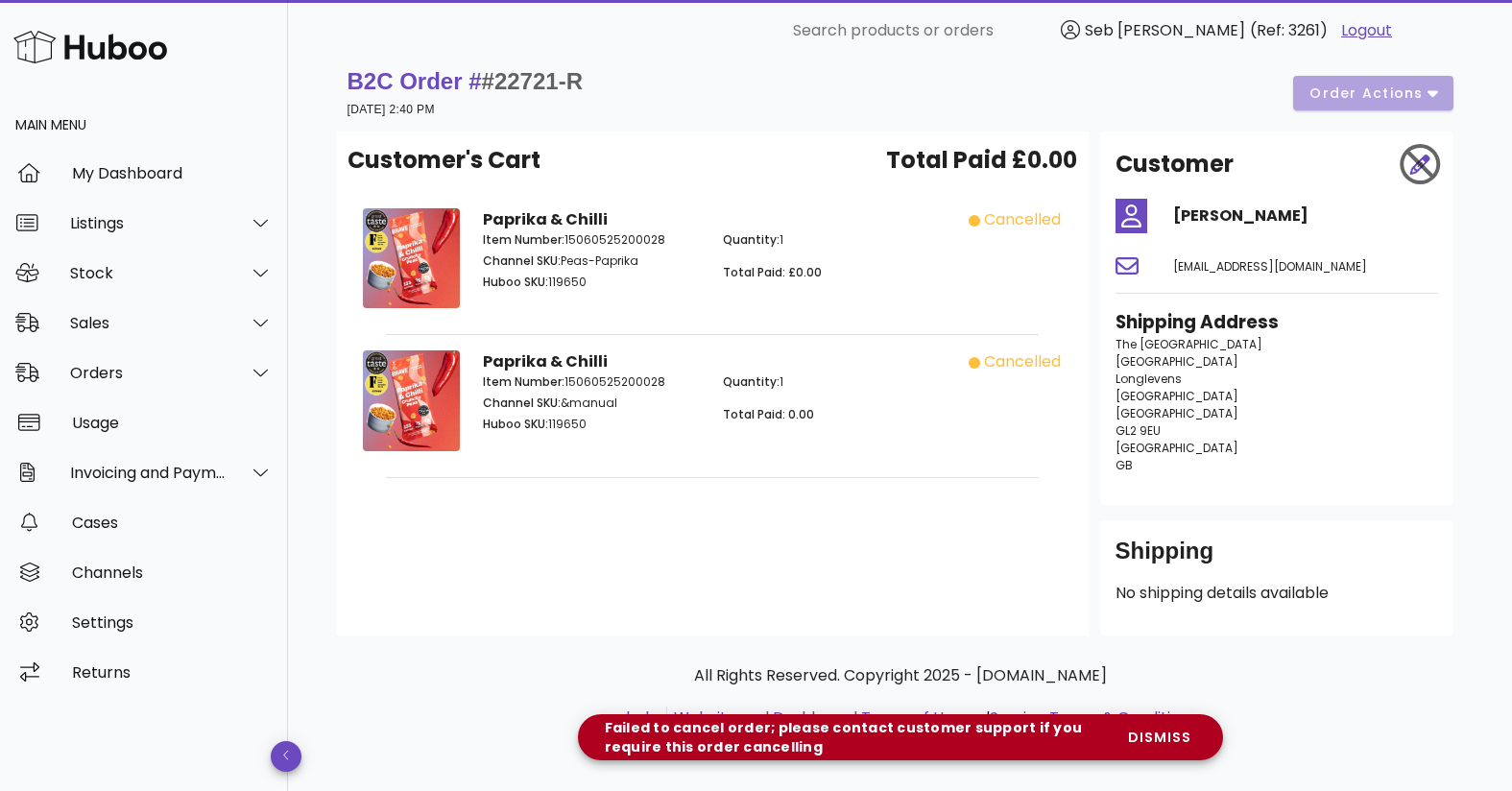
scroll to position [0, 0]
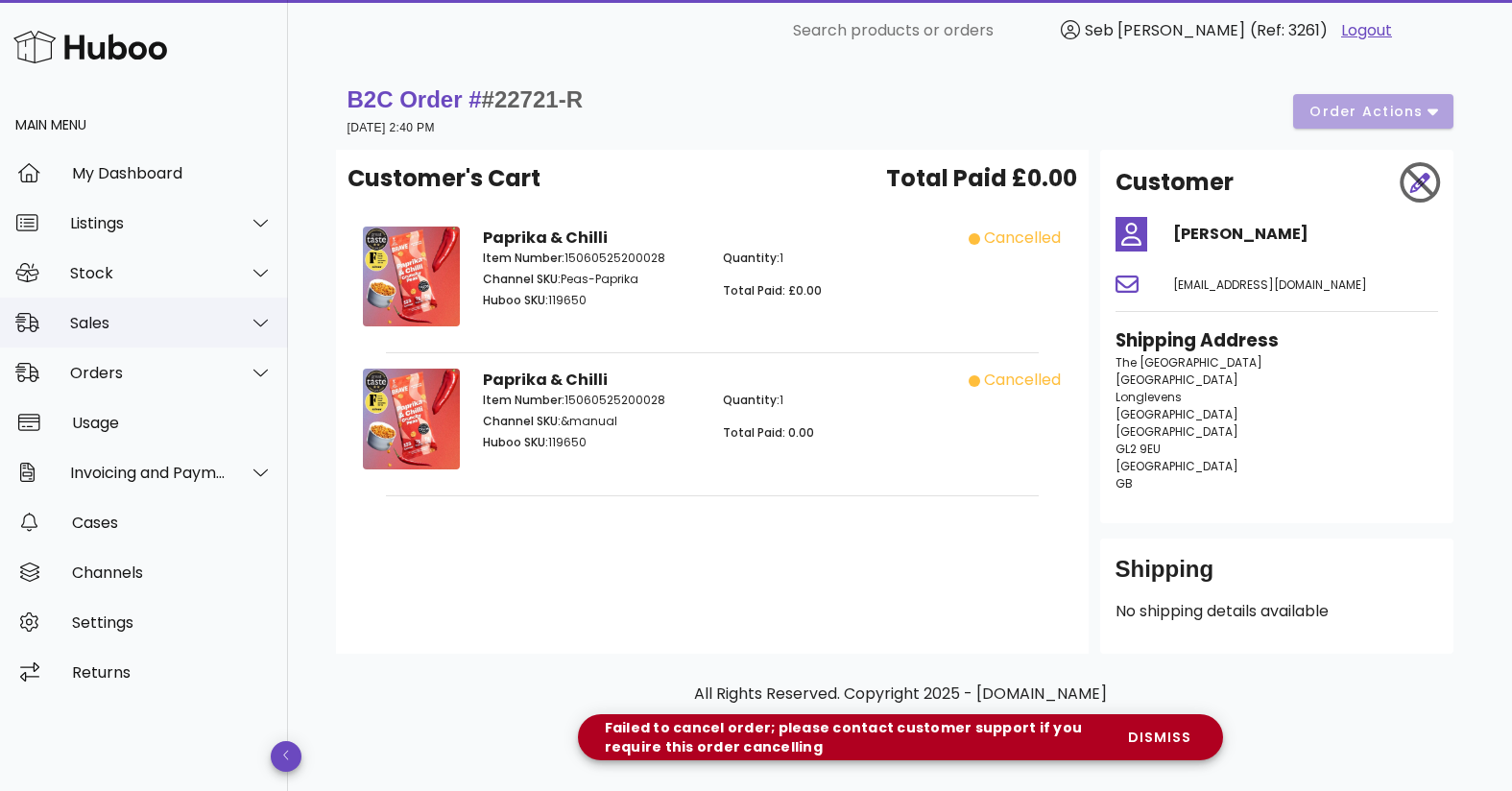
click at [103, 327] on div "Sales" at bounding box center [148, 322] width 157 height 19
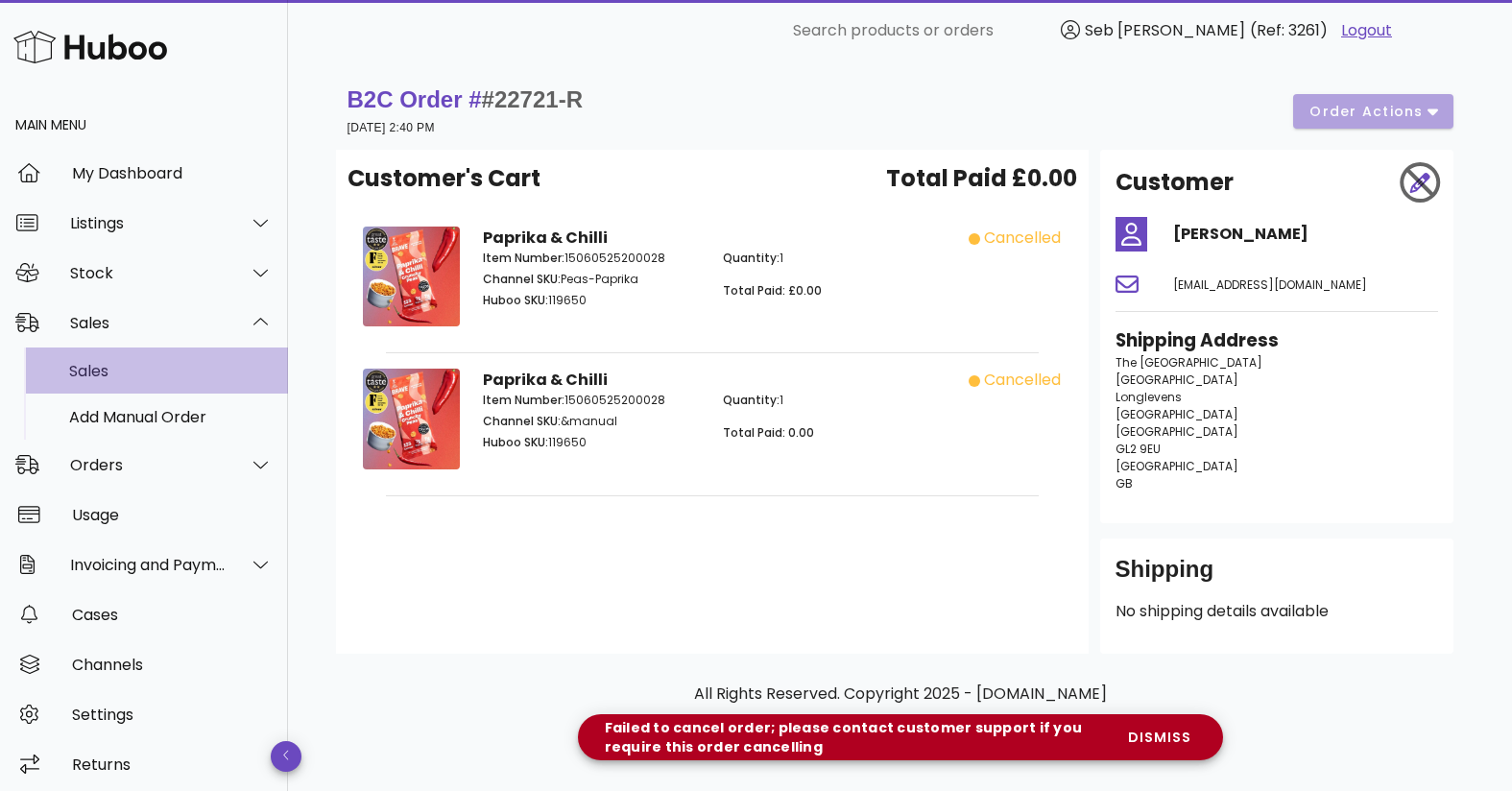
click at [102, 370] on div "Sales" at bounding box center [171, 371] width 204 height 19
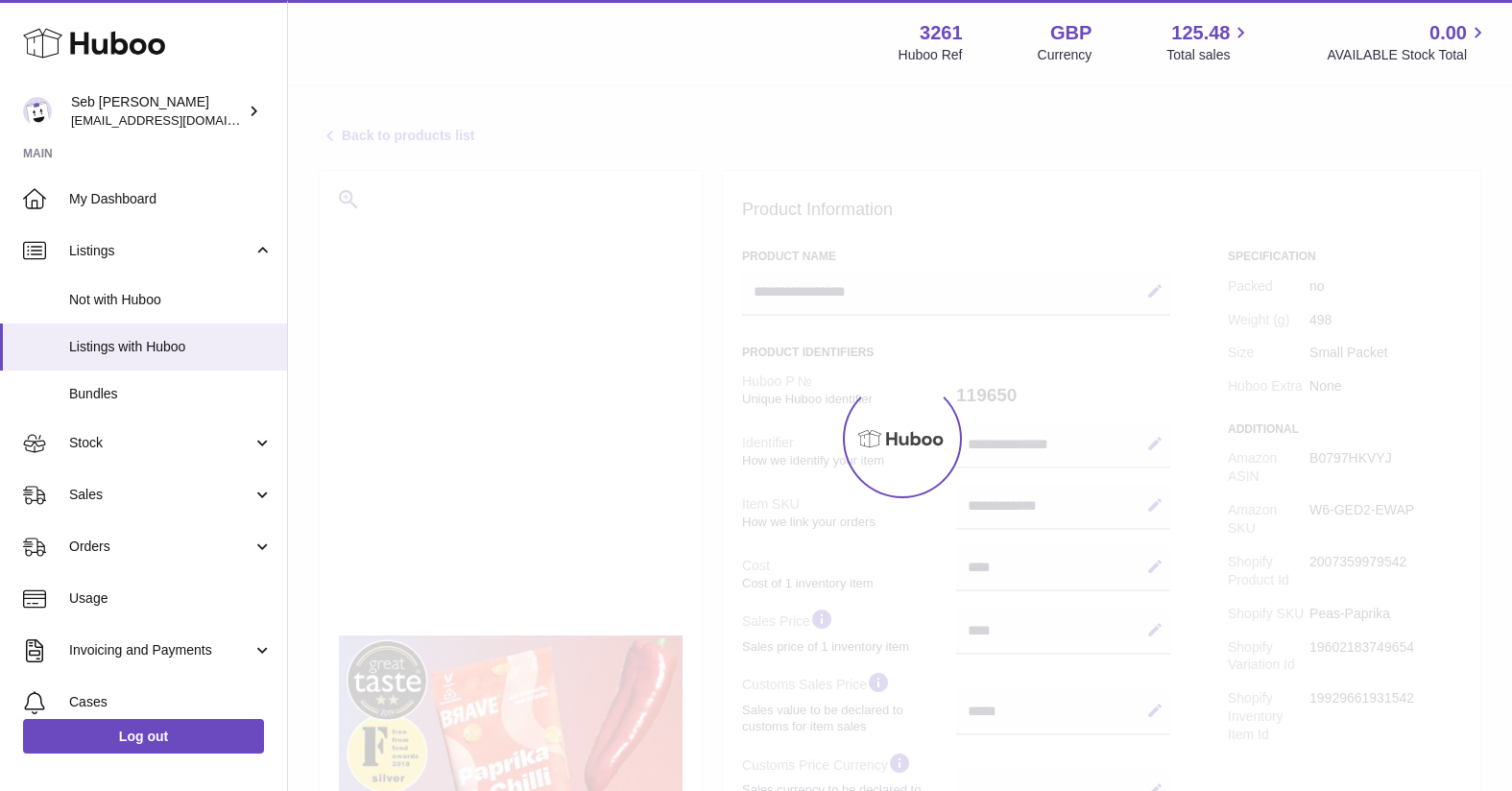
select select
select select "***"
select select "****"
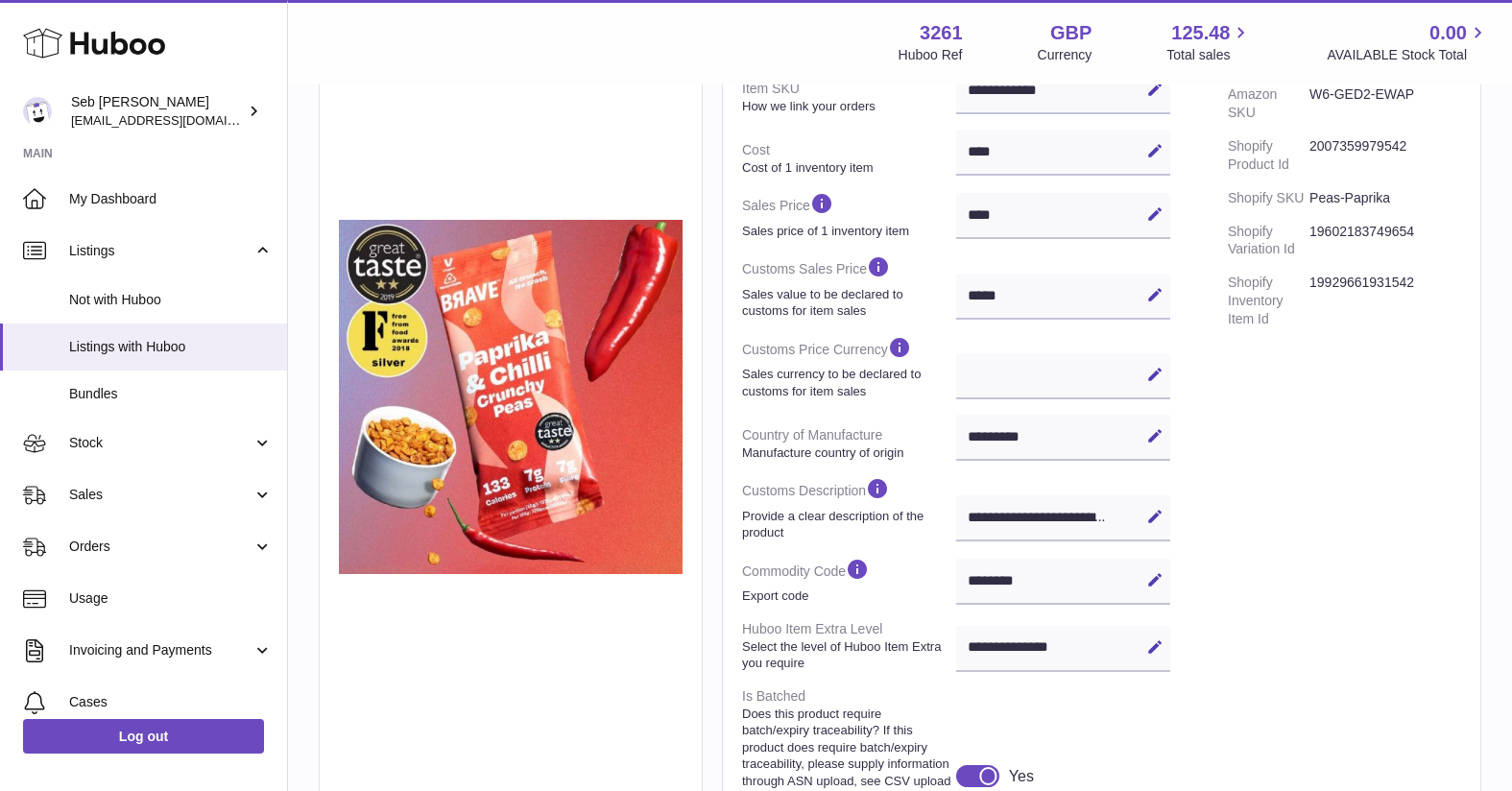
scroll to position [431, 0]
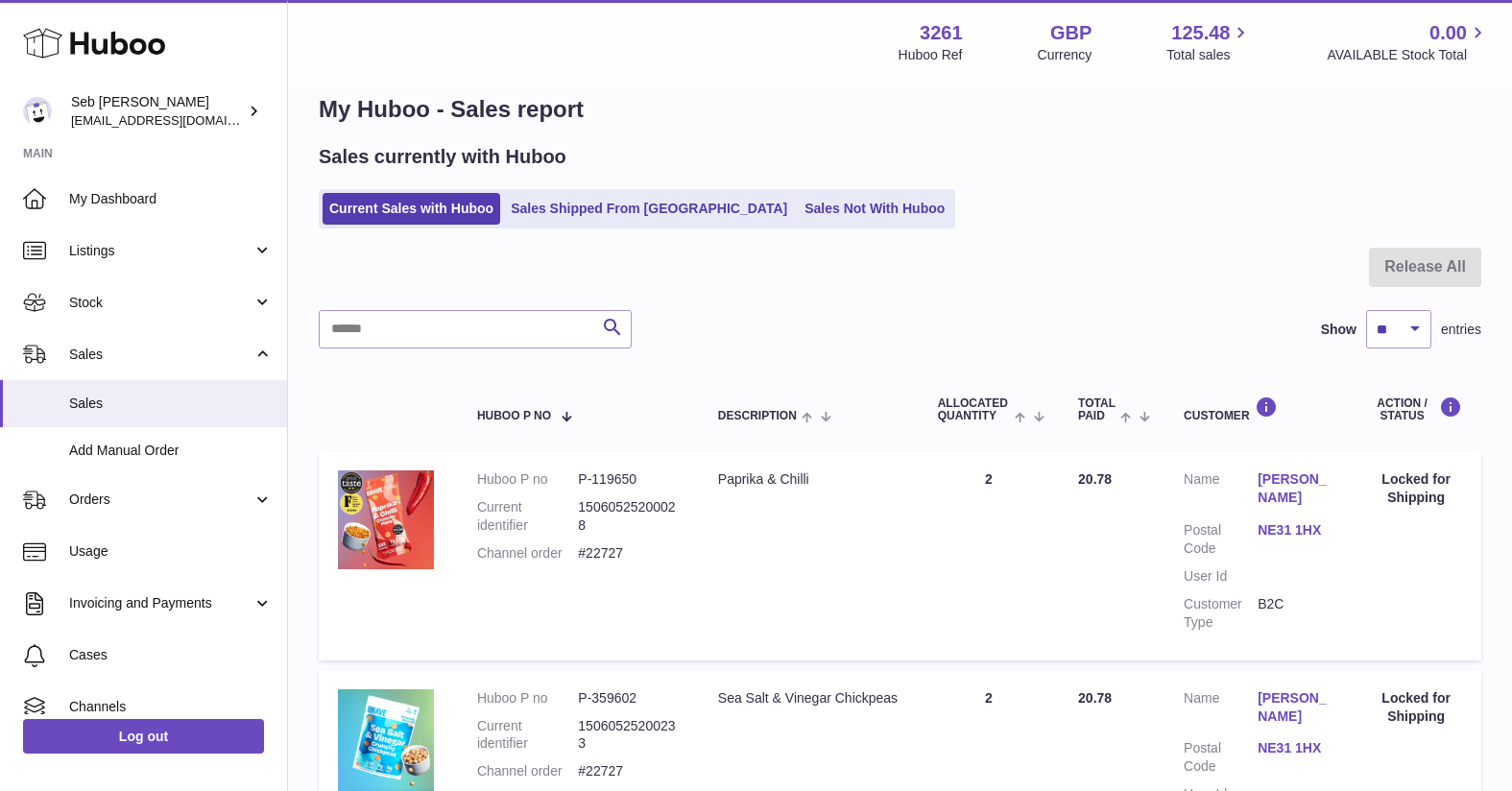
scroll to position [19, 0]
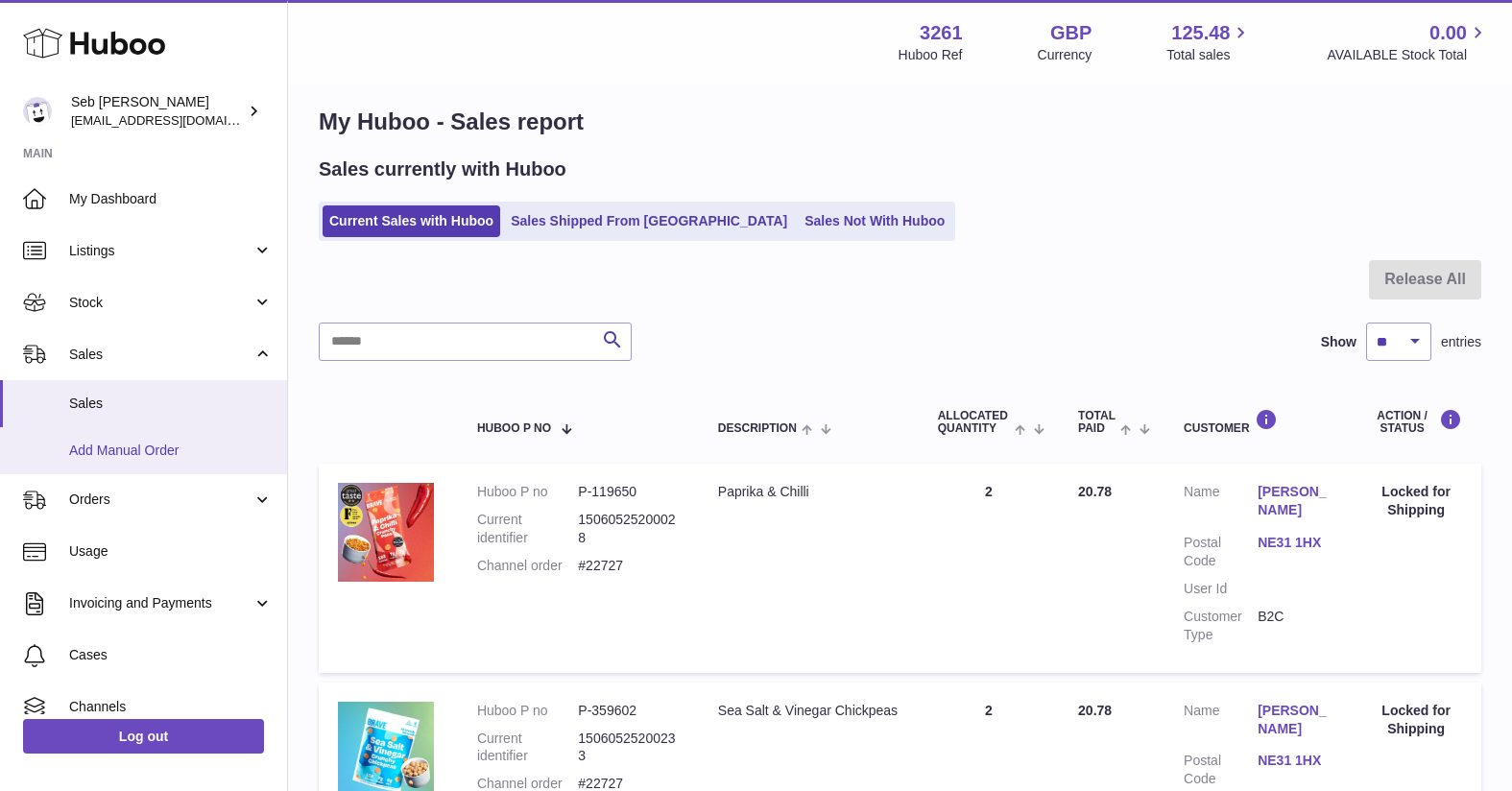
click at [142, 457] on span "Add Manual Order" at bounding box center [171, 450] width 204 height 19
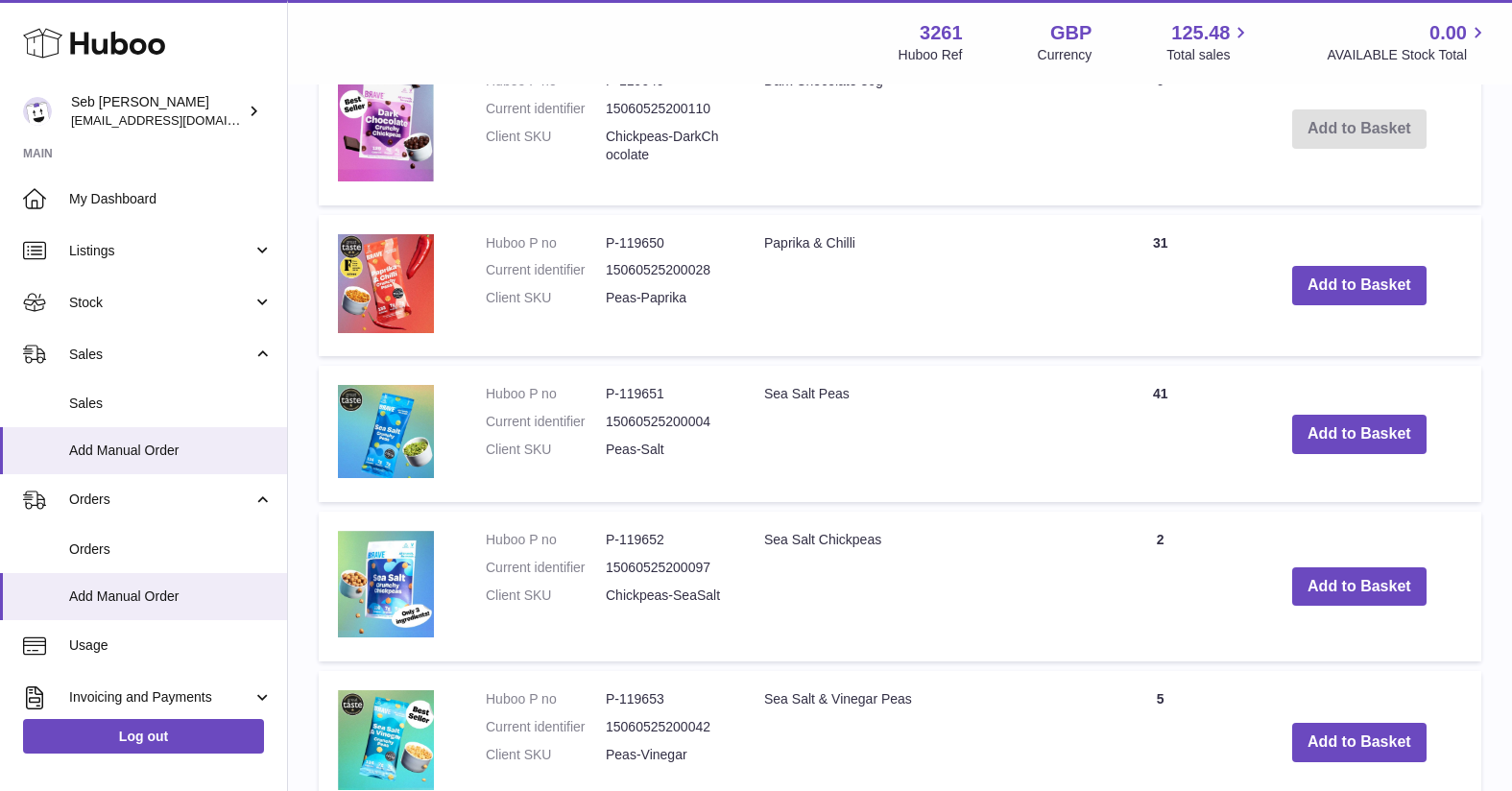
scroll to position [712, 0]
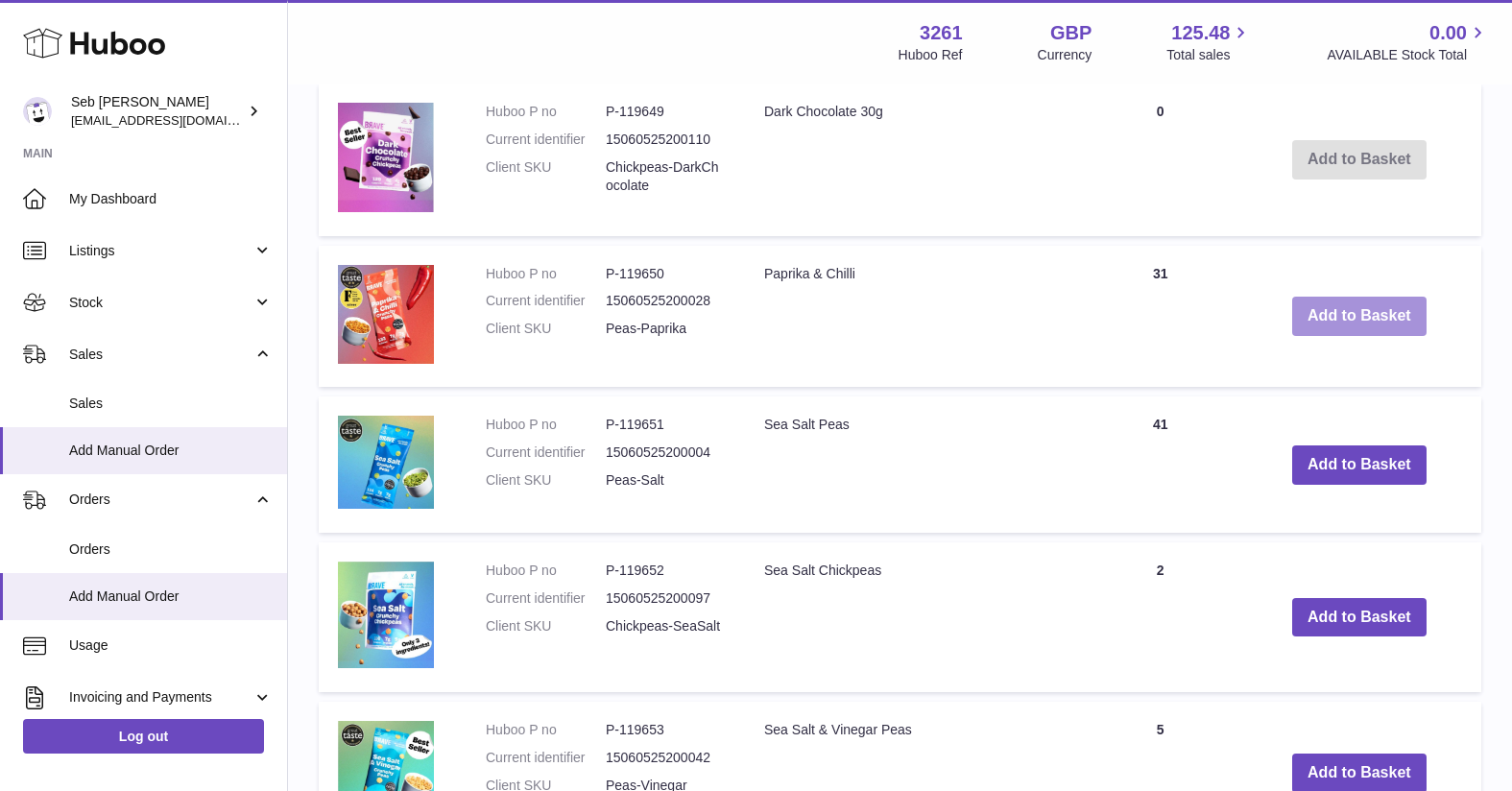
click at [1384, 311] on button "Add to Basket" at bounding box center [1359, 317] width 134 height 39
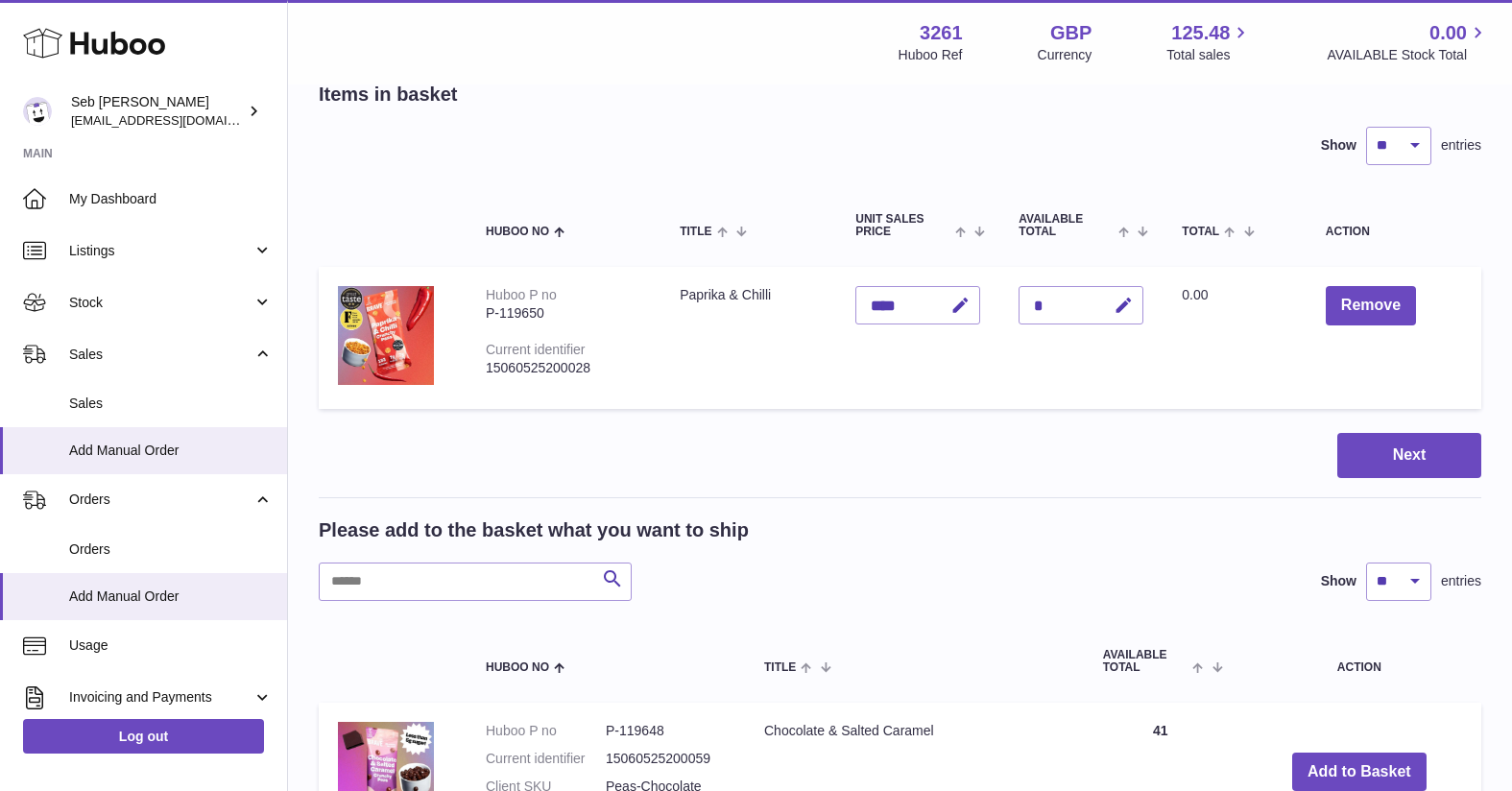
scroll to position [0, 0]
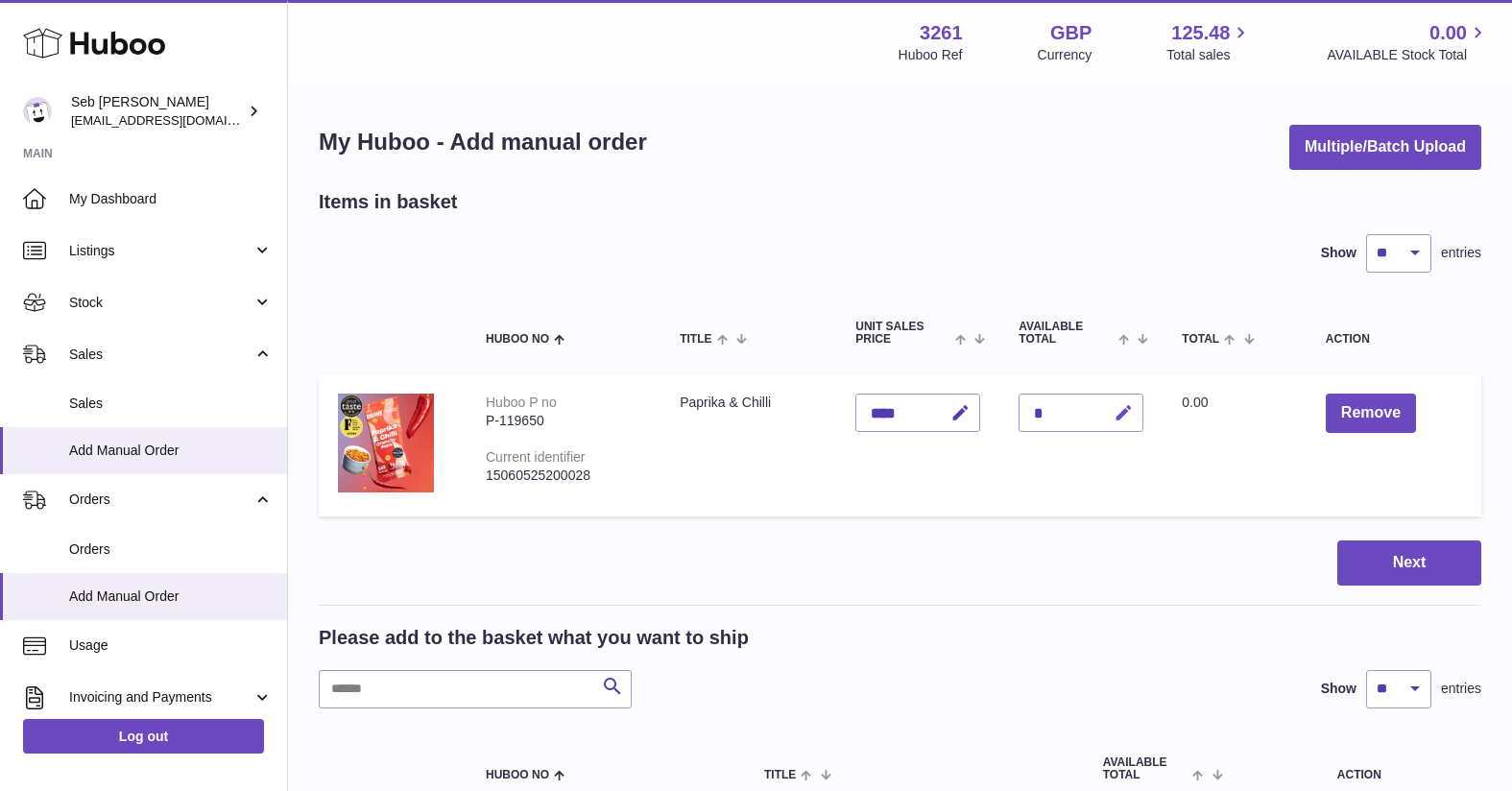
click at [1117, 414] on icon "button" at bounding box center [1124, 413] width 21 height 21
type input "*"
click at [1119, 412] on icon "submit" at bounding box center [1125, 413] width 18 height 18
click at [1131, 478] on td "Quantity * Current quantity is unavailable" at bounding box center [1081, 445] width 163 height 142
click at [1123, 420] on icon "submit" at bounding box center [1125, 413] width 18 height 18
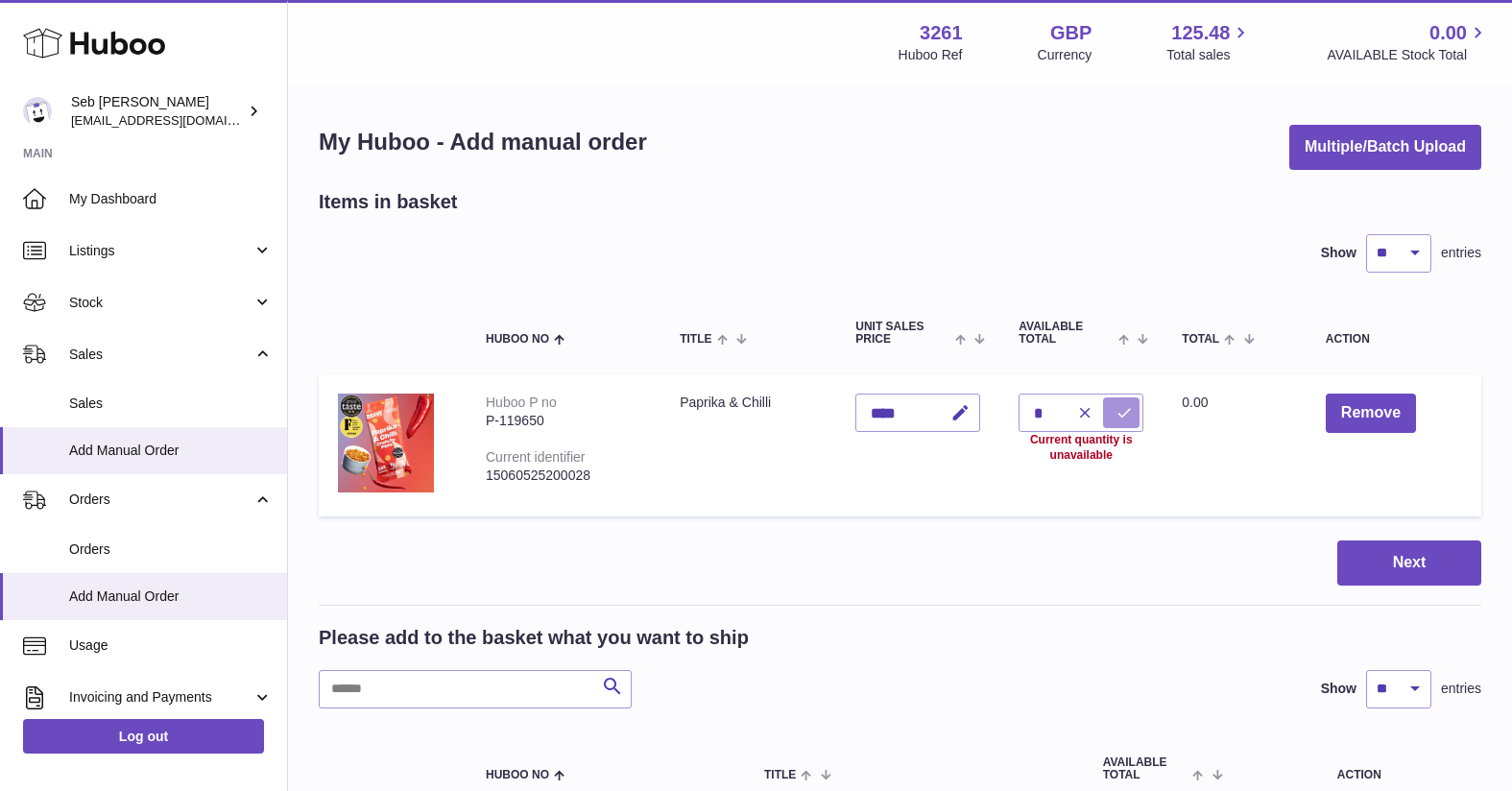
click at [1123, 420] on icon "submit" at bounding box center [1125, 413] width 18 height 18
